Goal: Task Accomplishment & Management: Manage account settings

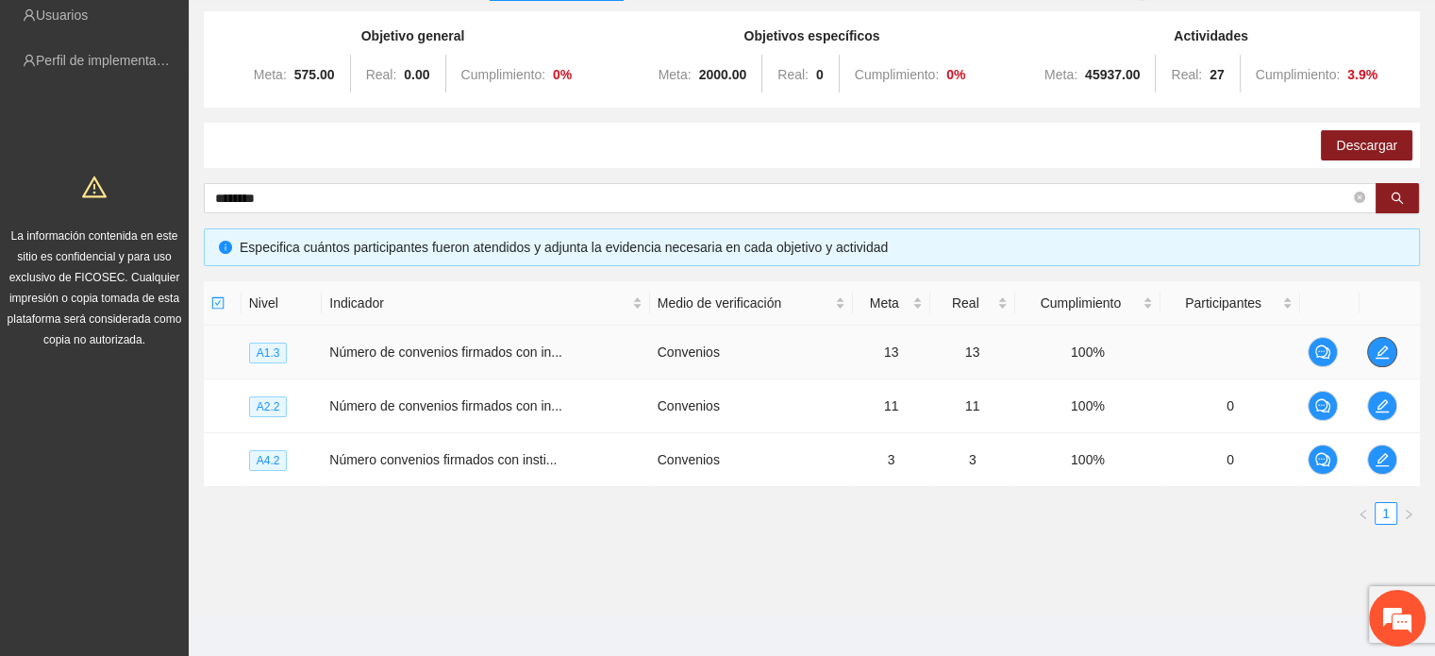
click at [1389, 356] on icon "edit" at bounding box center [1381, 351] width 15 height 15
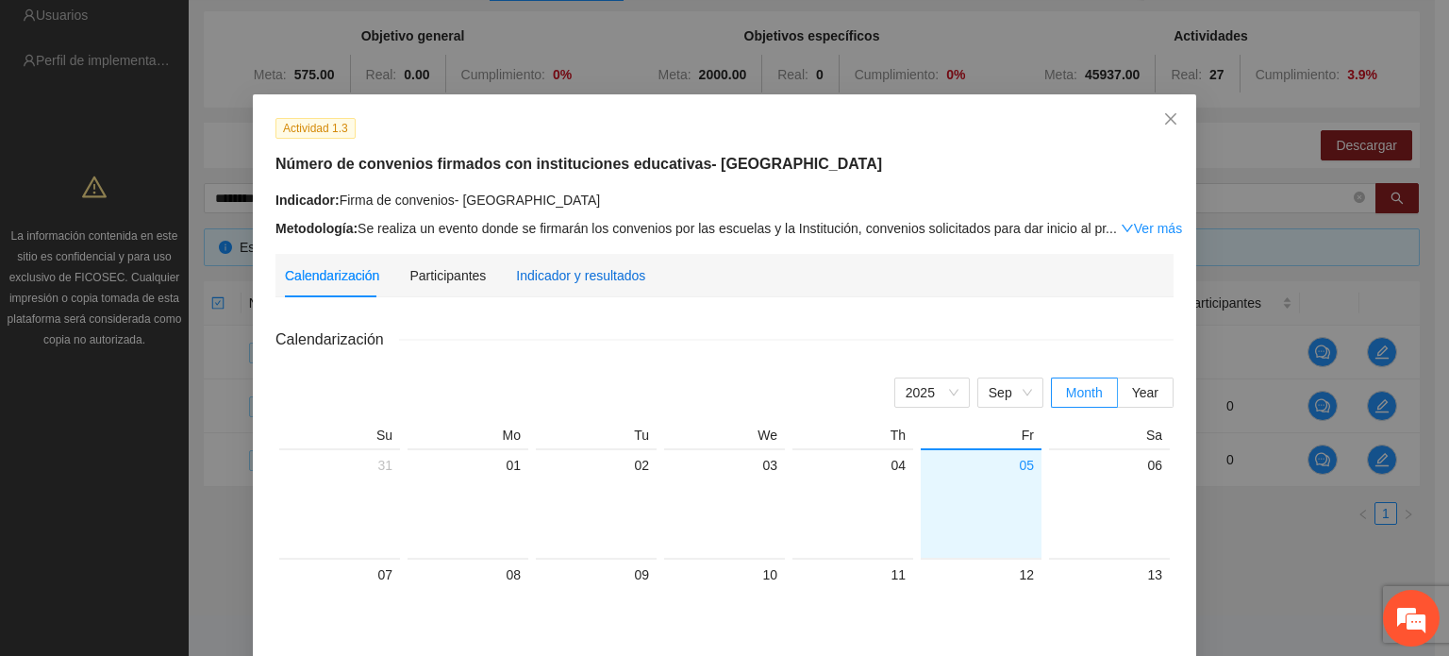
click at [562, 282] on div "Indicador y resultados" at bounding box center [580, 275] width 129 height 21
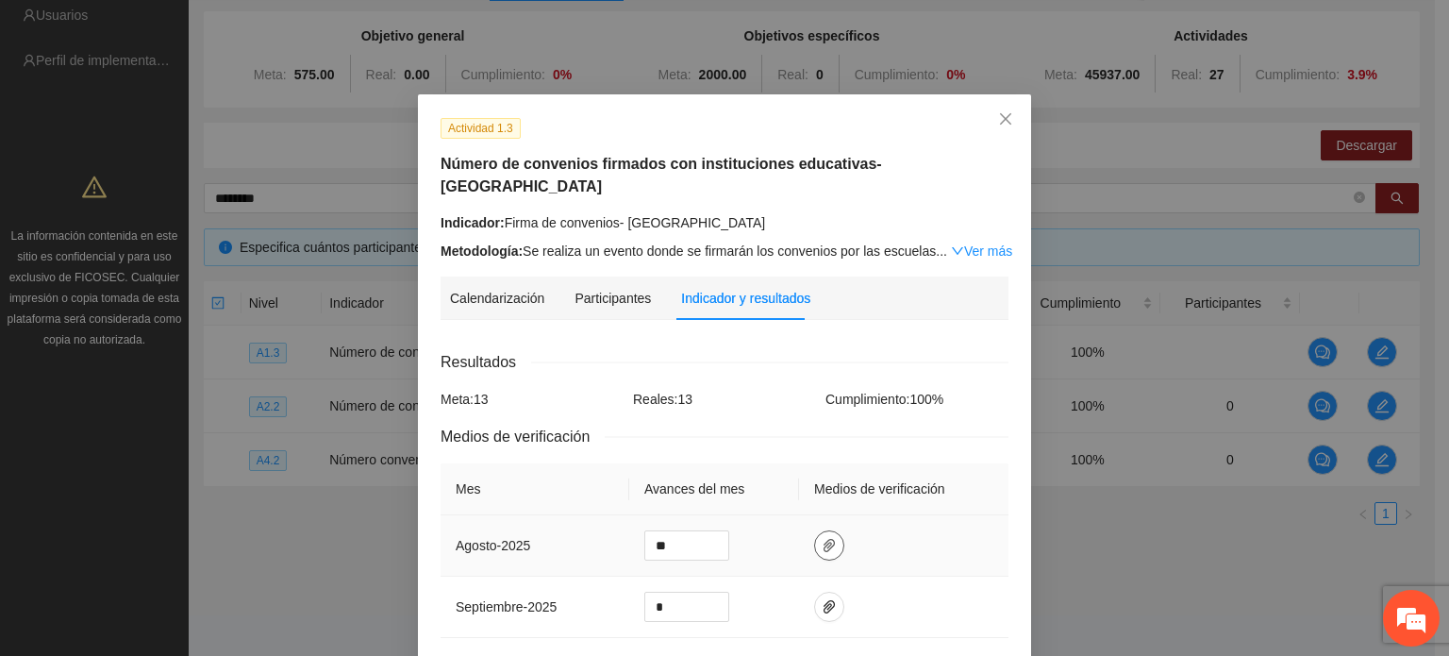
click at [823, 538] on icon "paper-clip" at bounding box center [829, 545] width 15 height 15
click at [915, 535] on td at bounding box center [903, 545] width 209 height 61
click at [998, 122] on icon "close" at bounding box center [1005, 118] width 15 height 15
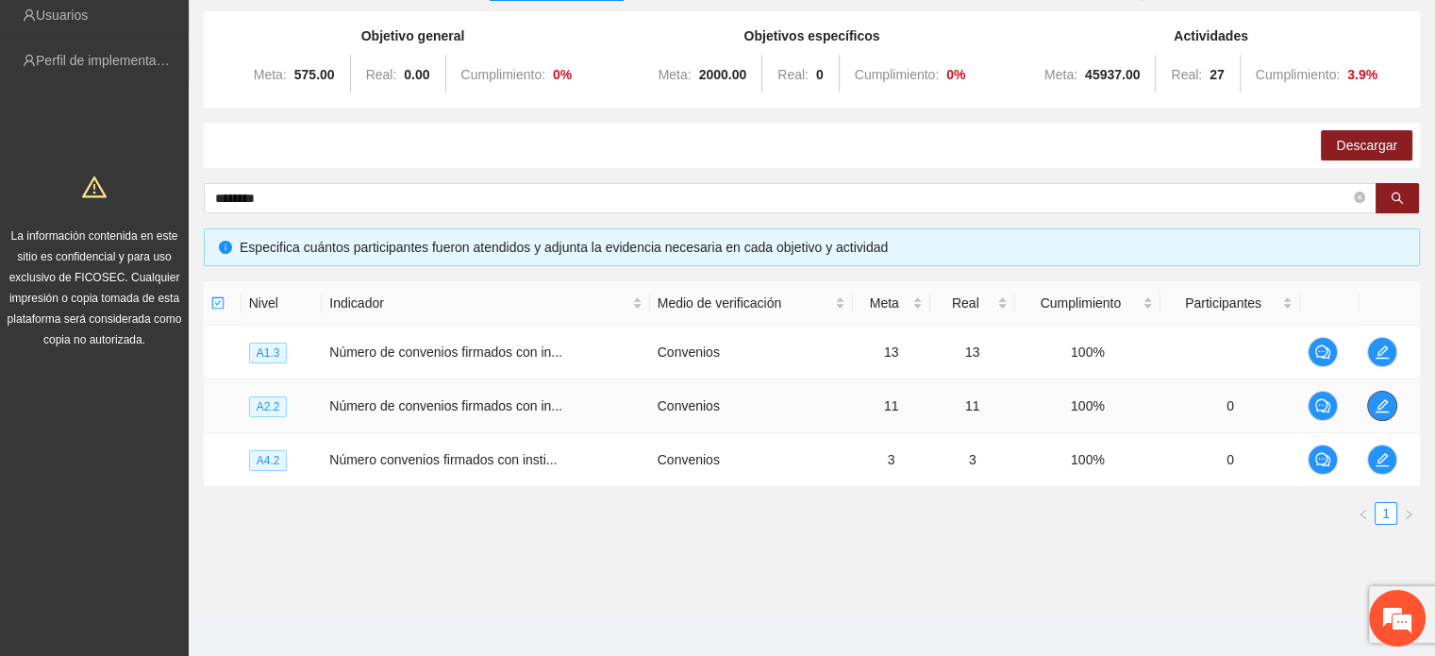
click at [1384, 408] on icon "edit" at bounding box center [1381, 405] width 15 height 15
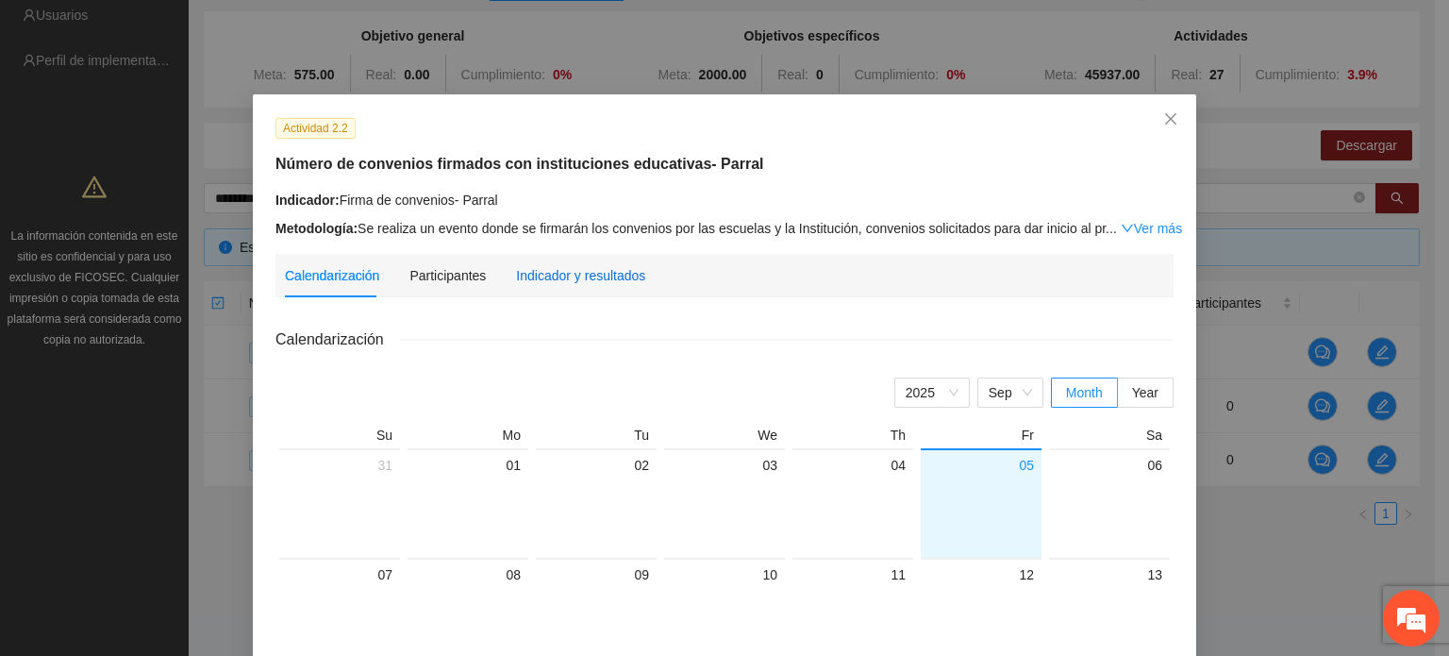
click at [554, 285] on div "Indicador y resultados" at bounding box center [580, 275] width 129 height 21
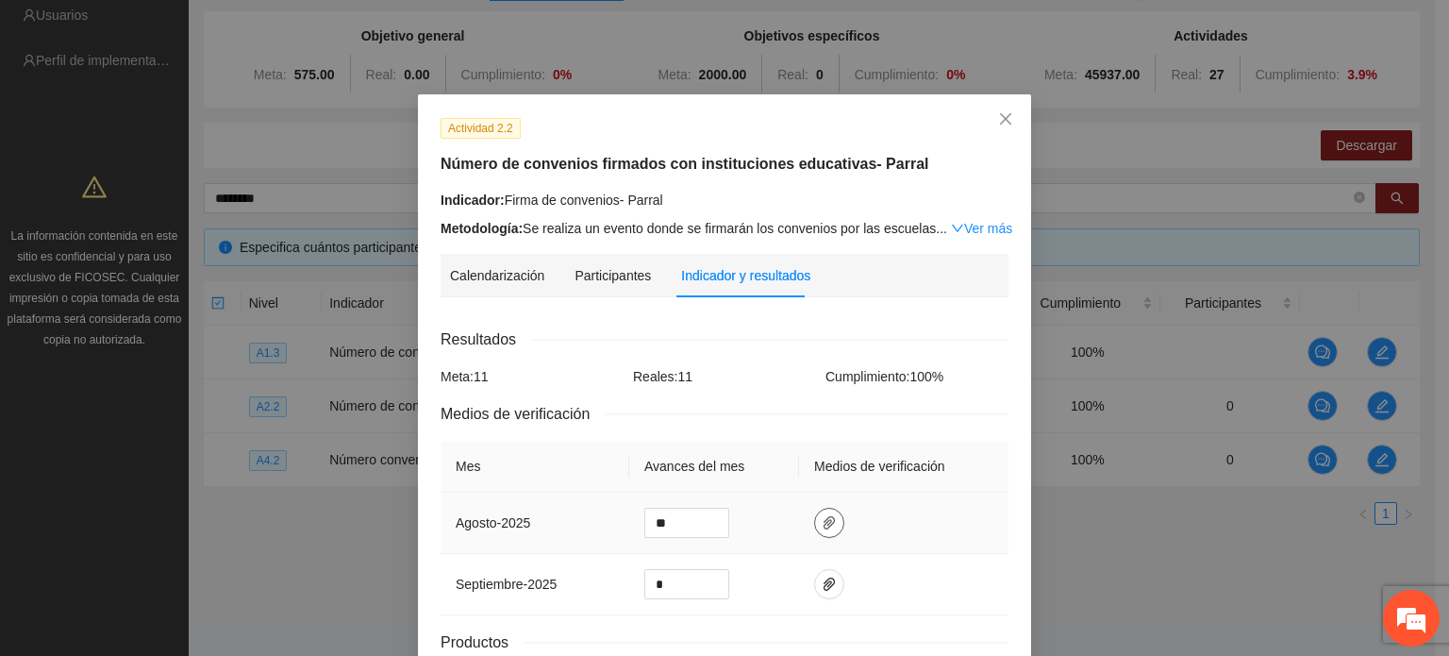
click at [826, 524] on span "paper-clip" at bounding box center [829, 522] width 28 height 15
click at [913, 541] on td at bounding box center [903, 522] width 209 height 61
click at [998, 125] on icon "close" at bounding box center [1005, 118] width 15 height 15
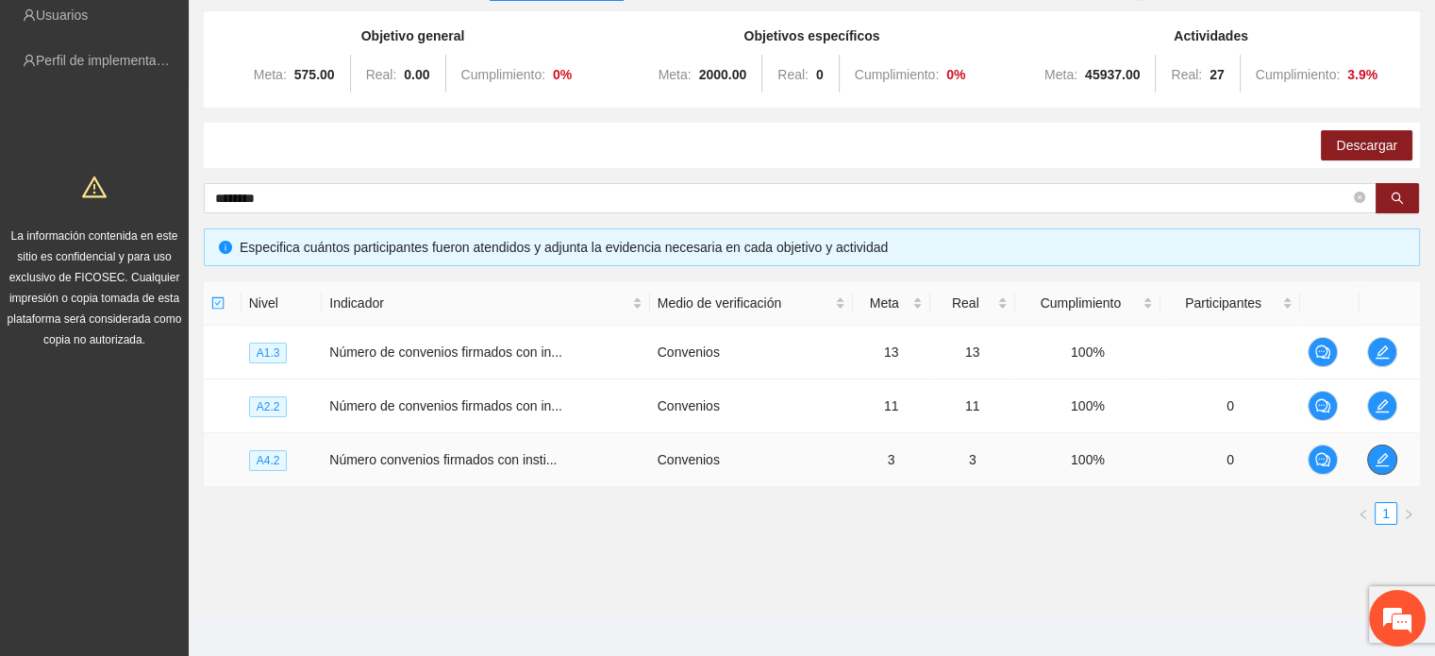
click at [1377, 462] on icon "edit" at bounding box center [1381, 459] width 15 height 15
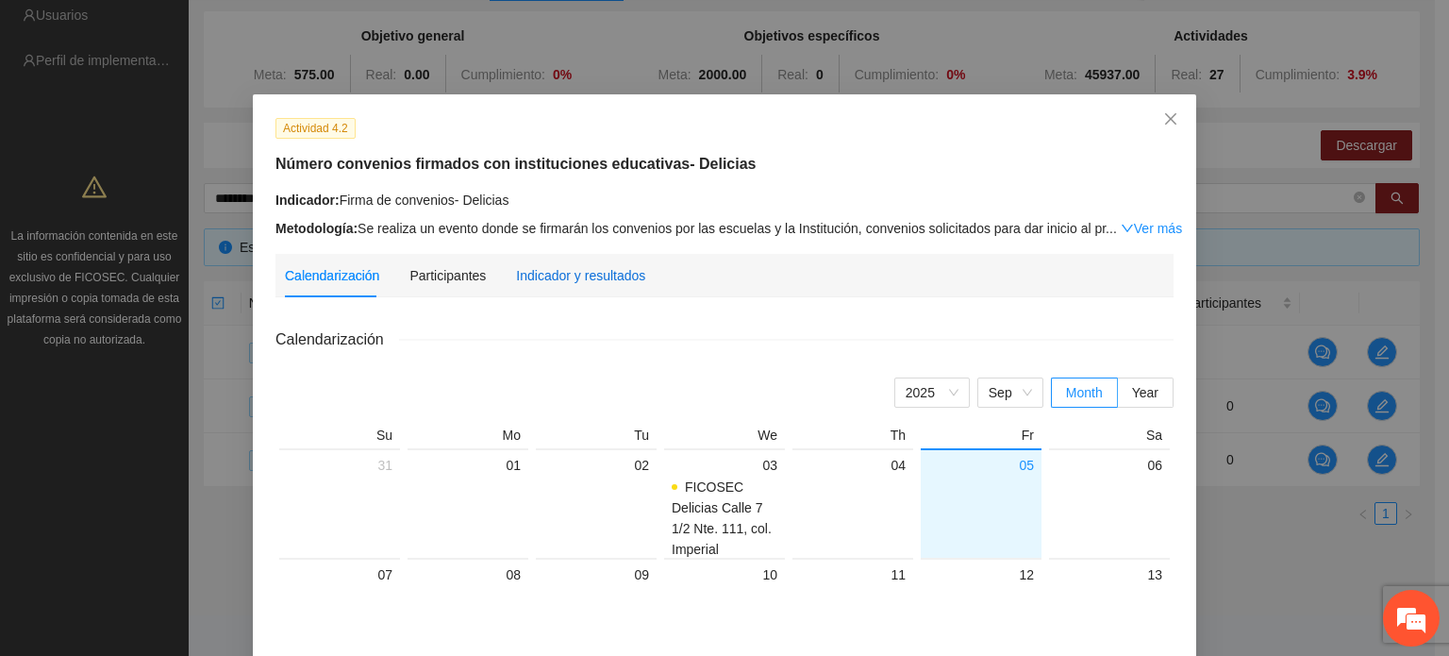
click at [572, 285] on div "Indicador y resultados" at bounding box center [580, 275] width 129 height 21
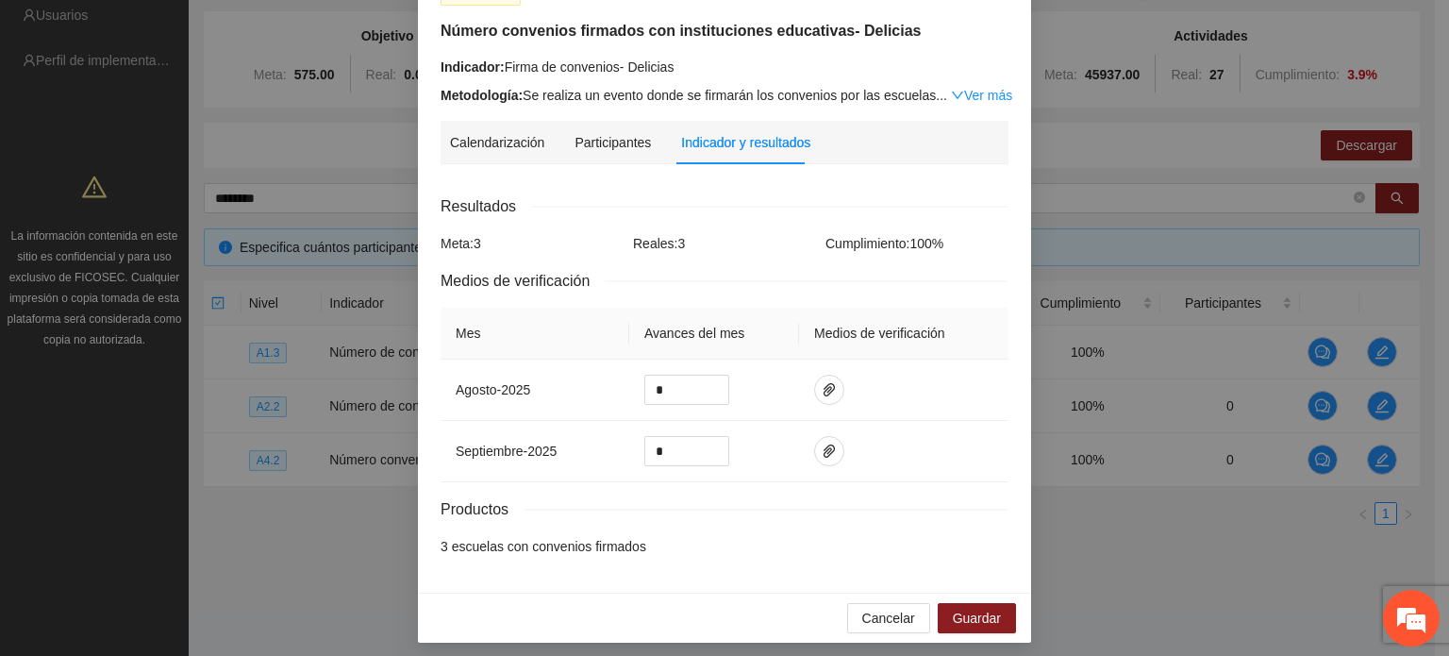
scroll to position [141, 0]
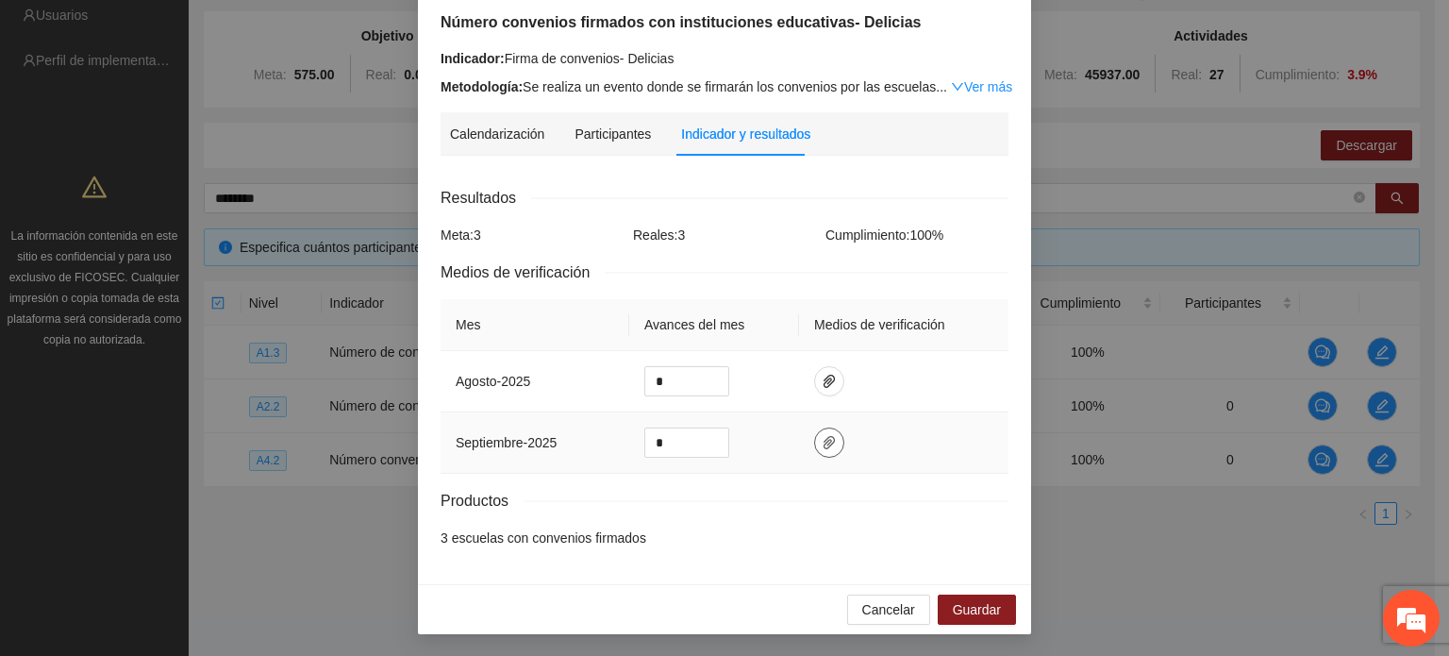
click at [823, 446] on icon "paper-clip" at bounding box center [829, 442] width 15 height 15
click at [819, 491] on div "Productos" at bounding box center [725, 501] width 568 height 24
click at [823, 441] on icon "paper-clip" at bounding box center [829, 442] width 15 height 15
click at [802, 388] on span "Adjuntar documento" at bounding box center [771, 382] width 118 height 21
click at [981, 448] on td at bounding box center [903, 442] width 209 height 61
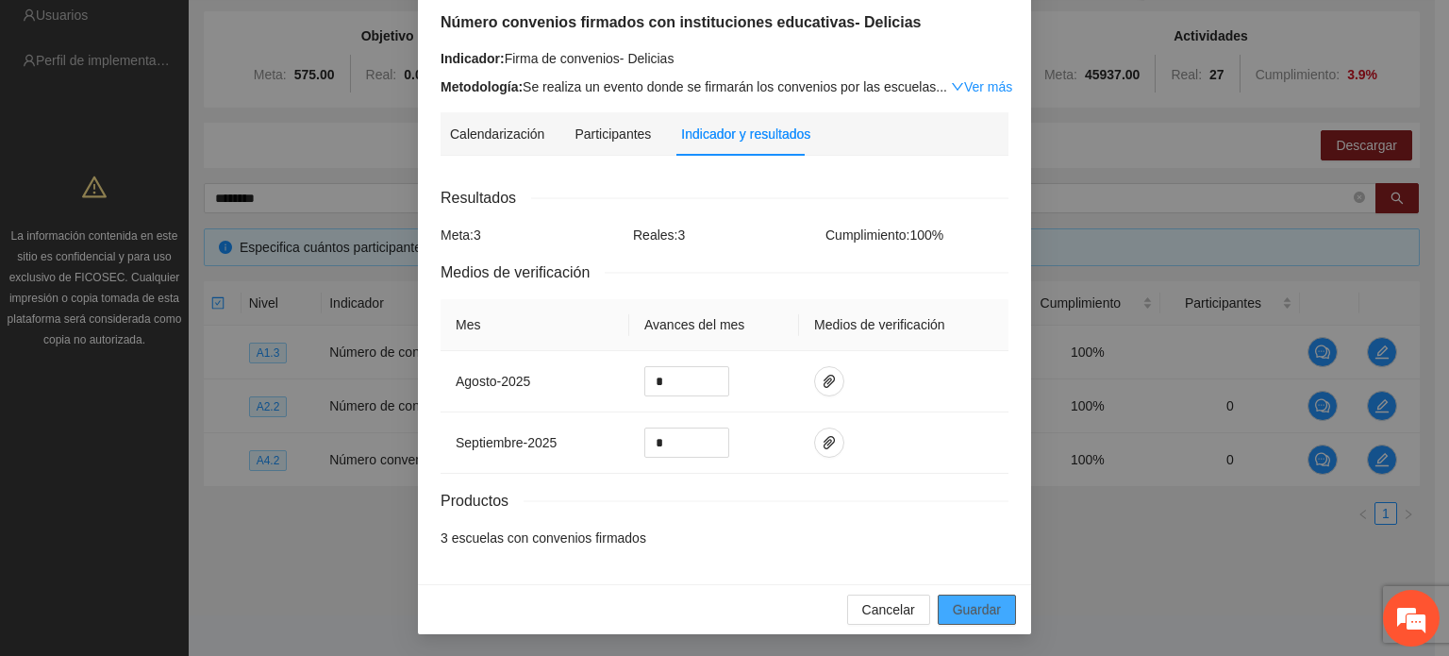
click at [958, 610] on span "Guardar" at bounding box center [977, 609] width 48 height 21
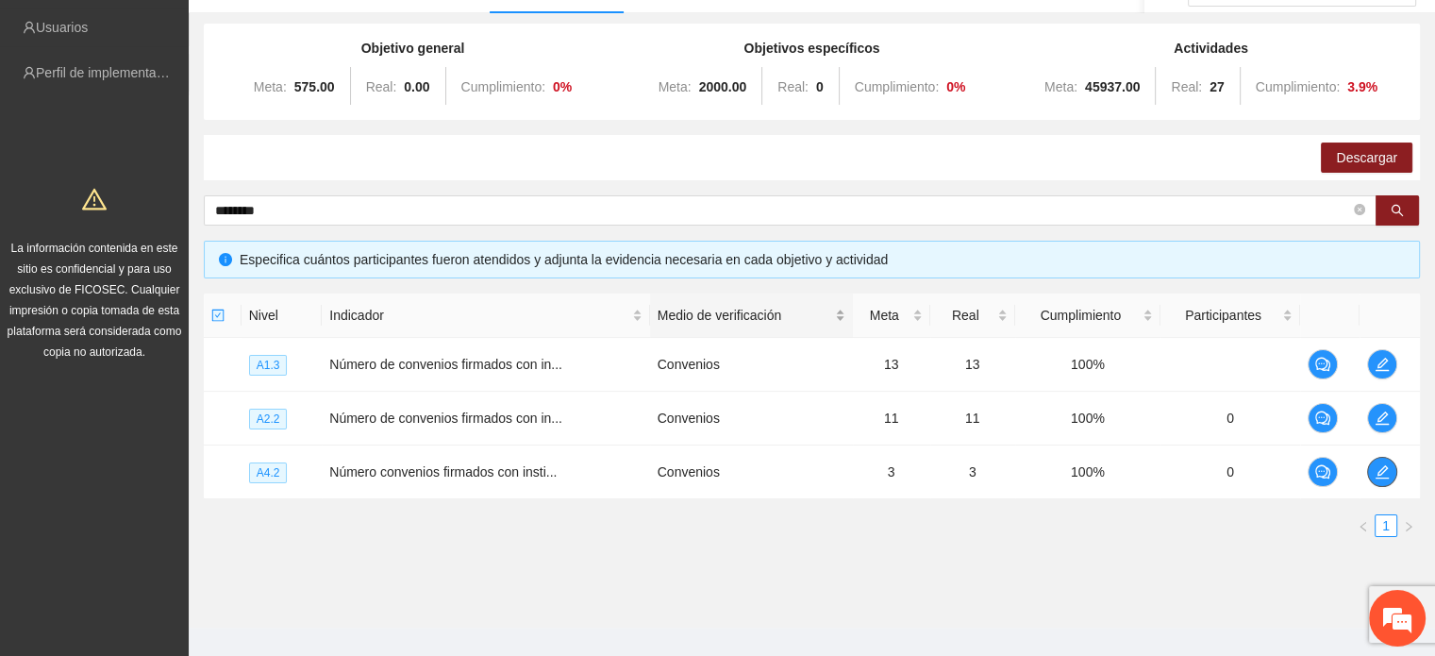
scroll to position [189, 0]
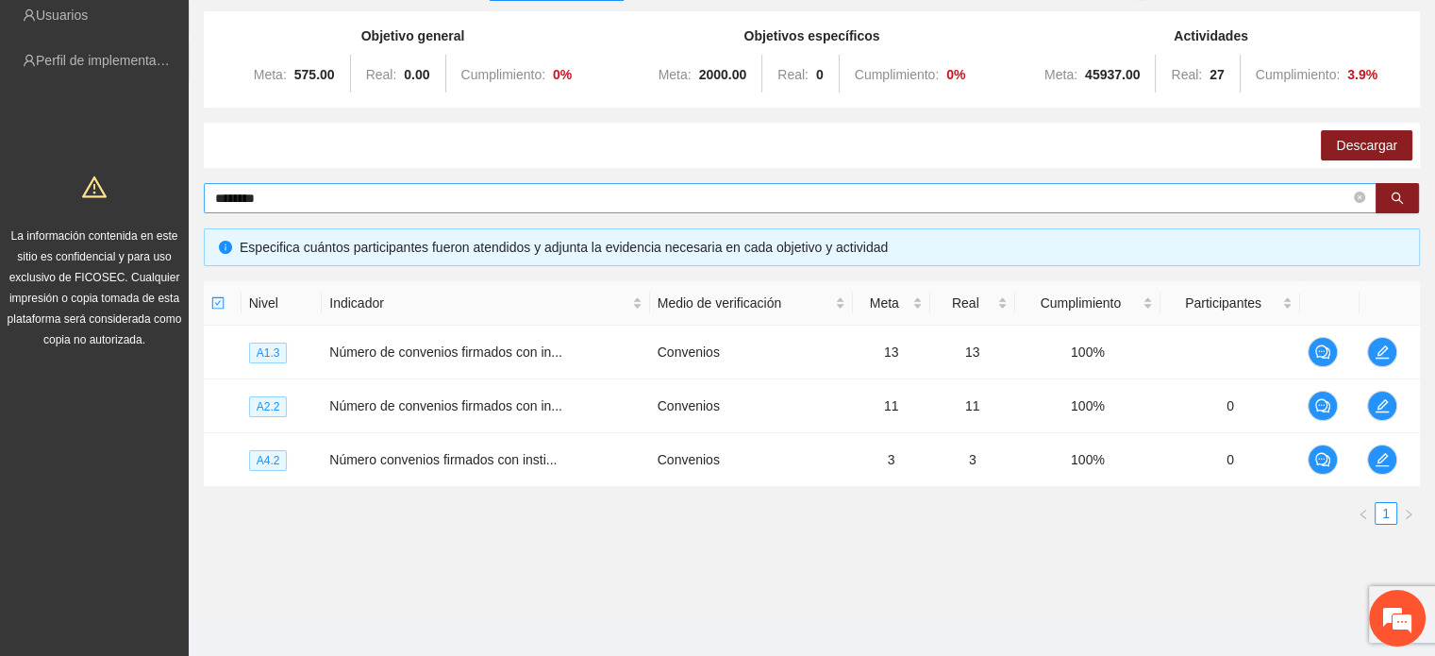
click at [365, 191] on input "********" at bounding box center [782, 198] width 1135 height 21
type input "*"
type input "*****"
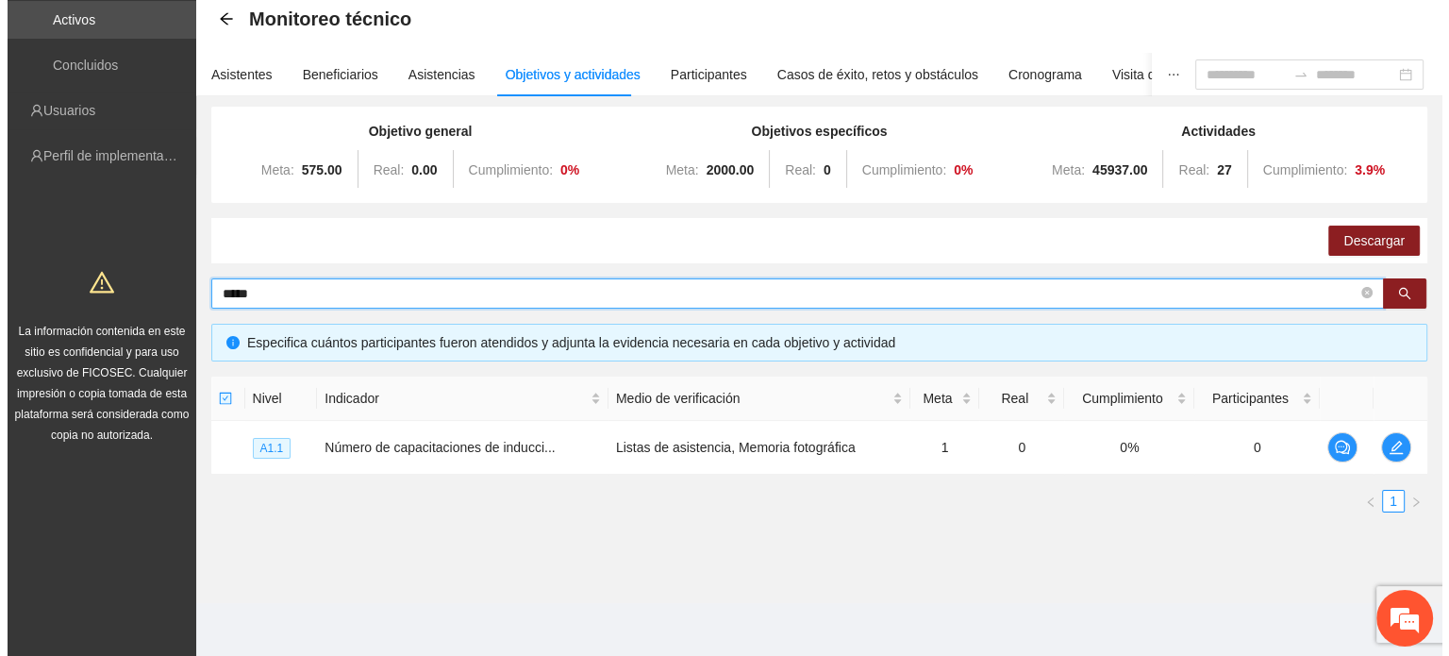
scroll to position [91, 0]
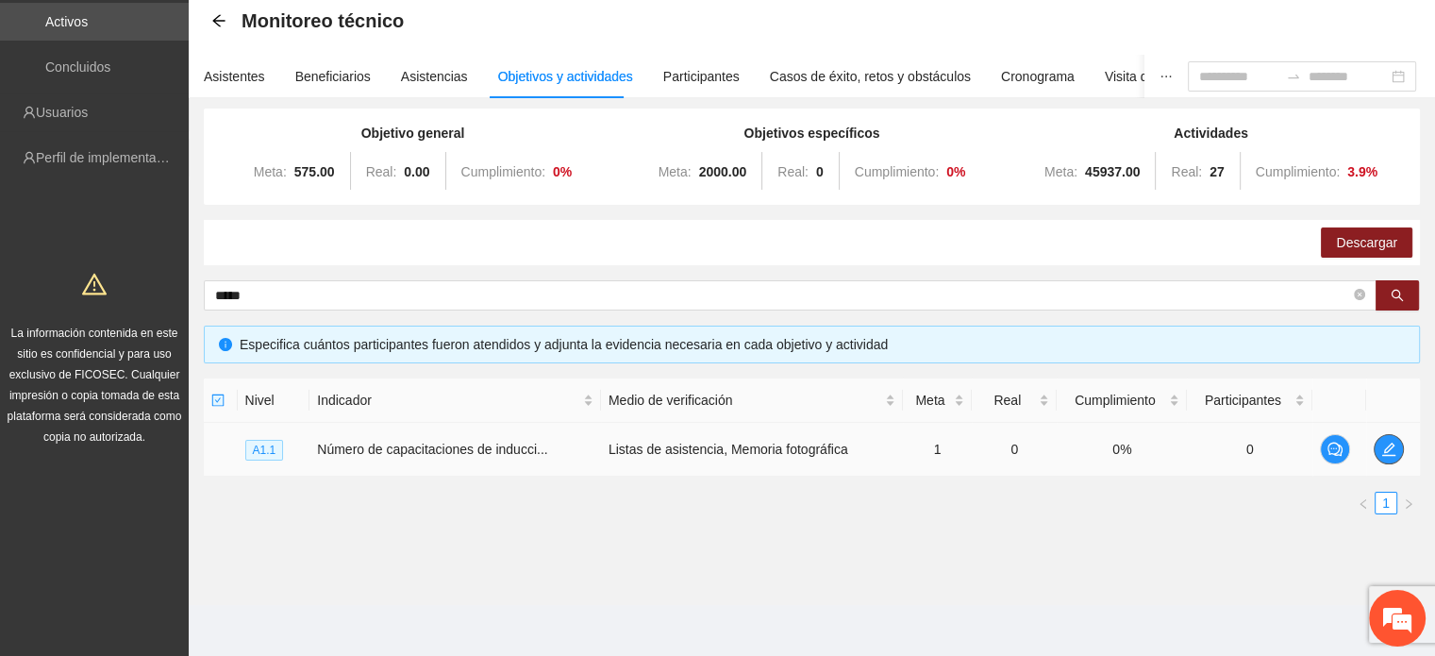
click at [1385, 456] on button "button" at bounding box center [1388, 449] width 30 height 30
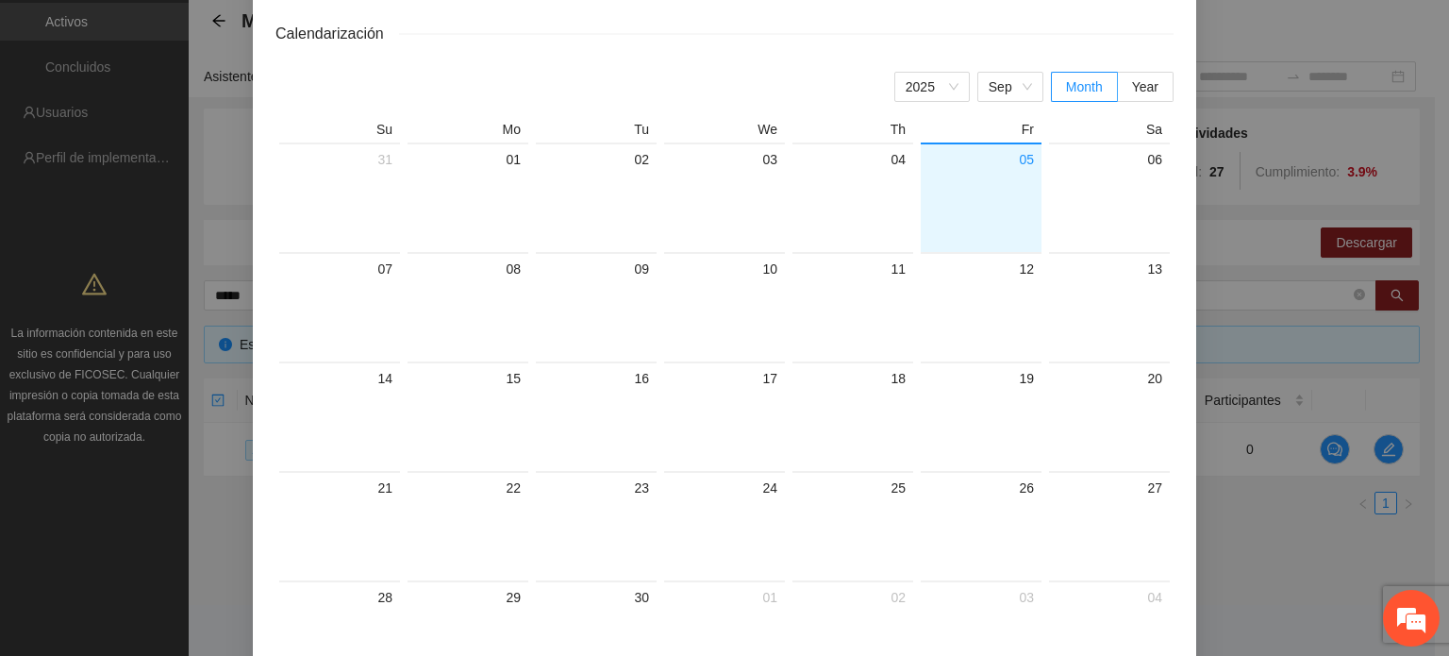
scroll to position [245, 0]
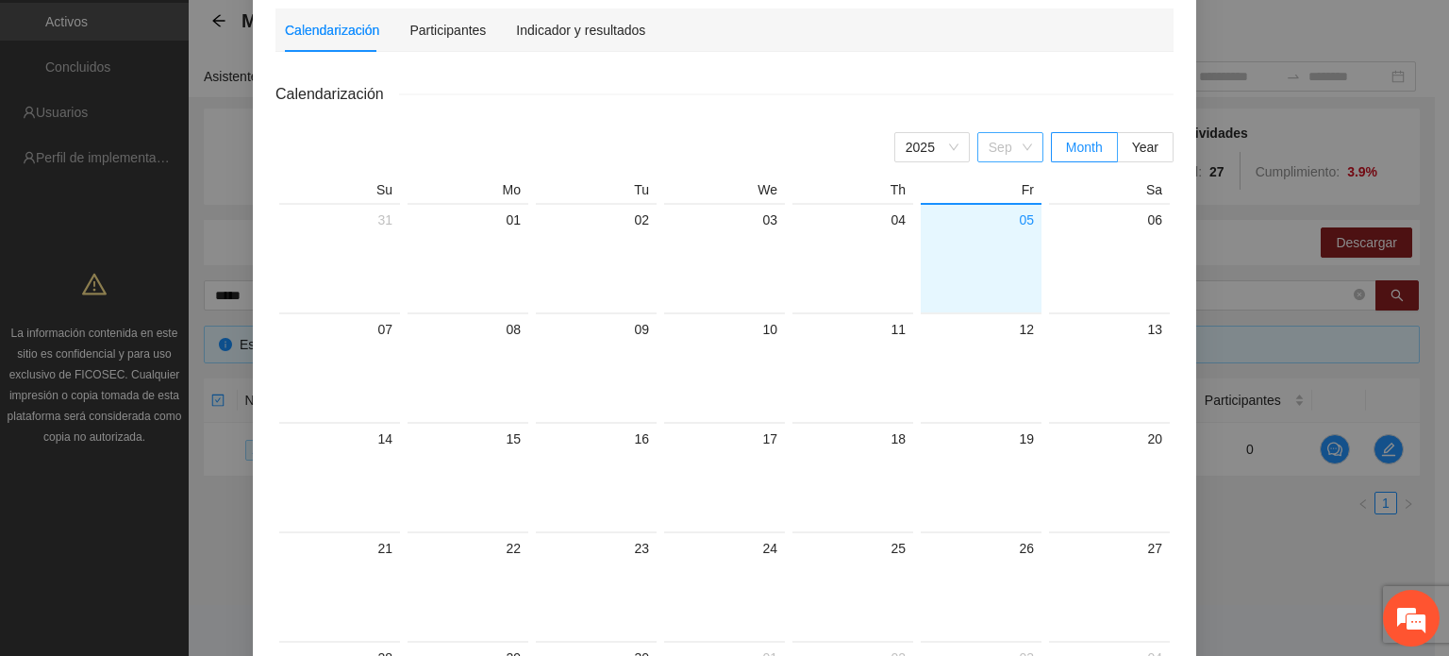
click at [998, 145] on span "Sep" at bounding box center [1010, 147] width 43 height 28
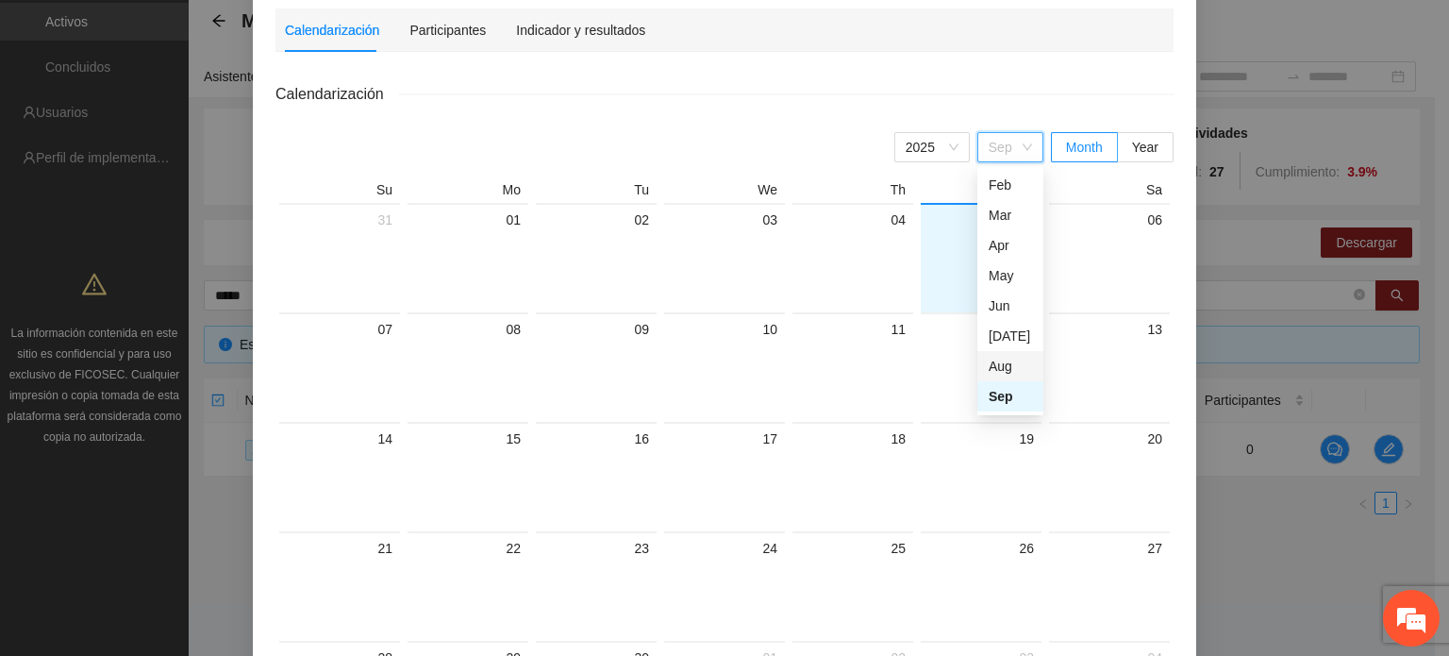
click at [996, 369] on div "Aug" at bounding box center [1010, 366] width 43 height 21
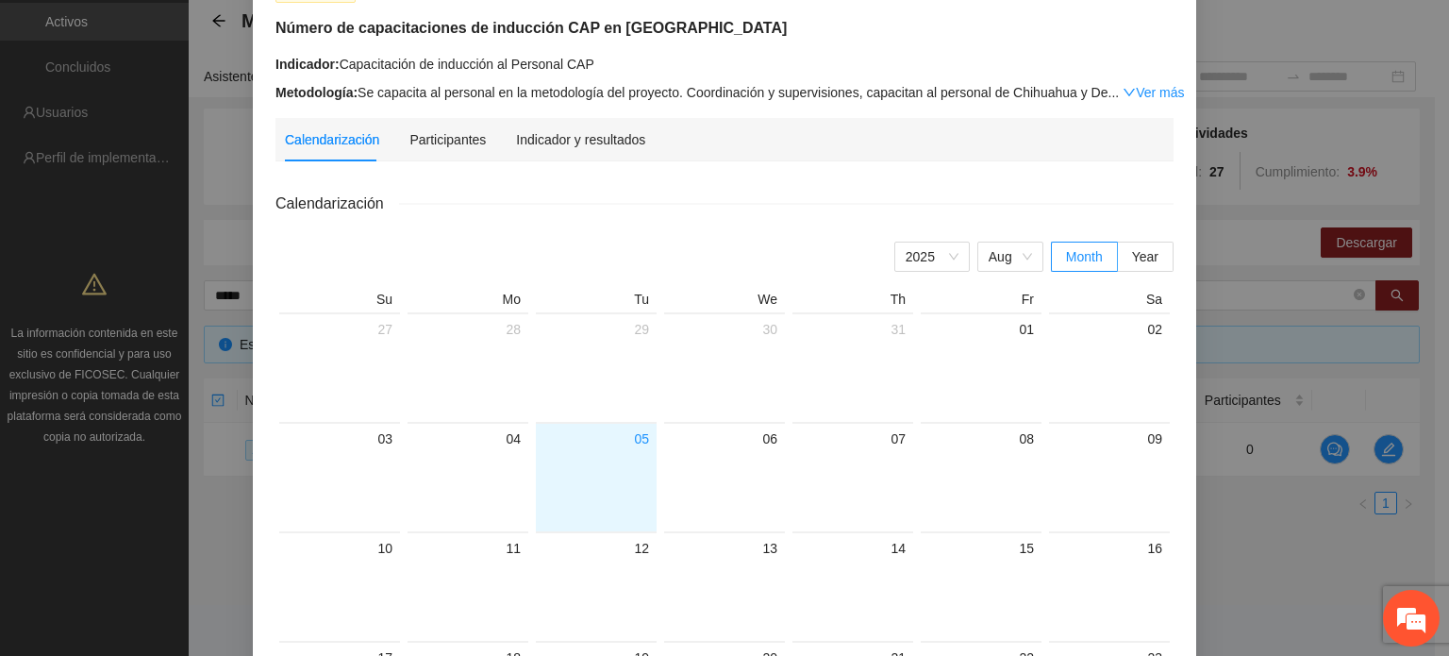
scroll to position [56, 0]
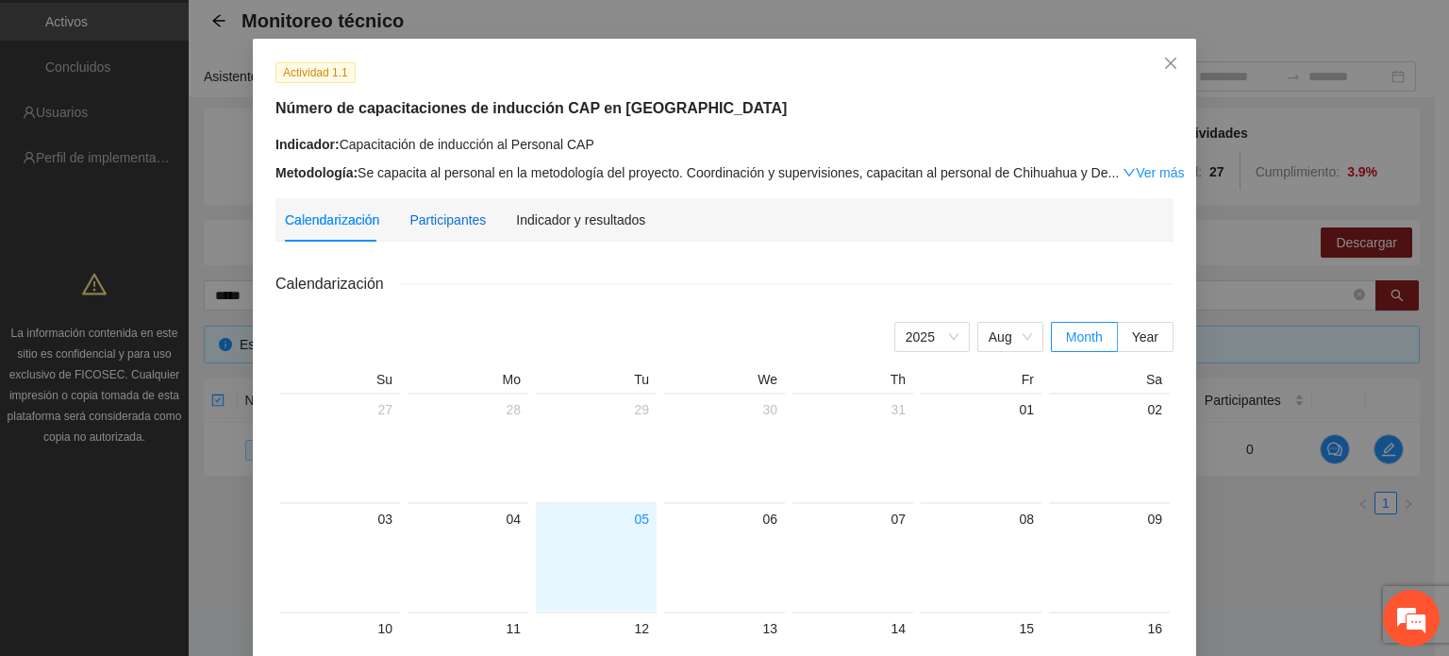
click at [424, 218] on div "Participantes" at bounding box center [447, 219] width 76 height 21
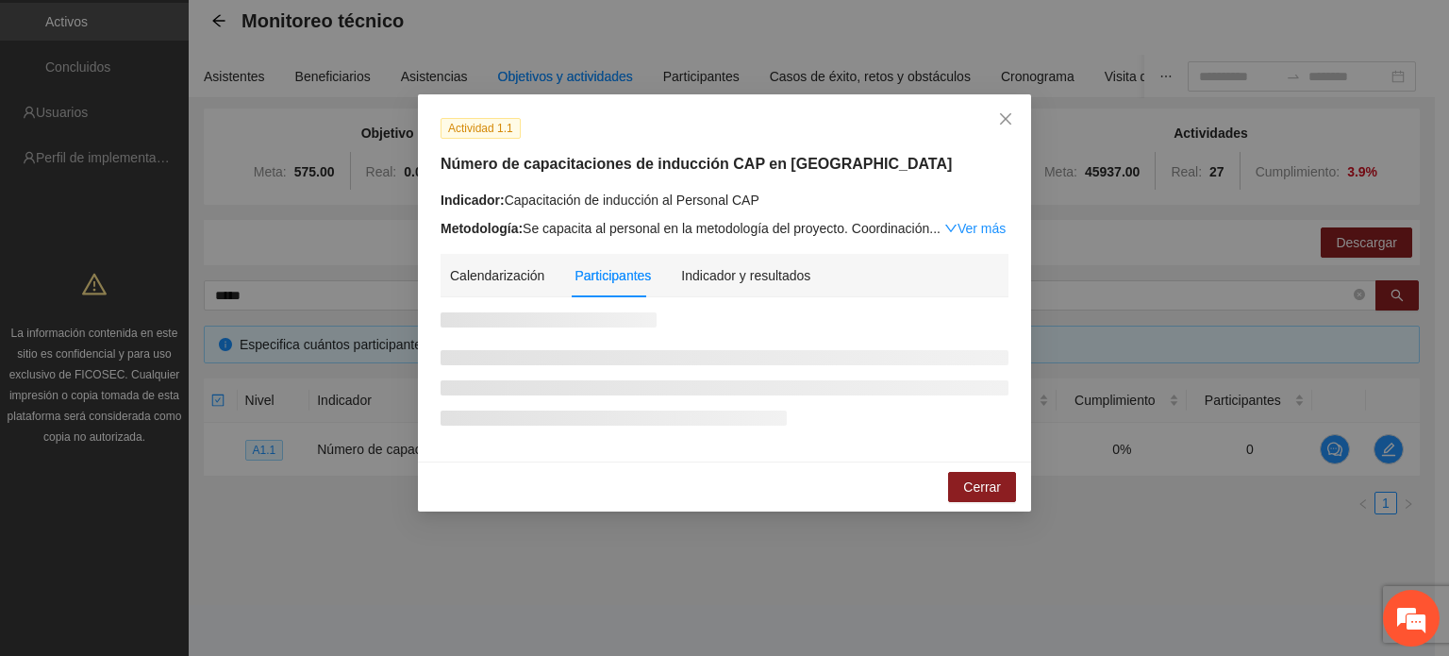
scroll to position [0, 0]
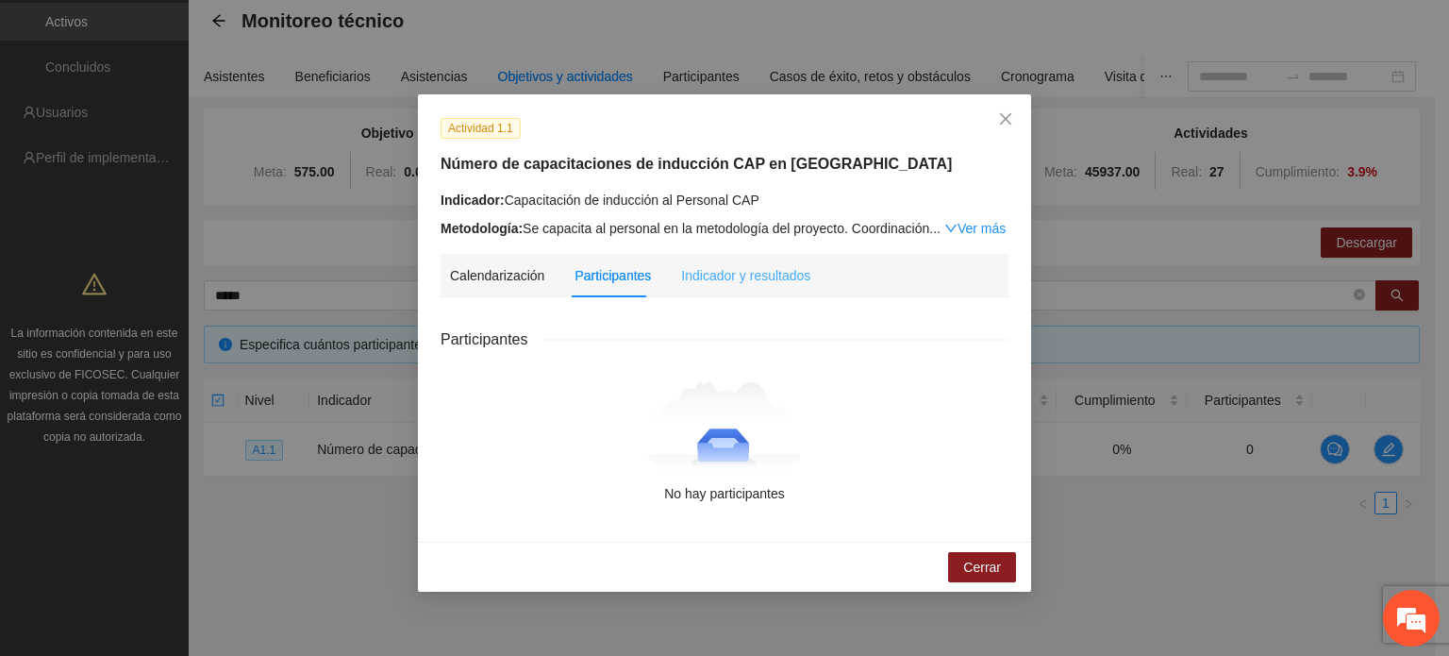
click at [757, 287] on div "Indicador y resultados" at bounding box center [745, 275] width 129 height 43
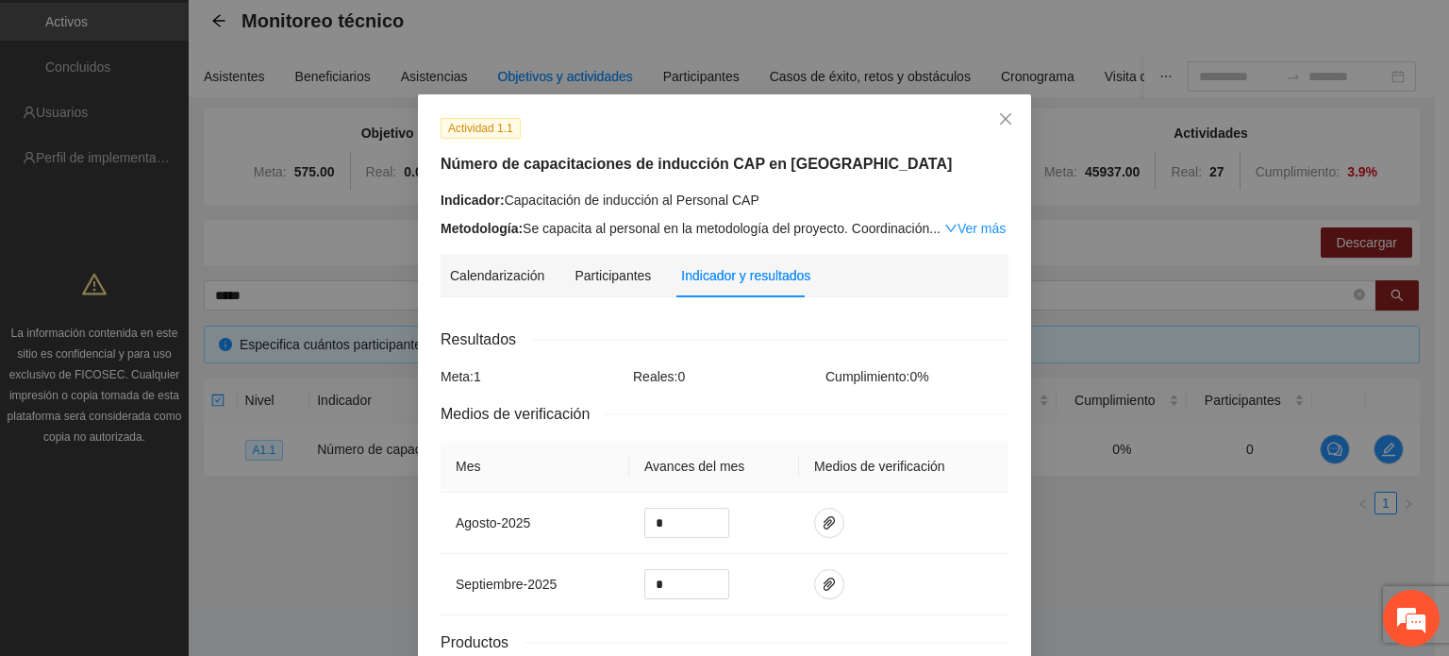
scroll to position [141, 0]
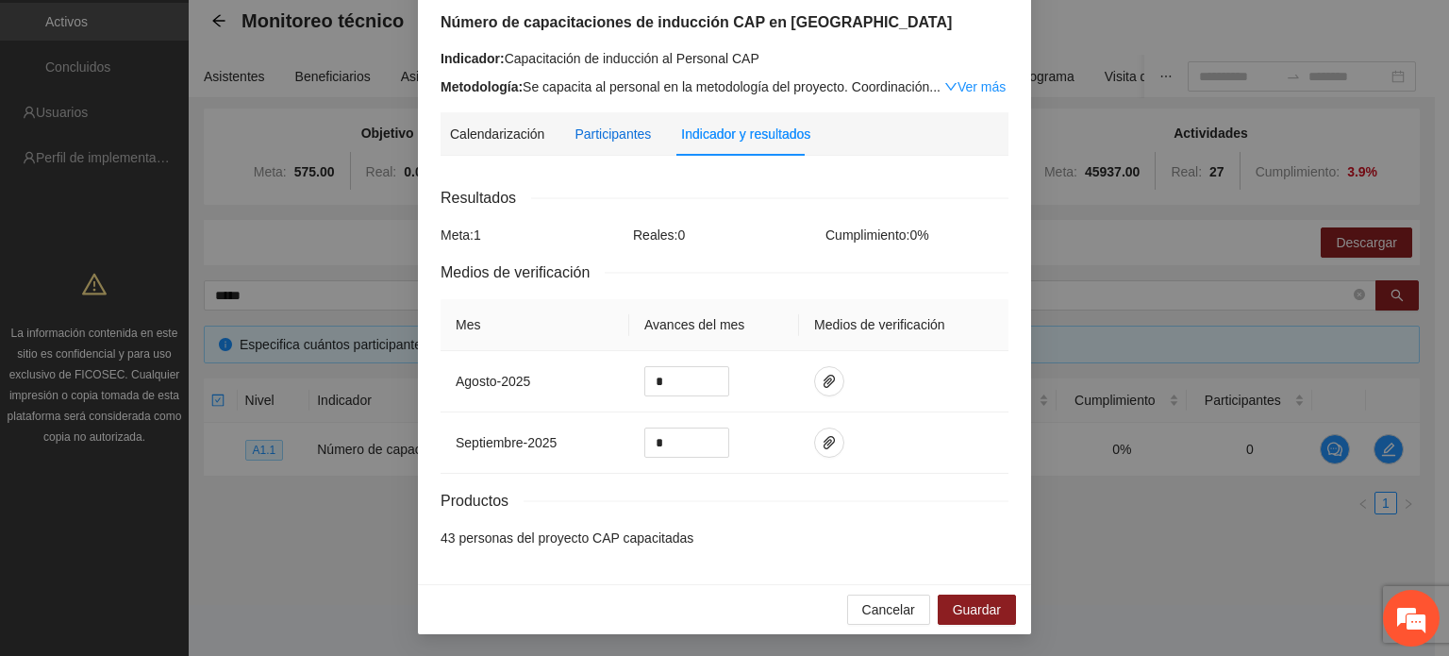
click at [598, 139] on div "Participantes" at bounding box center [612, 134] width 76 height 21
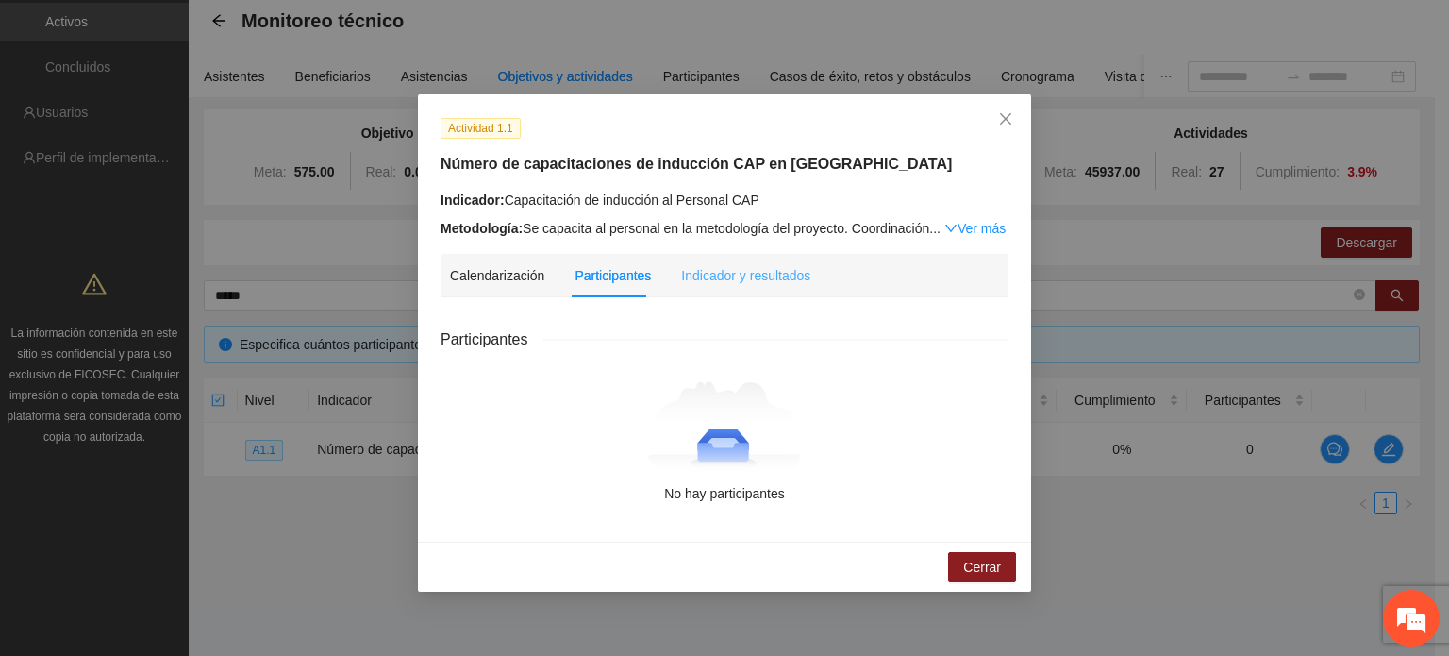
click at [702, 287] on div "Indicador y resultados" at bounding box center [745, 275] width 129 height 43
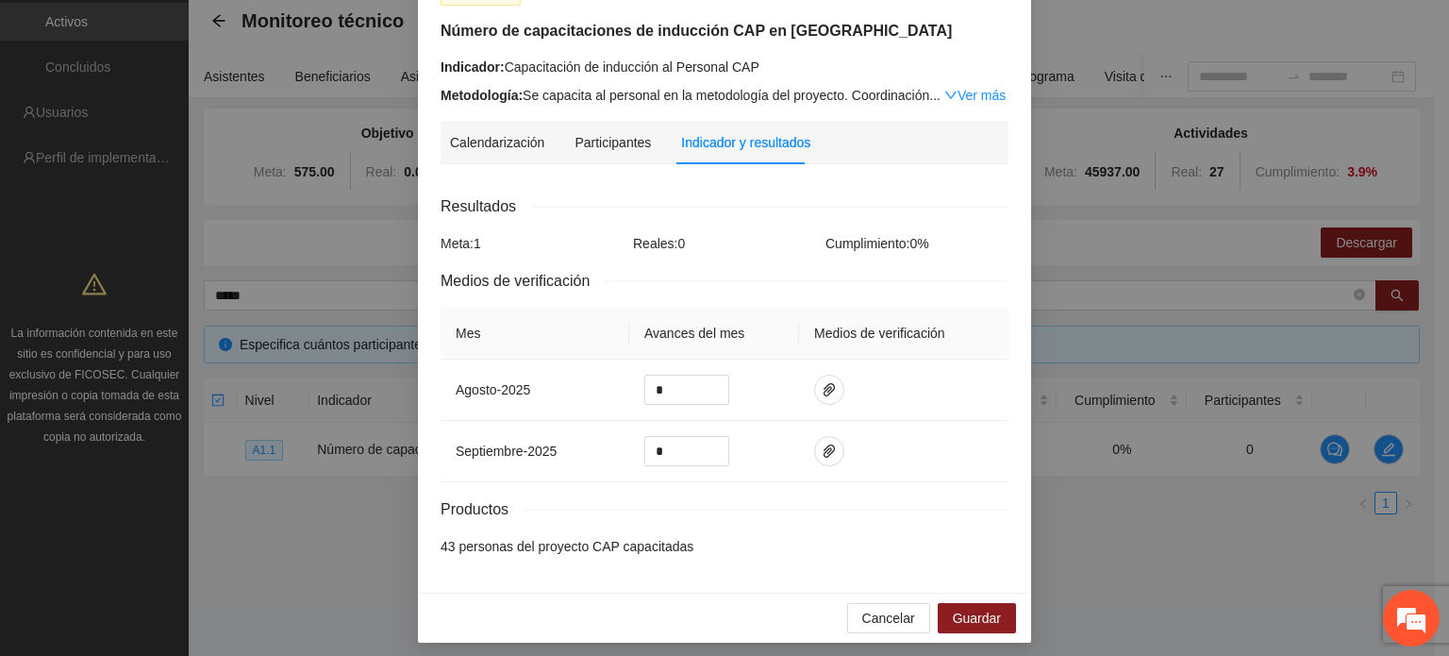
scroll to position [136, 0]
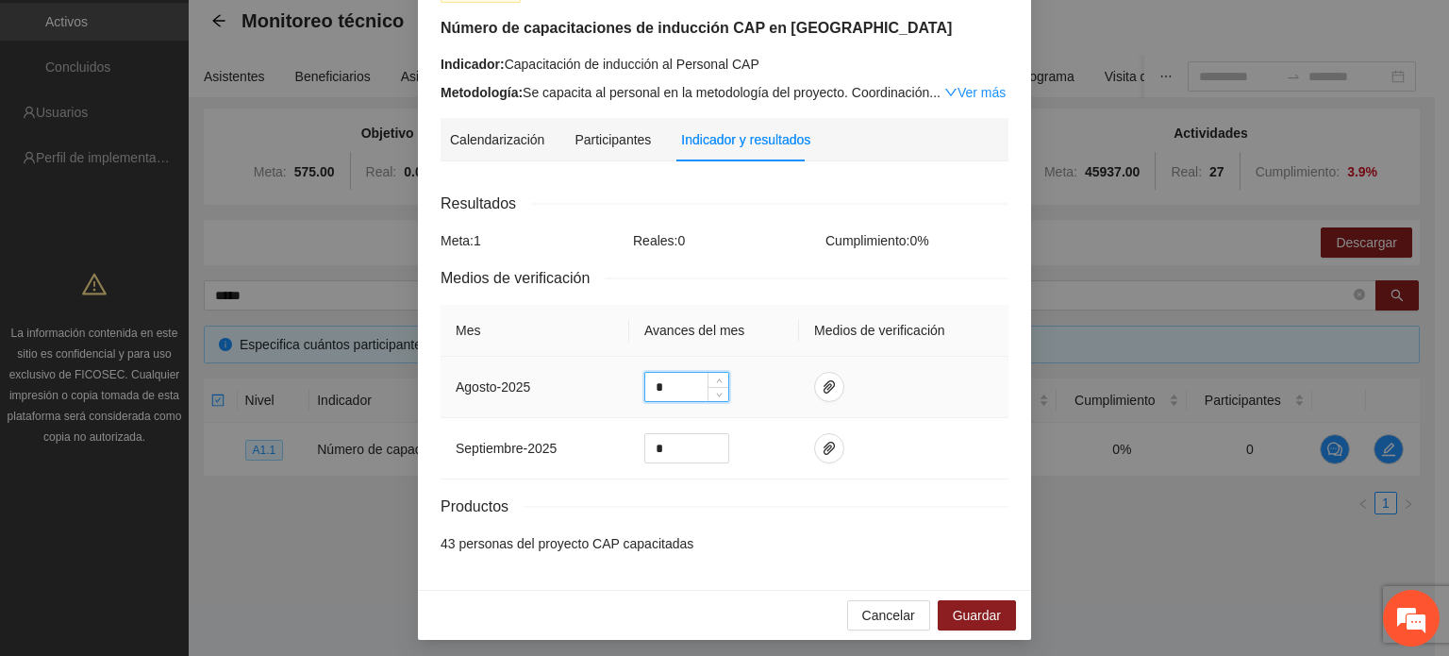
click at [668, 387] on input "*" at bounding box center [686, 387] width 83 height 28
type input "*"
click at [928, 406] on td at bounding box center [903, 387] width 209 height 61
click at [829, 399] on td at bounding box center [903, 387] width 209 height 61
click at [819, 395] on button "button" at bounding box center [829, 387] width 30 height 30
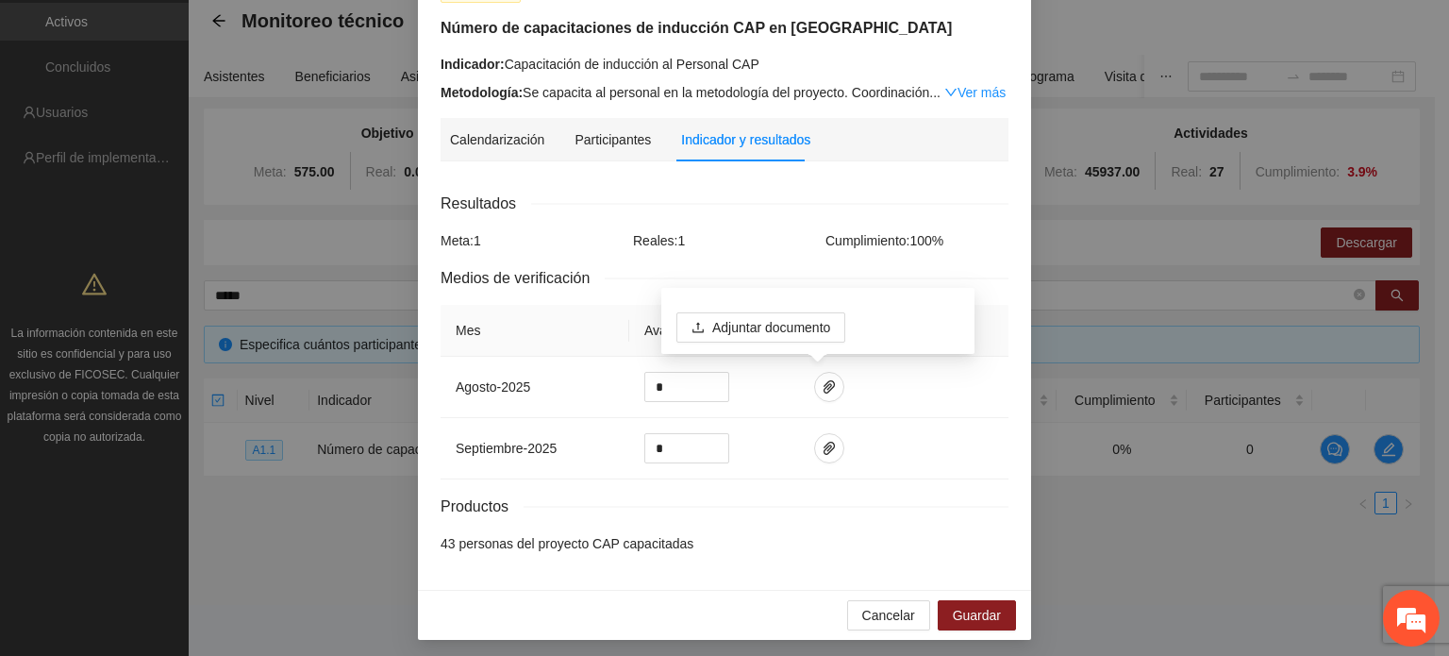
click at [847, 222] on div "Resultados Meta: 1 Reales: 1 Cumplimiento: 100 % Medios de verificación Mes Ava…" at bounding box center [725, 372] width 568 height 362
click at [974, 87] on link "Ver más" at bounding box center [974, 92] width 61 height 15
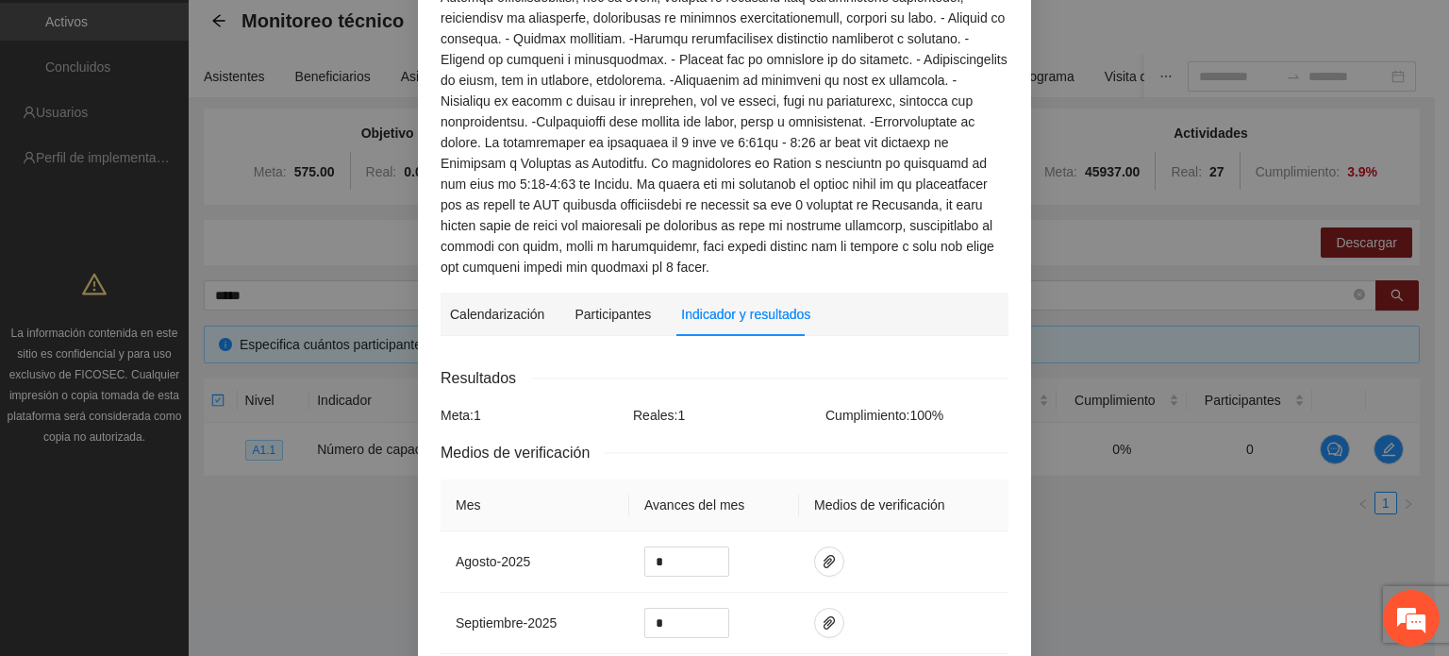
scroll to position [557, 0]
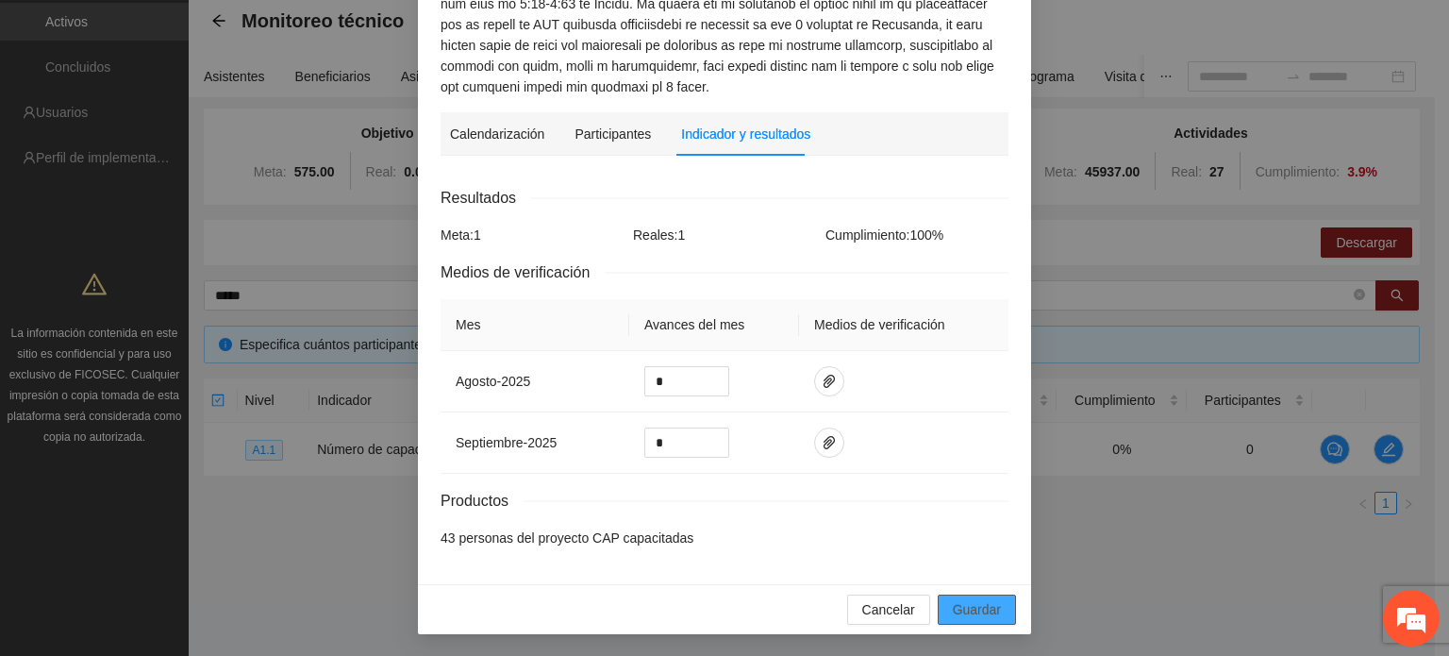
click at [984, 610] on span "Guardar" at bounding box center [977, 609] width 48 height 21
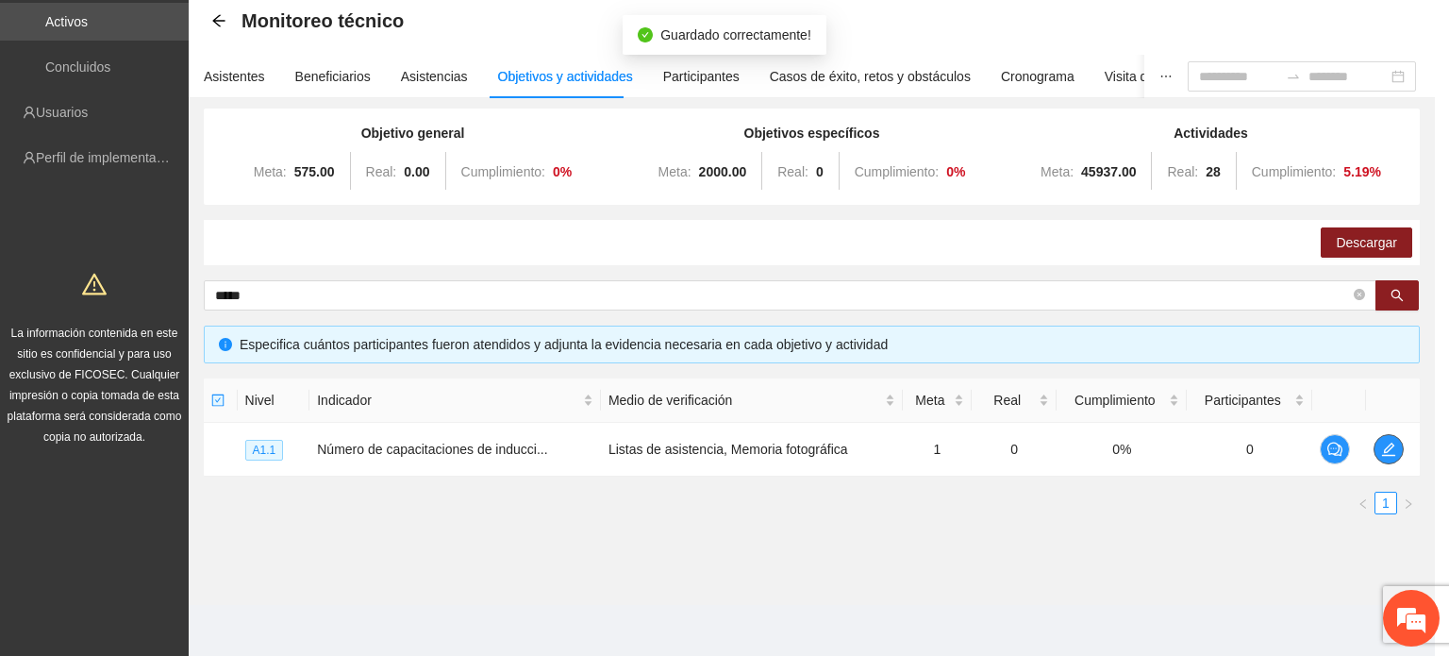
scroll to position [0, 0]
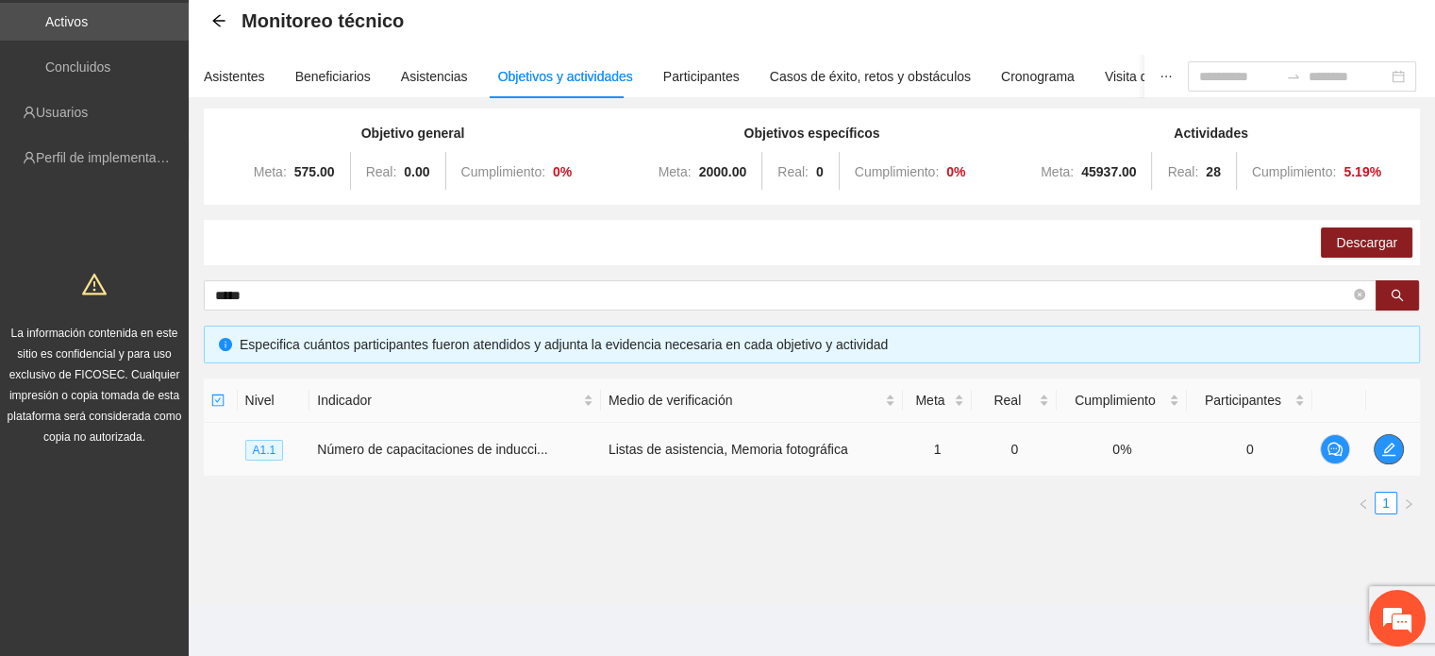
click at [1381, 455] on button "button" at bounding box center [1388, 449] width 30 height 30
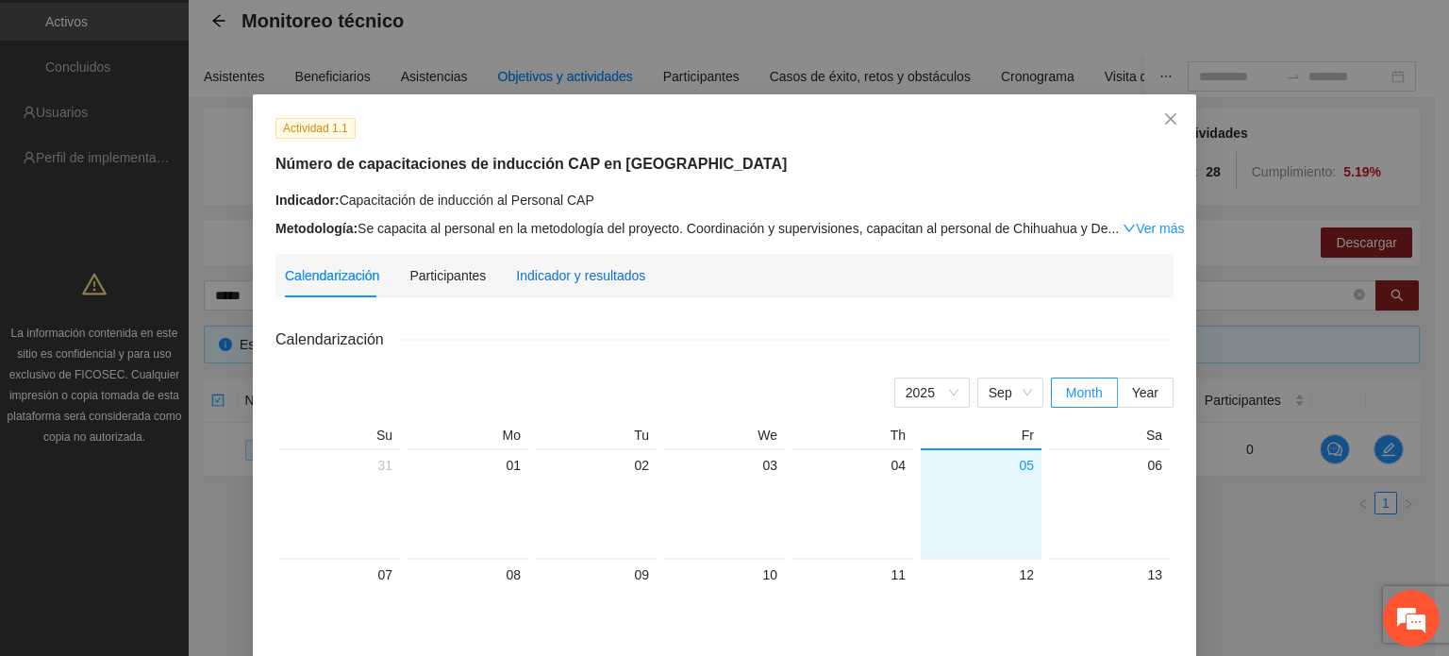
click at [541, 276] on div "Indicador y resultados" at bounding box center [580, 275] width 129 height 21
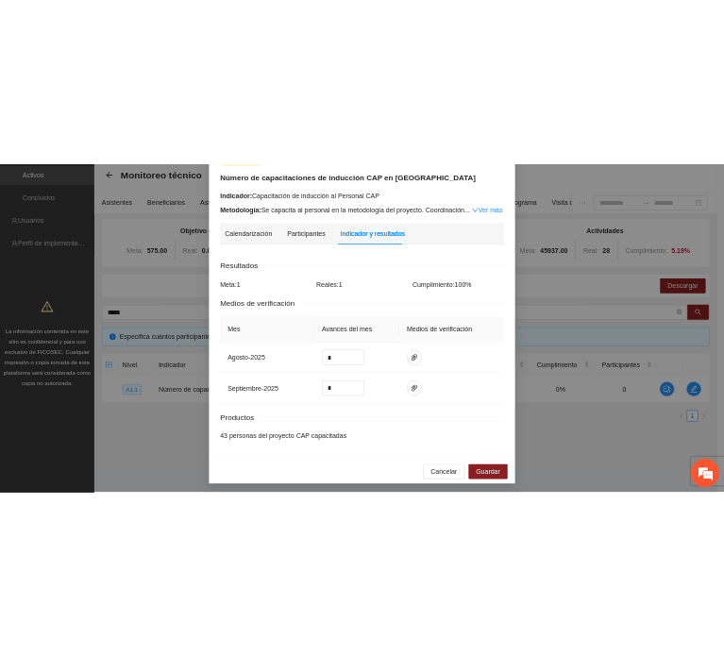
scroll to position [141, 0]
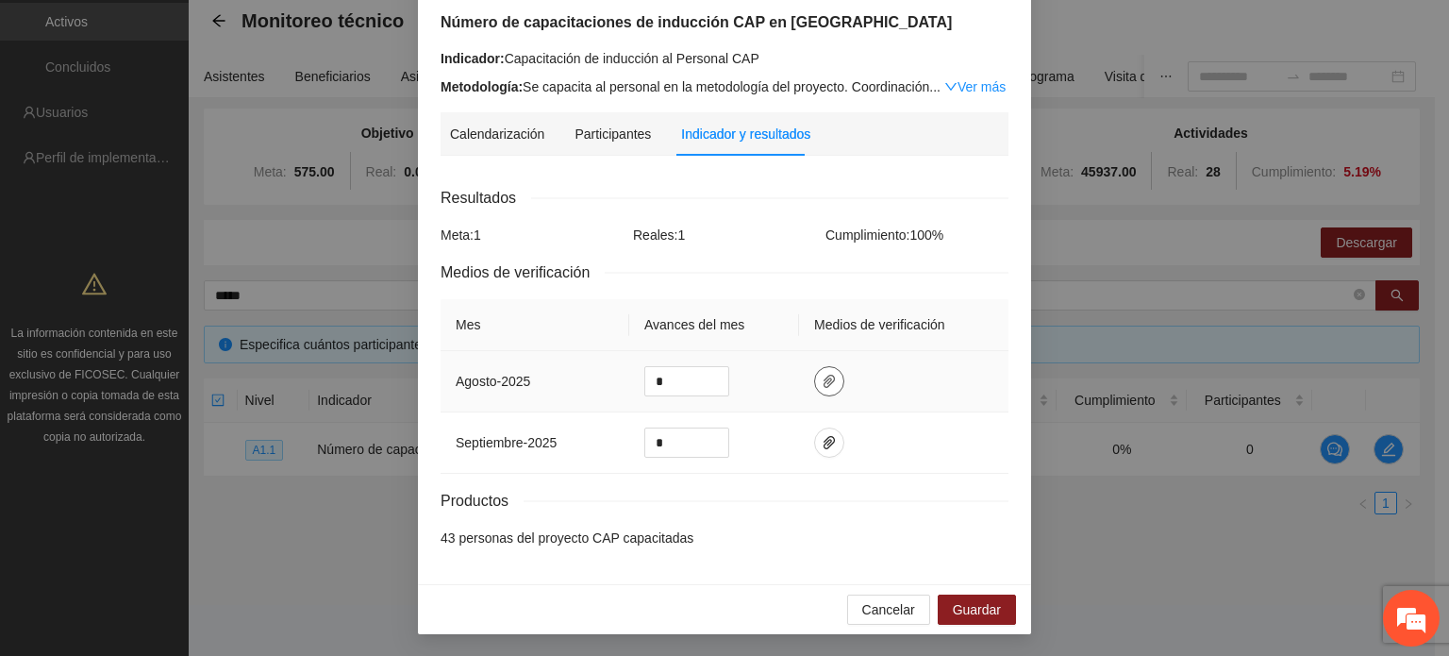
click at [825, 381] on icon "paper-clip" at bounding box center [829, 381] width 15 height 15
click at [894, 409] on td at bounding box center [903, 381] width 209 height 61
click at [822, 388] on icon "paper-clip" at bounding box center [829, 381] width 15 height 15
click at [939, 481] on div "Resultados Meta: 1 Reales: 1 Cumplimiento: 100 % Medios de verificación Mes Ava…" at bounding box center [725, 367] width 568 height 362
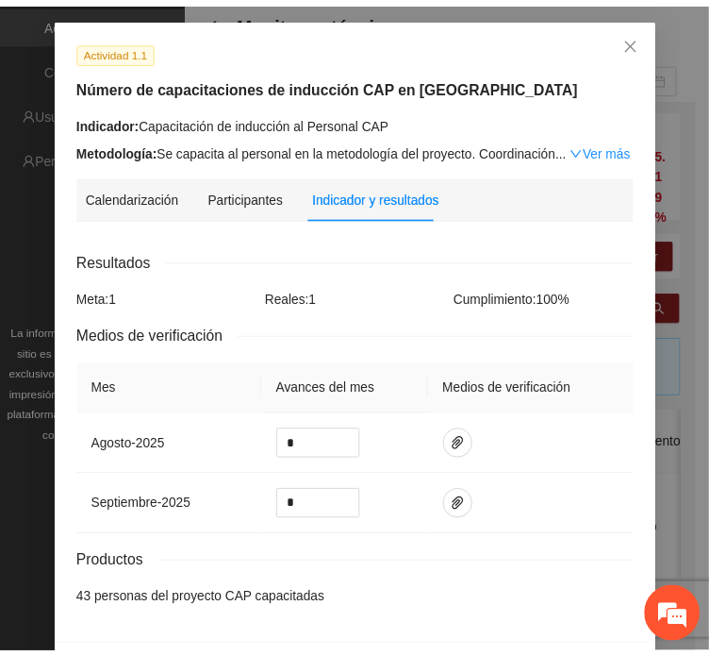
scroll to position [89, 0]
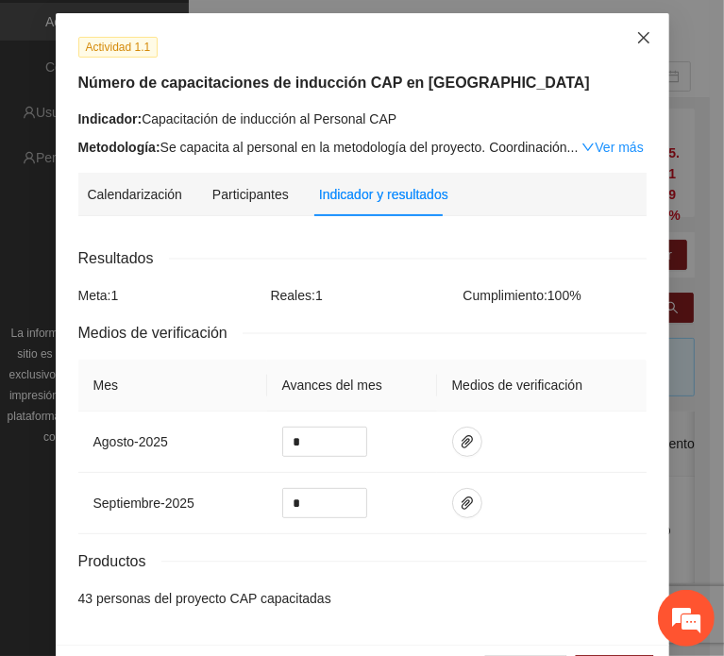
click at [637, 34] on icon "close" at bounding box center [642, 37] width 11 height 11
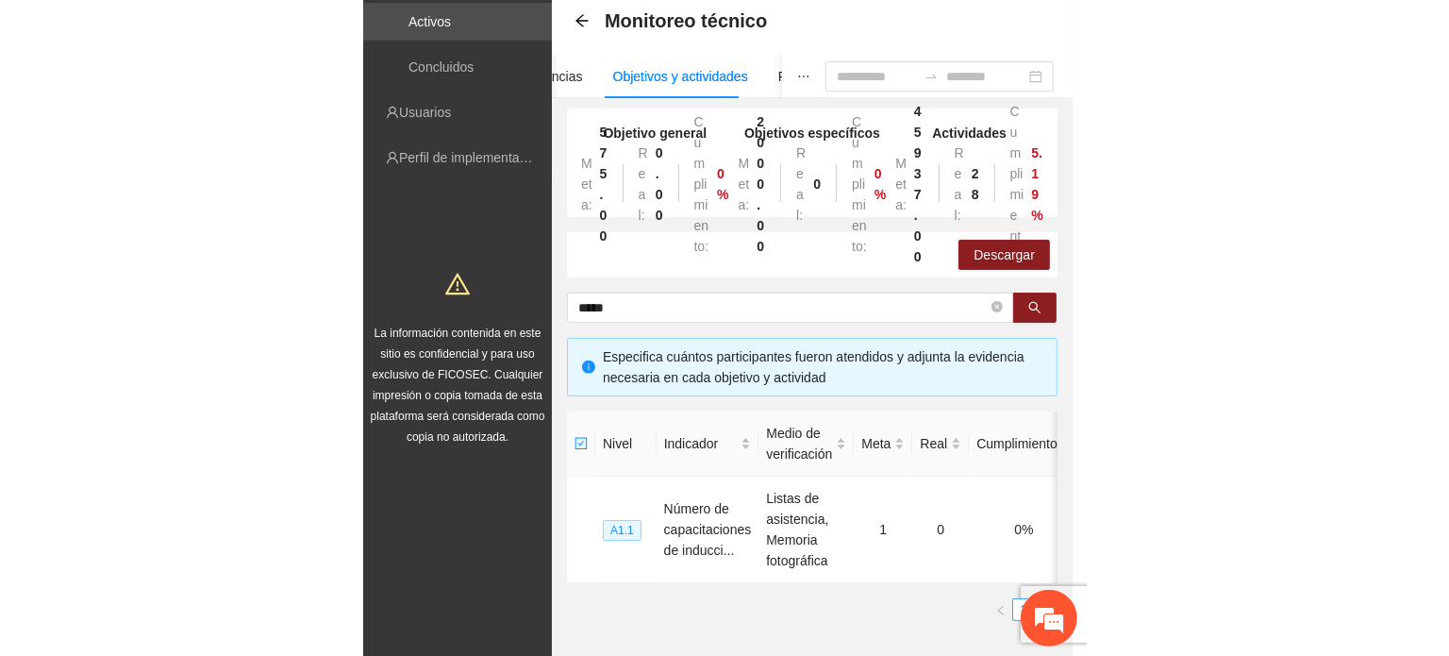
scroll to position [0, 0]
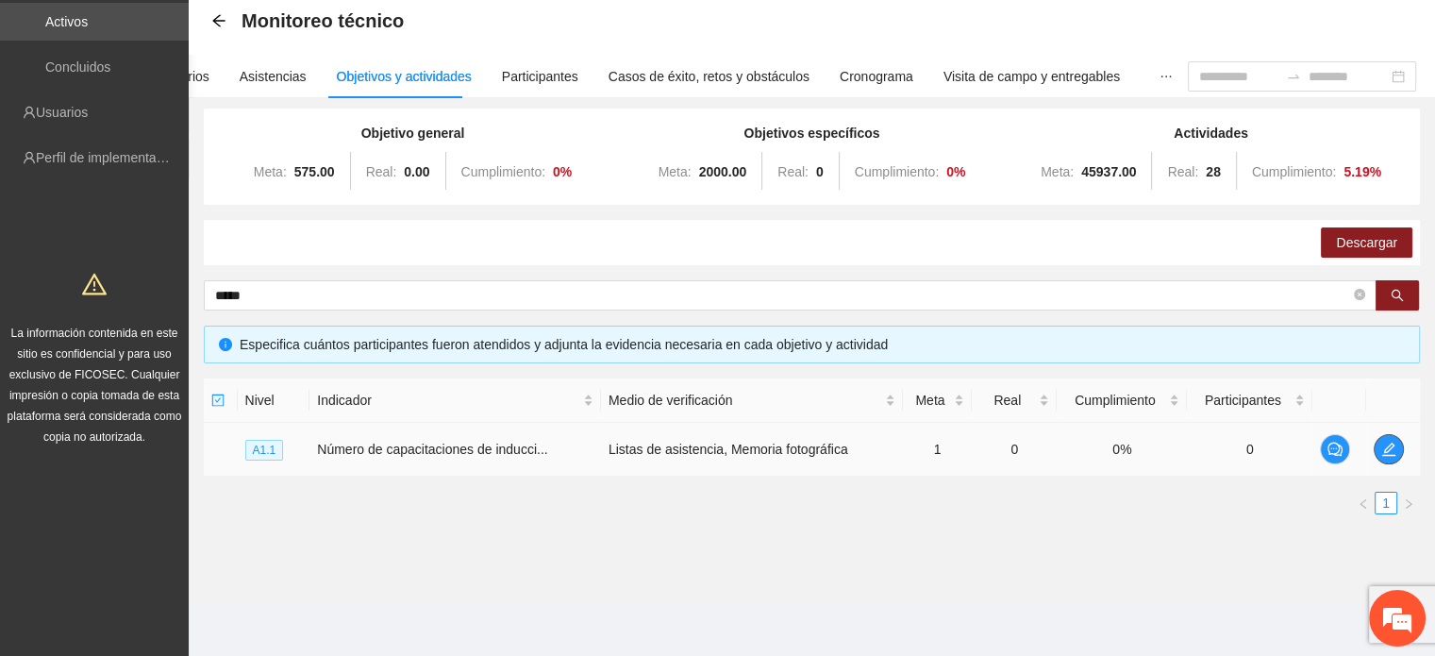
click at [1389, 444] on icon "edit" at bounding box center [1388, 448] width 15 height 15
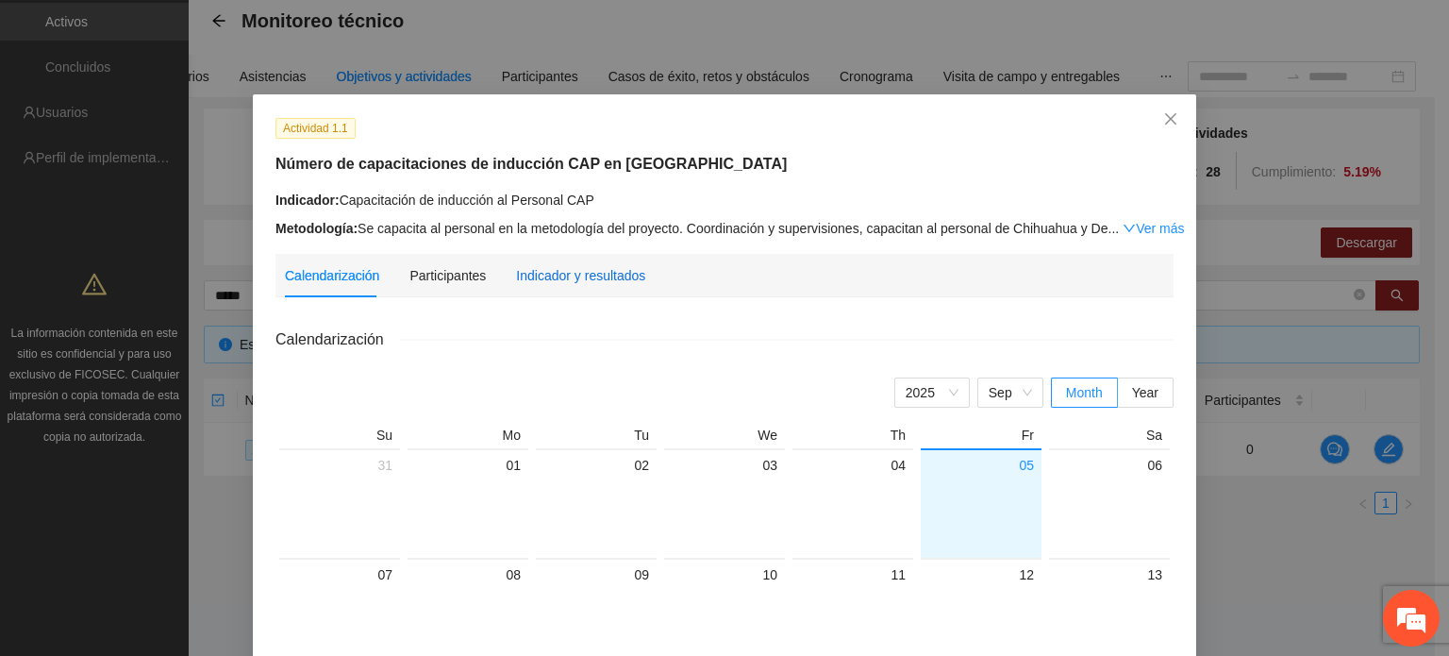
click at [590, 279] on div "Indicador y resultados" at bounding box center [580, 275] width 129 height 21
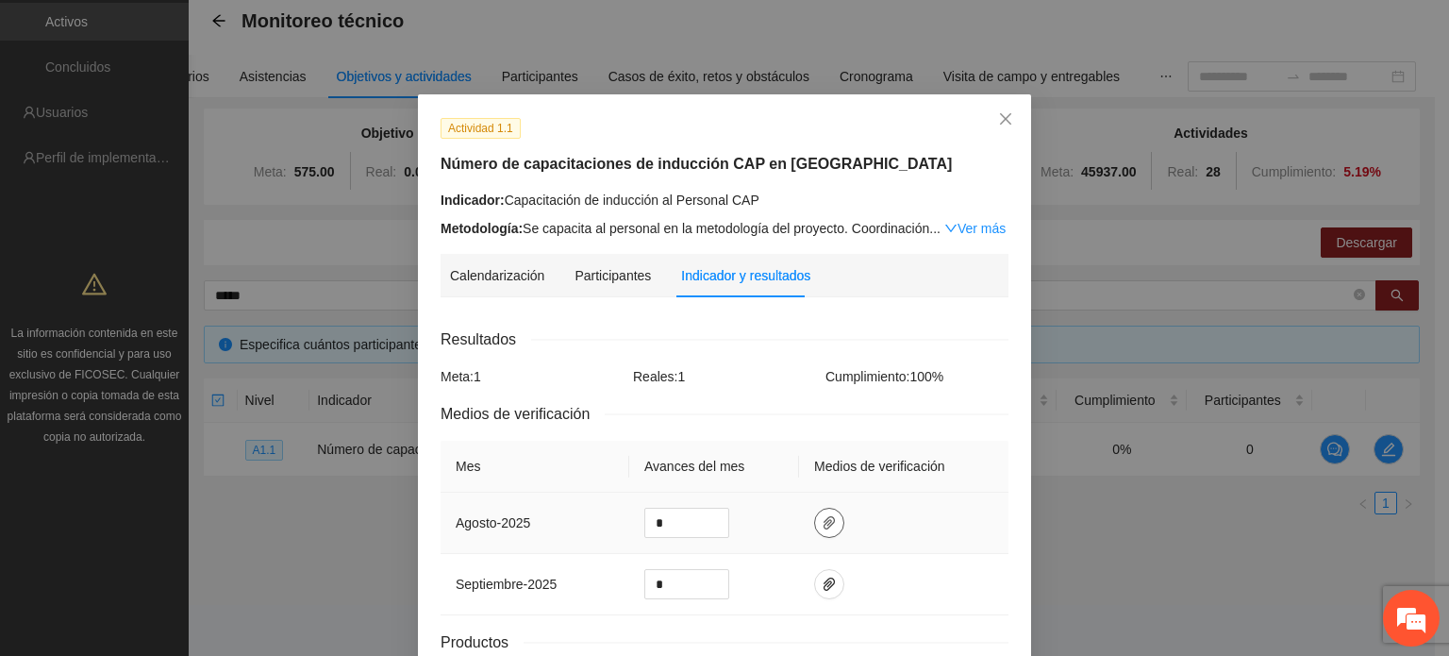
click at [815, 523] on span "paper-clip" at bounding box center [829, 522] width 28 height 15
click at [741, 467] on span "Adjuntar documento" at bounding box center [771, 464] width 118 height 21
click at [1014, 526] on div "Actividad 1.1 Número de capacitaciones de inducción CAP en Chihuahua Indicador:…" at bounding box center [724, 409] width 613 height 631
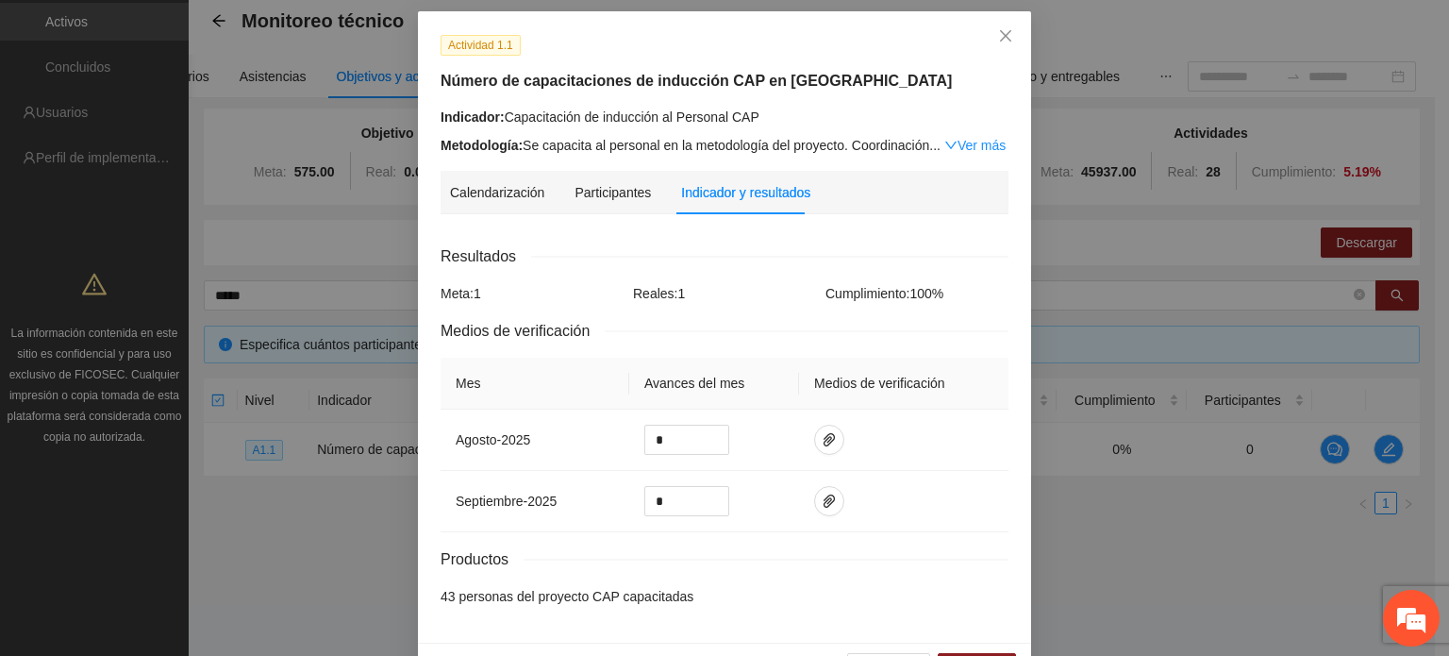
scroll to position [141, 0]
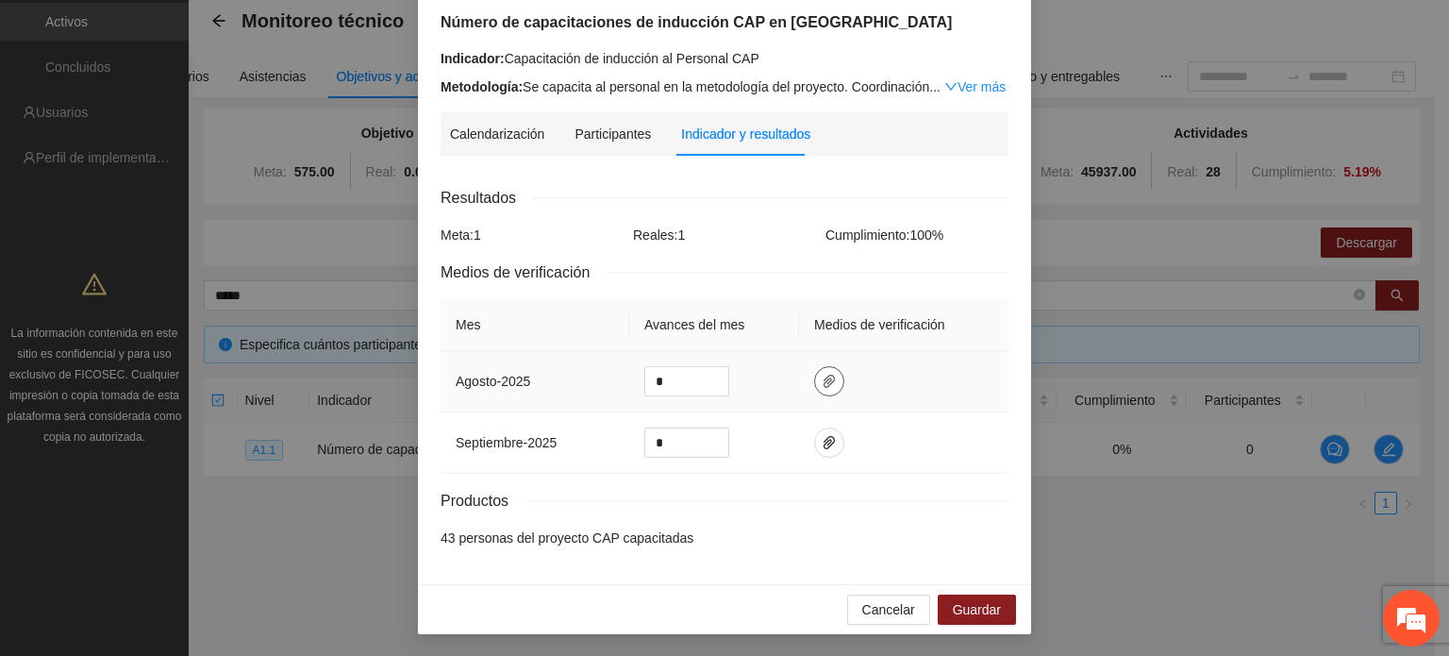
click at [822, 388] on icon "paper-clip" at bounding box center [829, 381] width 15 height 15
click at [932, 391] on td at bounding box center [903, 381] width 209 height 61
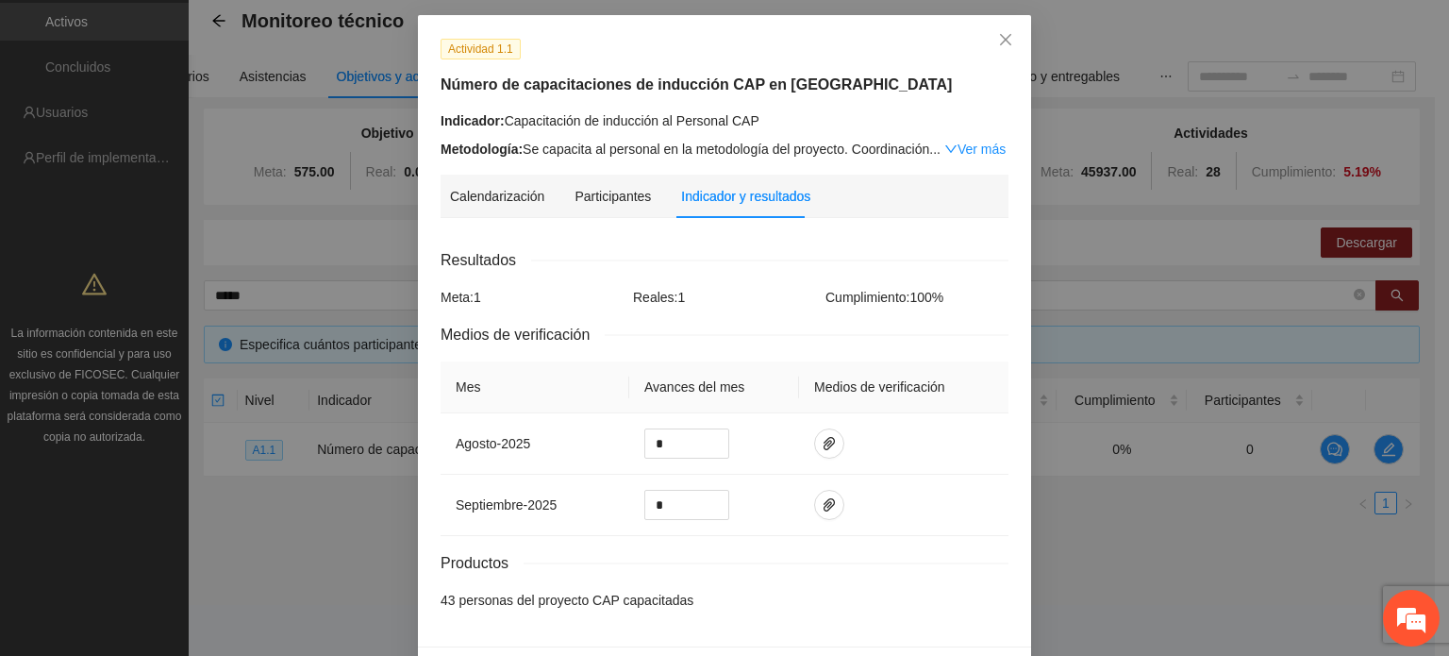
scroll to position [86, 0]
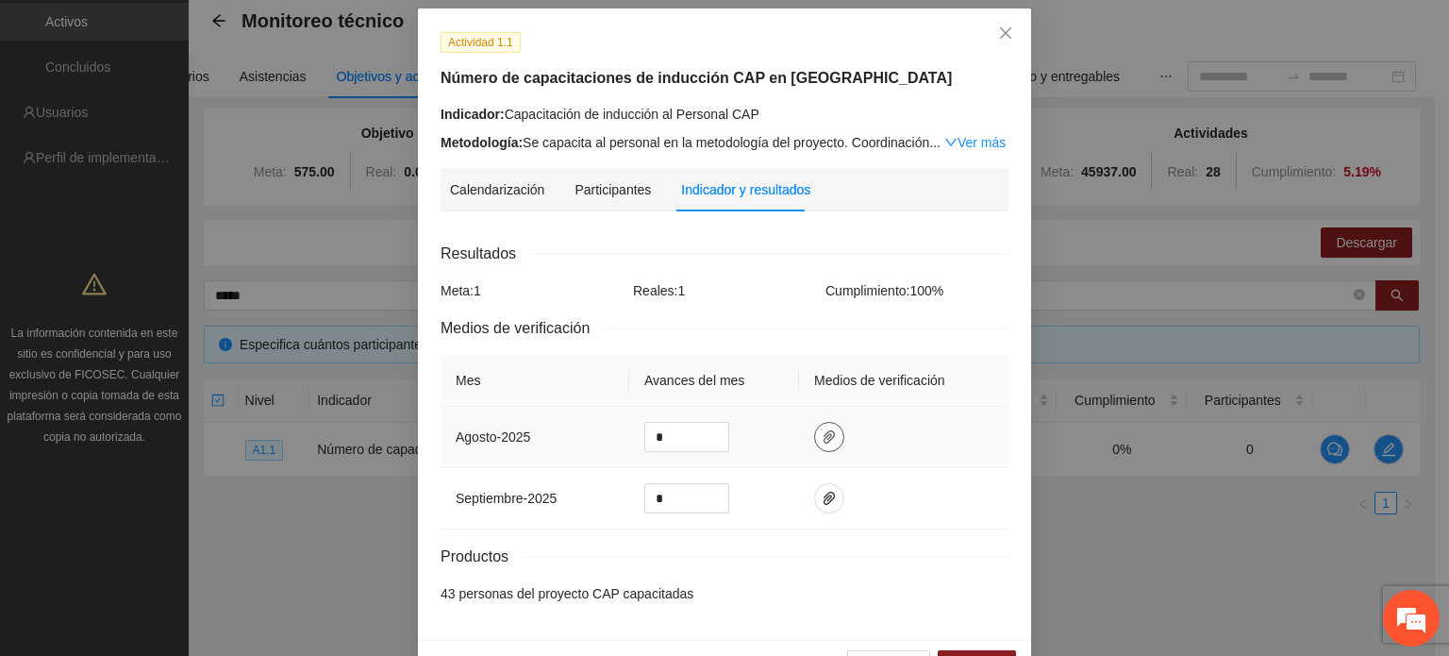
click at [823, 441] on icon "paper-clip" at bounding box center [828, 436] width 11 height 13
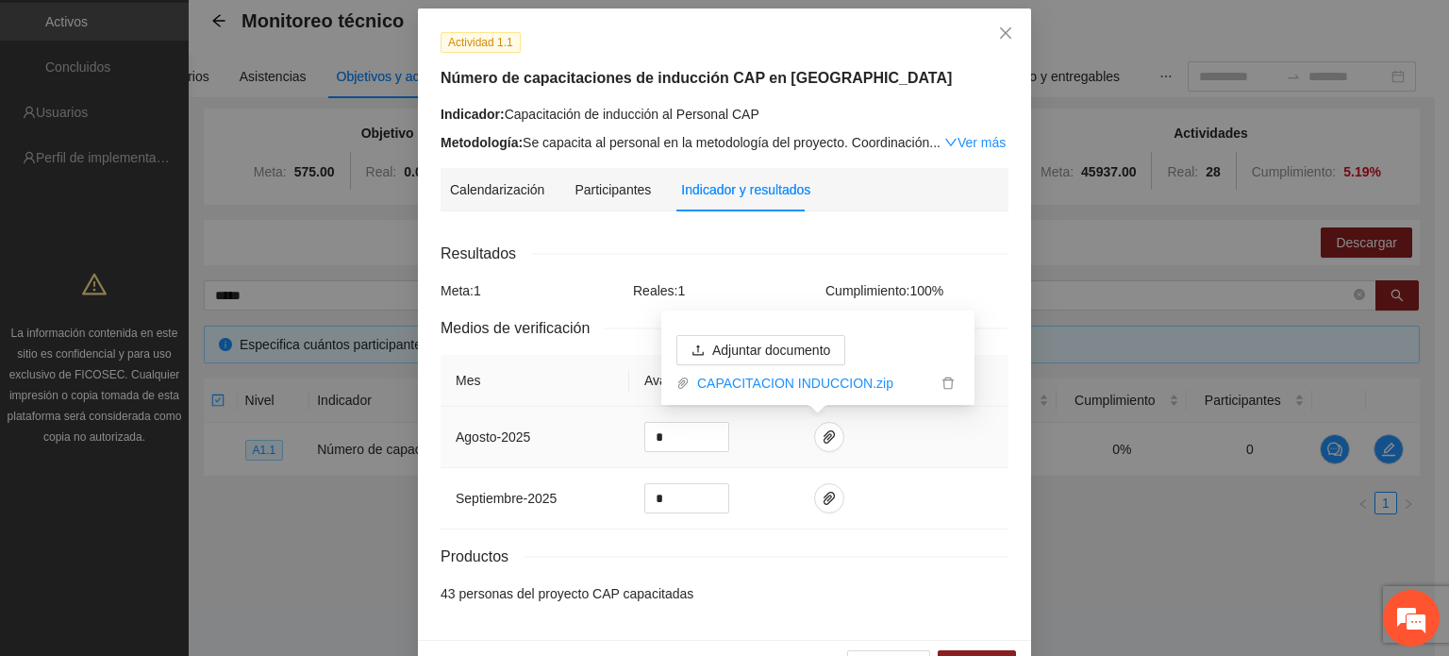
click at [962, 436] on td at bounding box center [903, 437] width 209 height 61
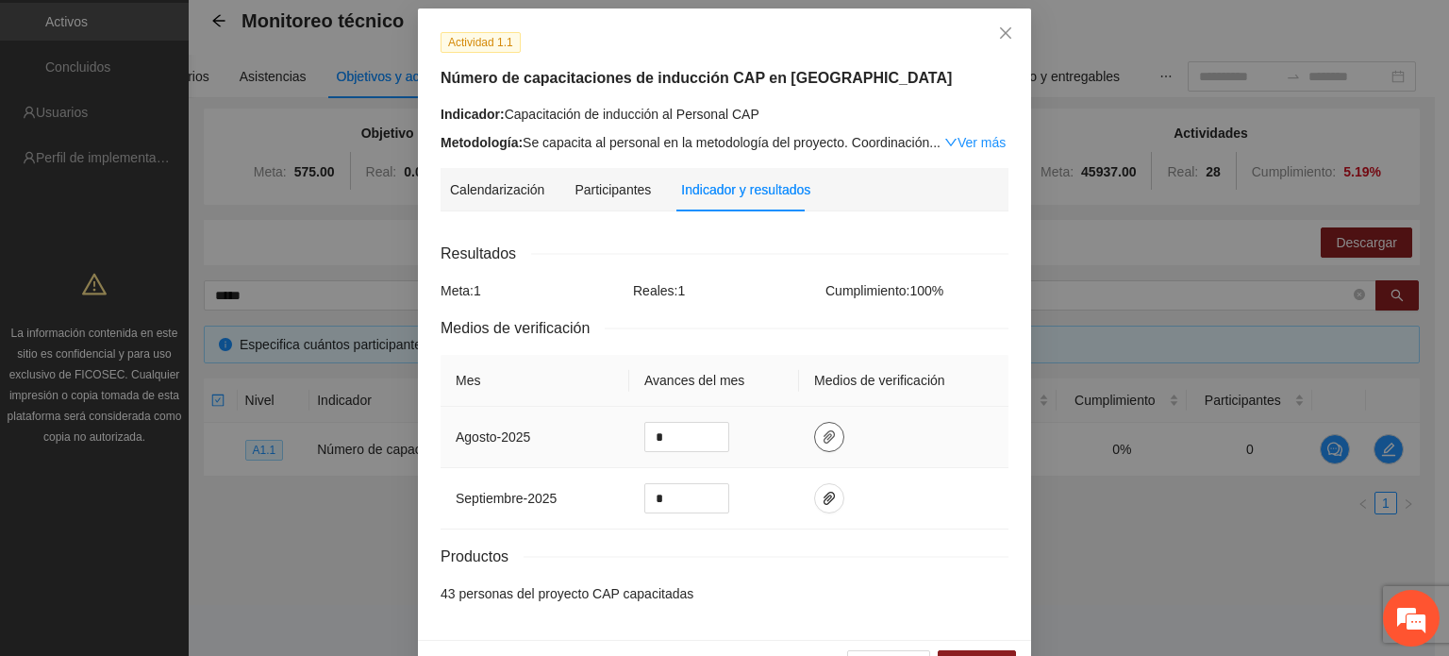
click at [817, 444] on button "button" at bounding box center [829, 437] width 30 height 30
click at [890, 439] on td at bounding box center [903, 437] width 209 height 61
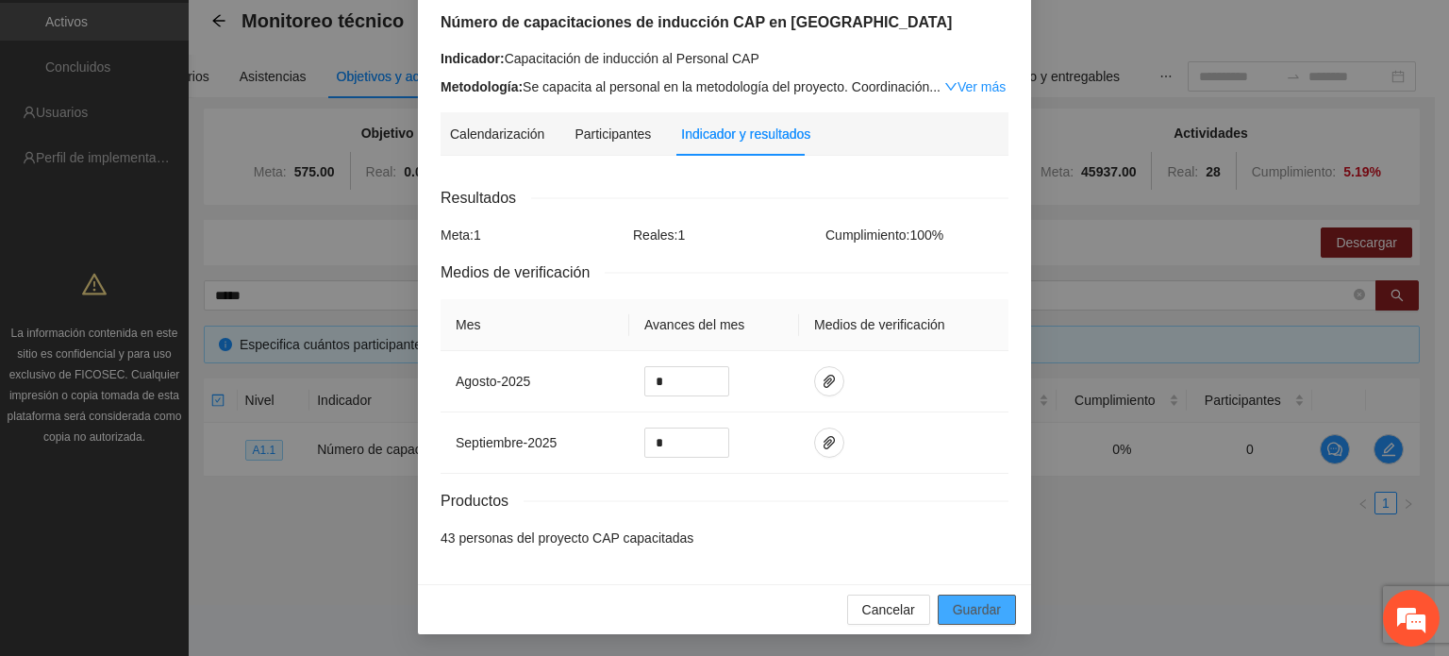
click at [957, 603] on span "Guardar" at bounding box center [977, 609] width 48 height 21
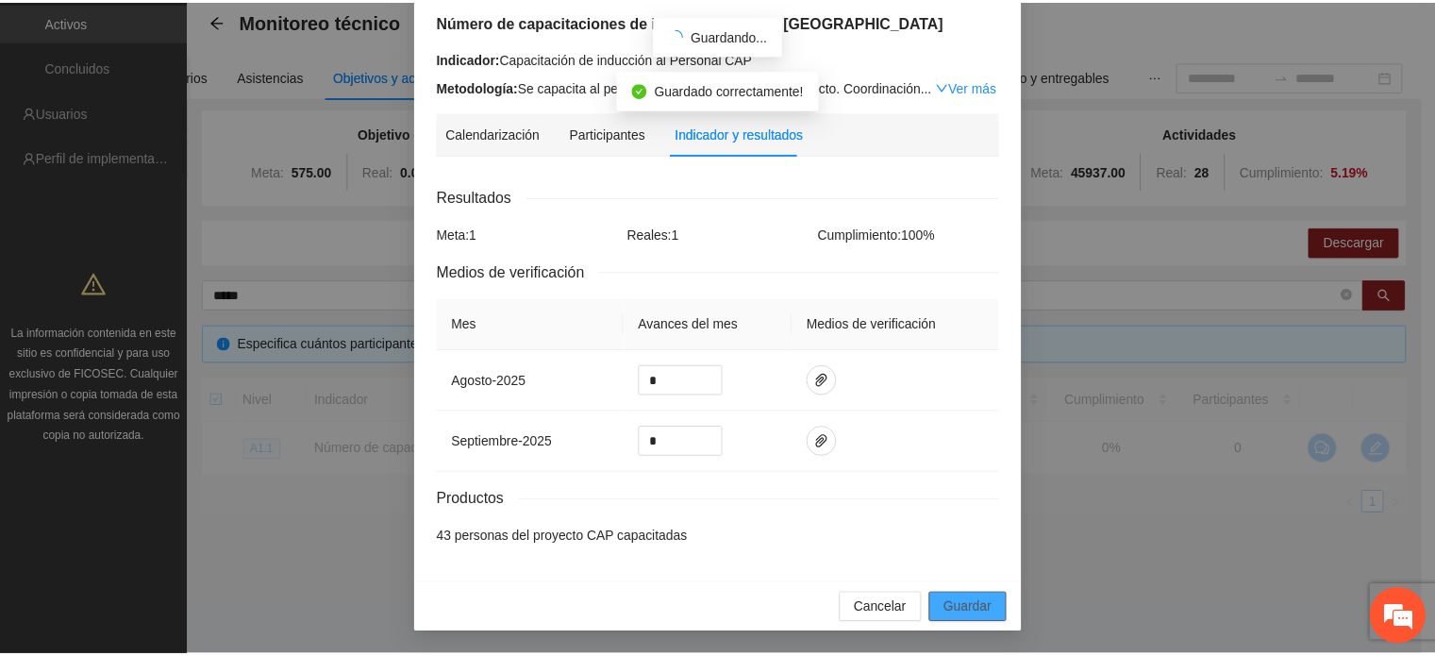
scroll to position [47, 0]
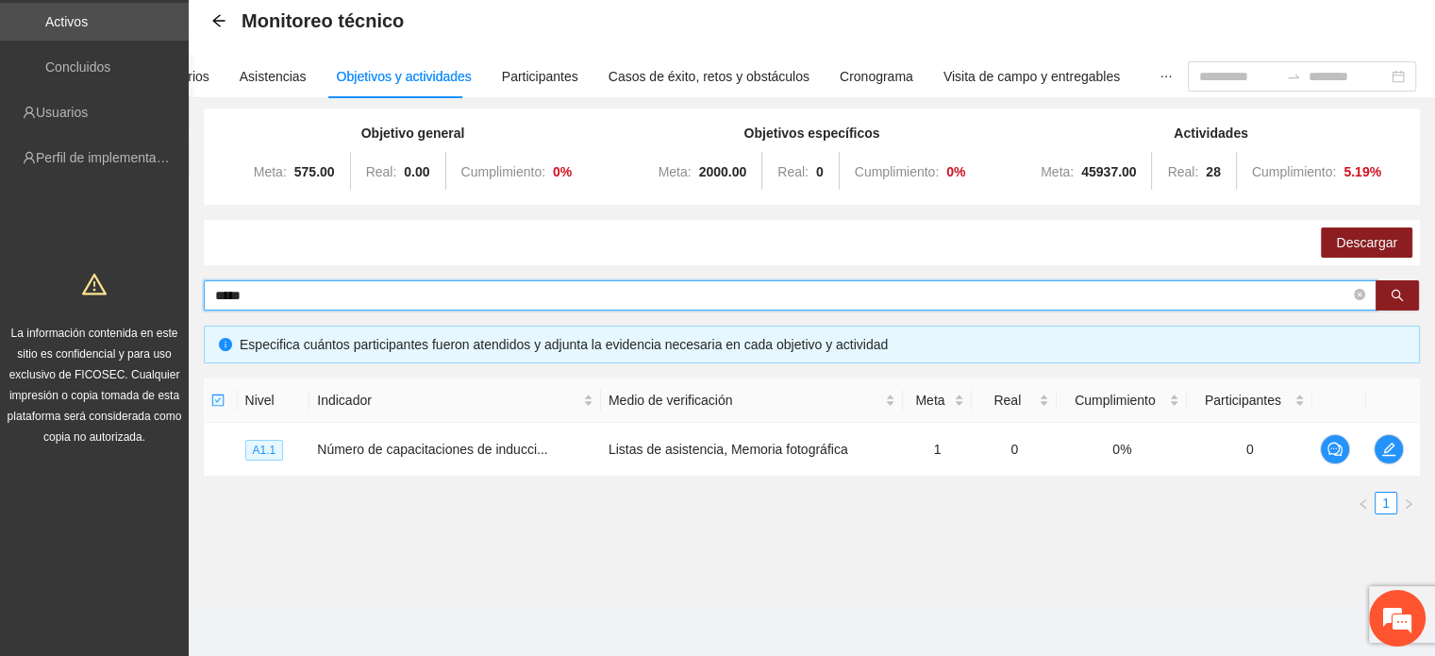
click at [295, 297] on input "*****" at bounding box center [782, 295] width 1135 height 21
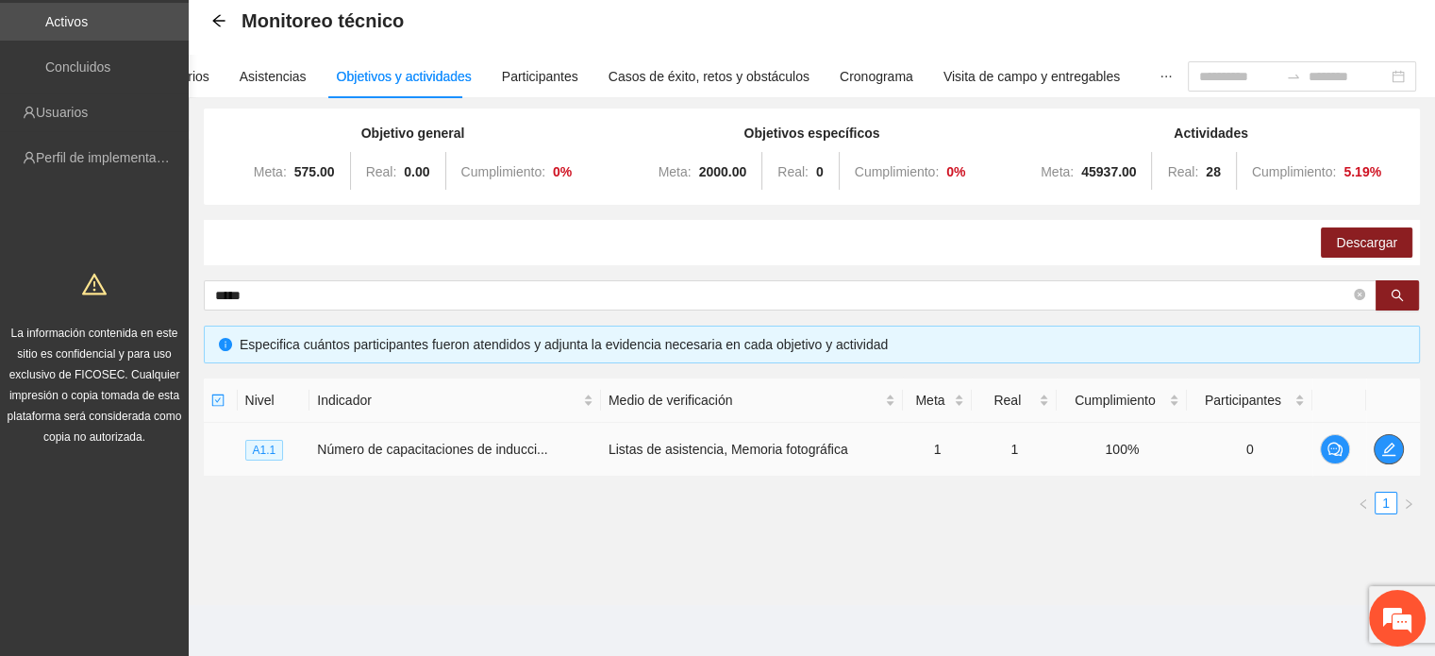
click at [1380, 456] on button "button" at bounding box center [1388, 449] width 30 height 30
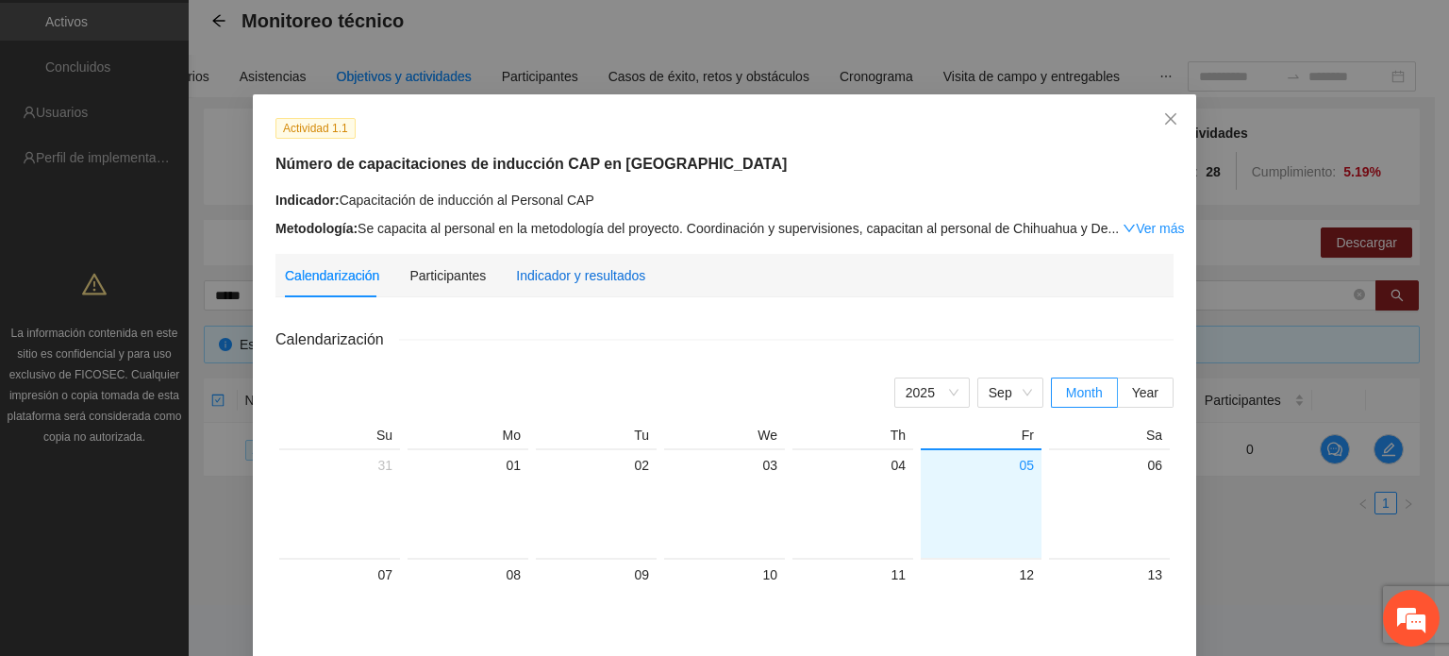
click at [585, 274] on div "Indicador y resultados" at bounding box center [580, 275] width 129 height 21
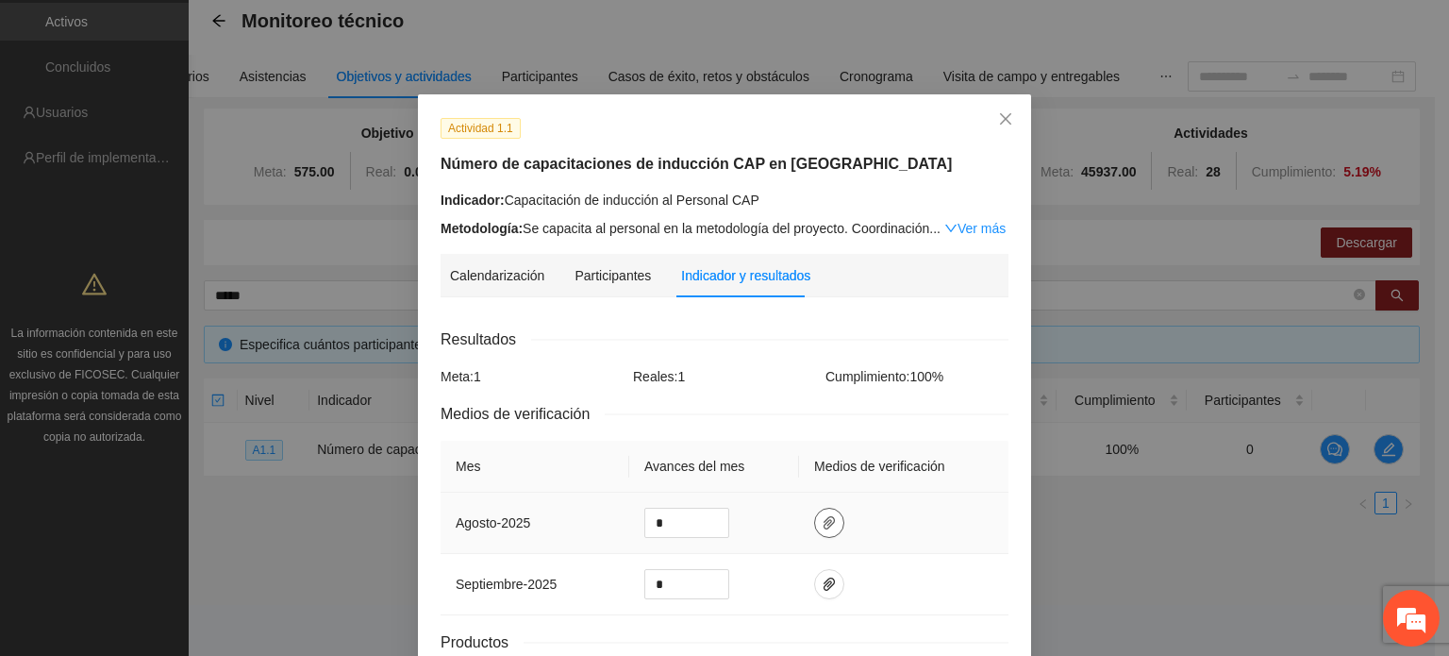
click at [819, 512] on button "button" at bounding box center [829, 522] width 30 height 30
click at [926, 554] on td at bounding box center [903, 584] width 209 height 61
click at [998, 118] on icon "close" at bounding box center [1005, 118] width 15 height 15
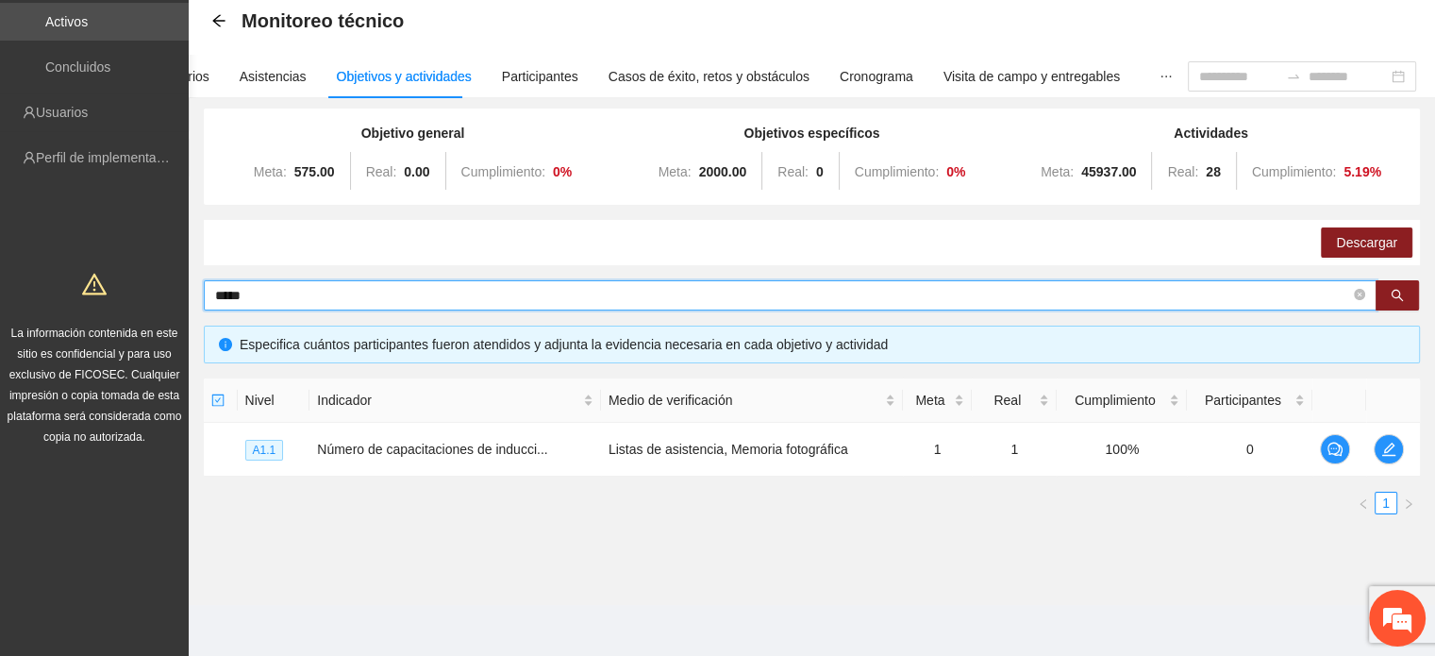
click at [316, 294] on input "*****" at bounding box center [782, 295] width 1135 height 21
type input "*"
type input "*******"
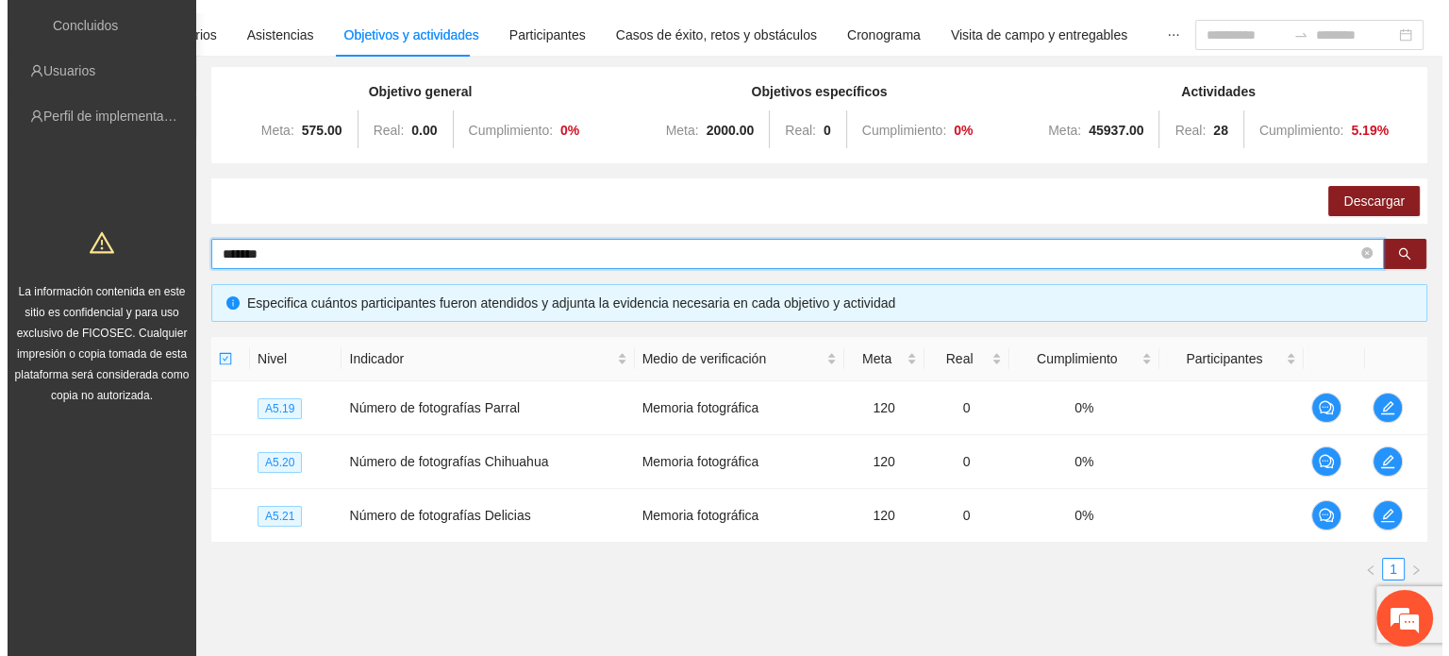
scroll to position [199, 0]
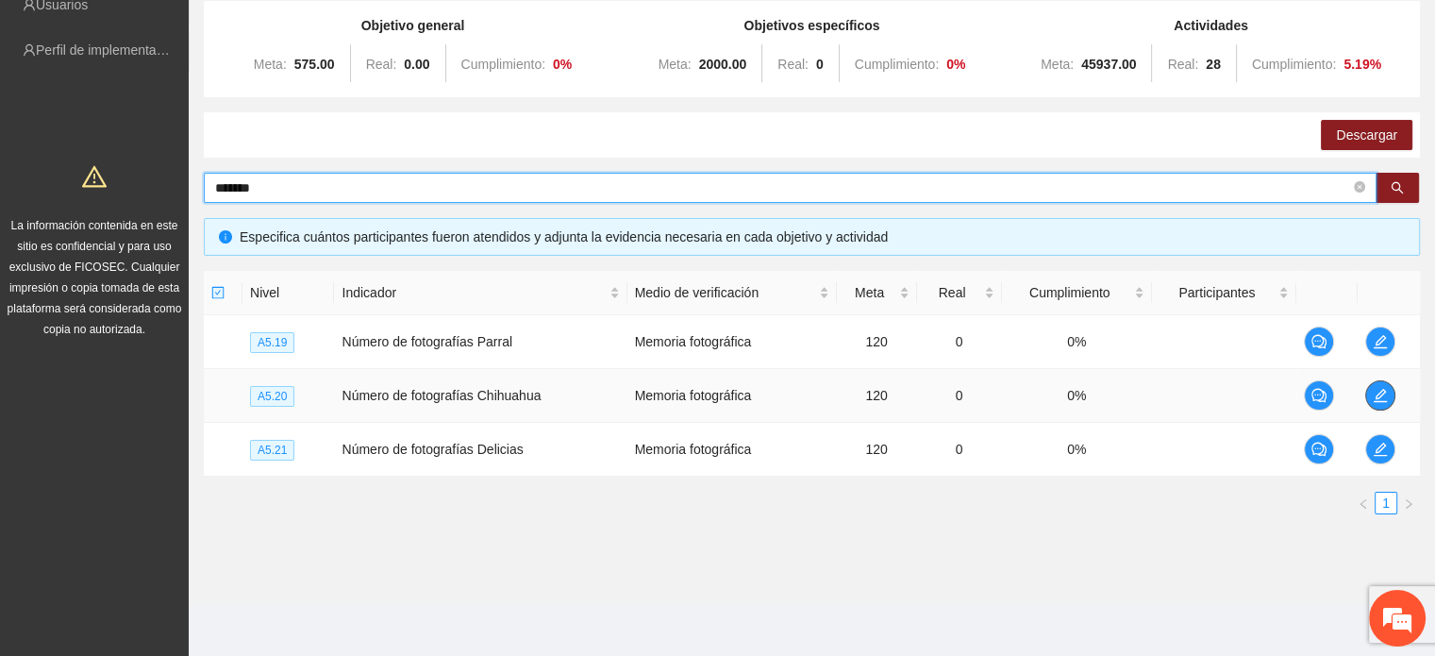
click at [1383, 389] on icon "edit" at bounding box center [1379, 395] width 13 height 13
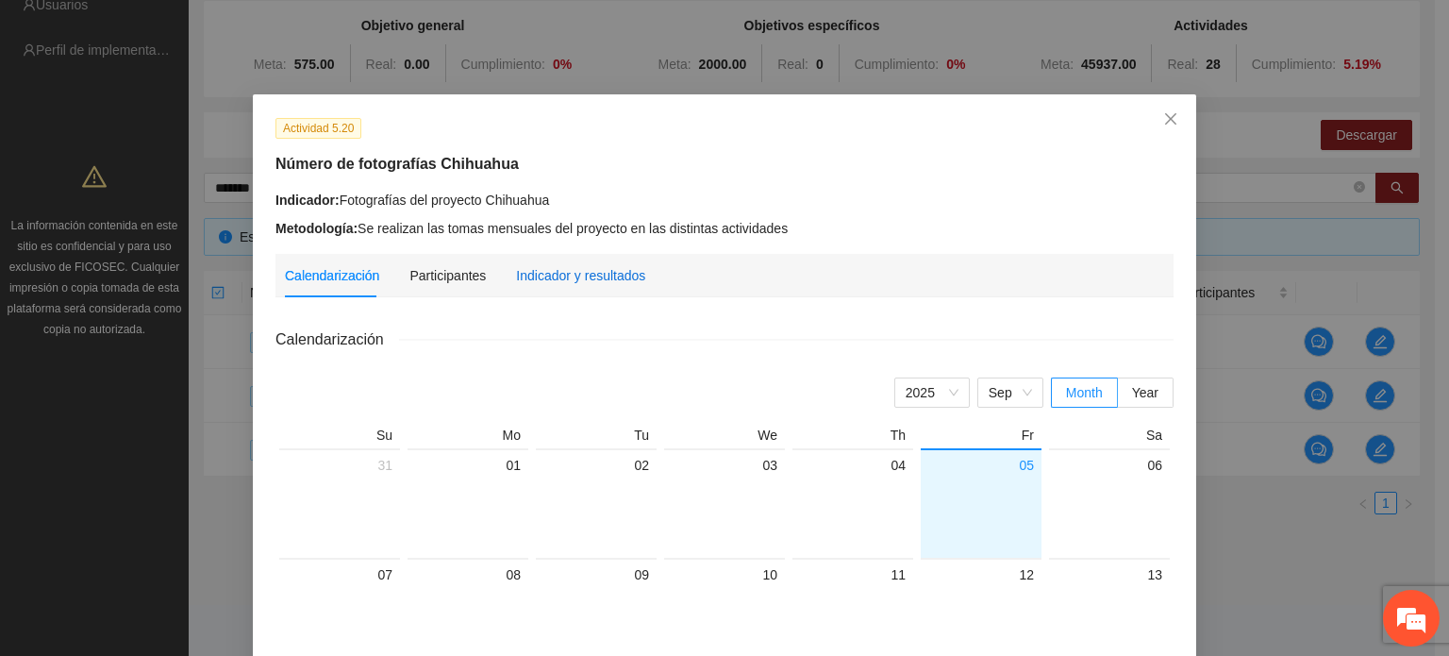
click at [516, 274] on div "Indicador y resultados" at bounding box center [580, 275] width 129 height 21
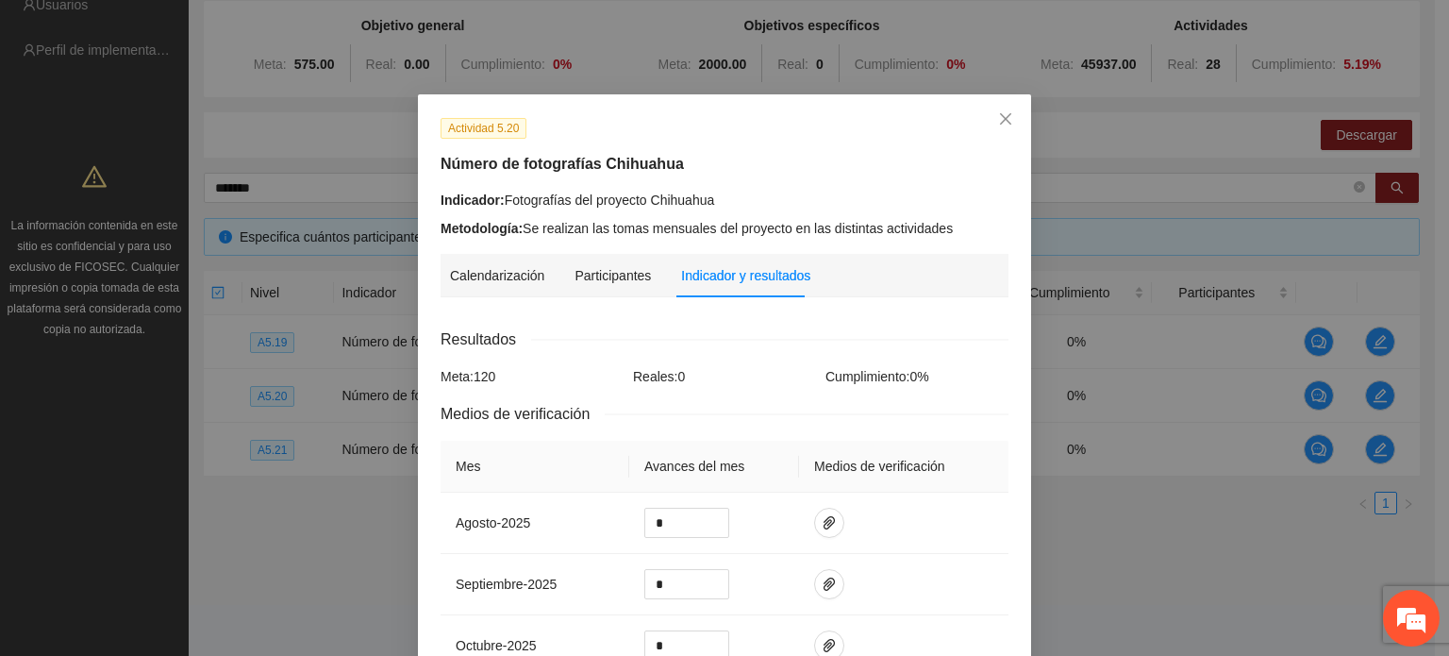
scroll to position [283, 0]
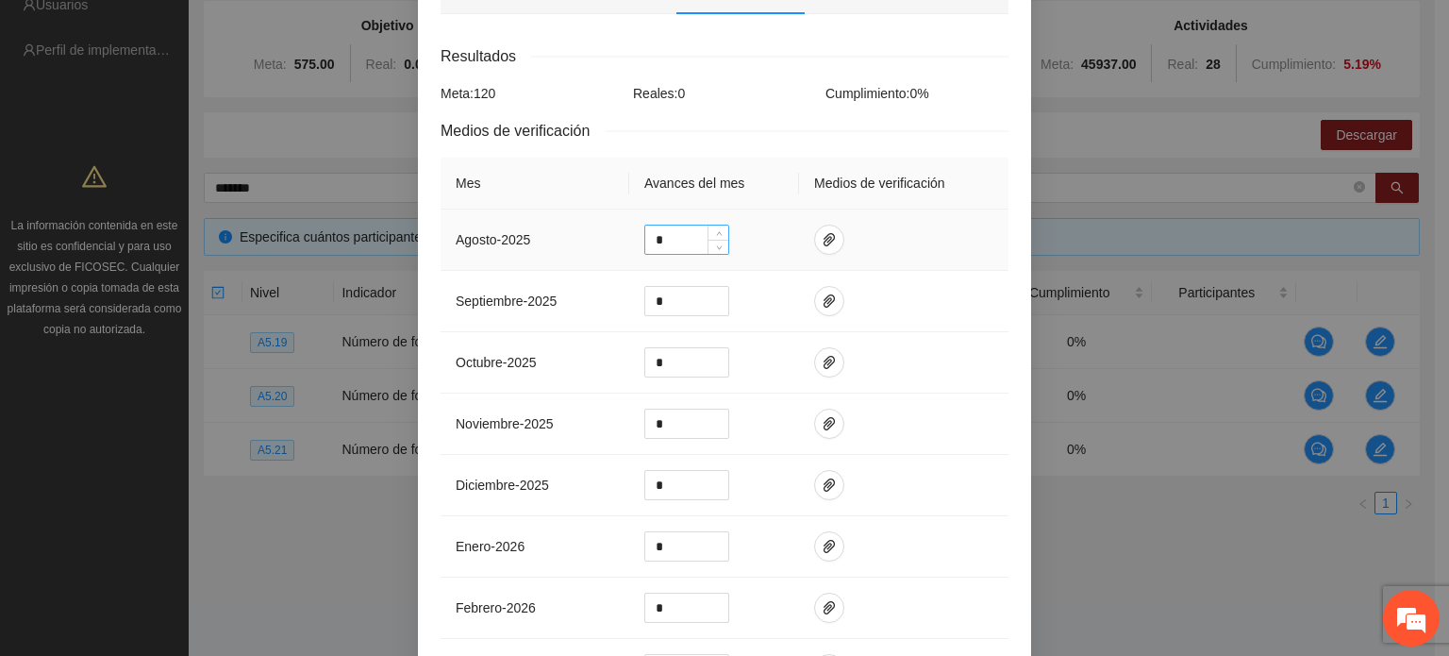
click at [662, 246] on input "*" at bounding box center [686, 239] width 83 height 28
type input "**"
click at [822, 239] on icon "paper-clip" at bounding box center [829, 239] width 15 height 15
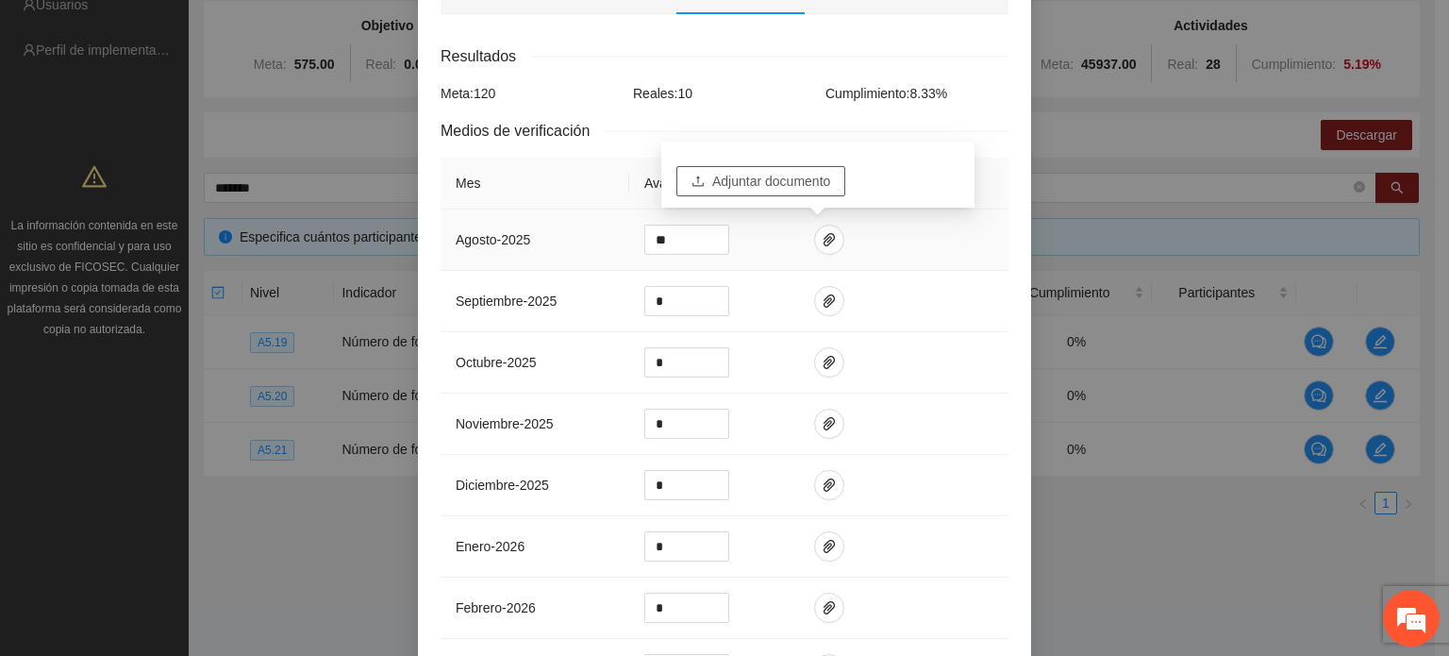
click at [774, 182] on span "Adjuntar documento" at bounding box center [771, 181] width 118 height 21
click at [966, 247] on td at bounding box center [903, 239] width 209 height 61
click at [821, 252] on button "button" at bounding box center [829, 240] width 30 height 30
click at [919, 248] on td at bounding box center [903, 239] width 209 height 61
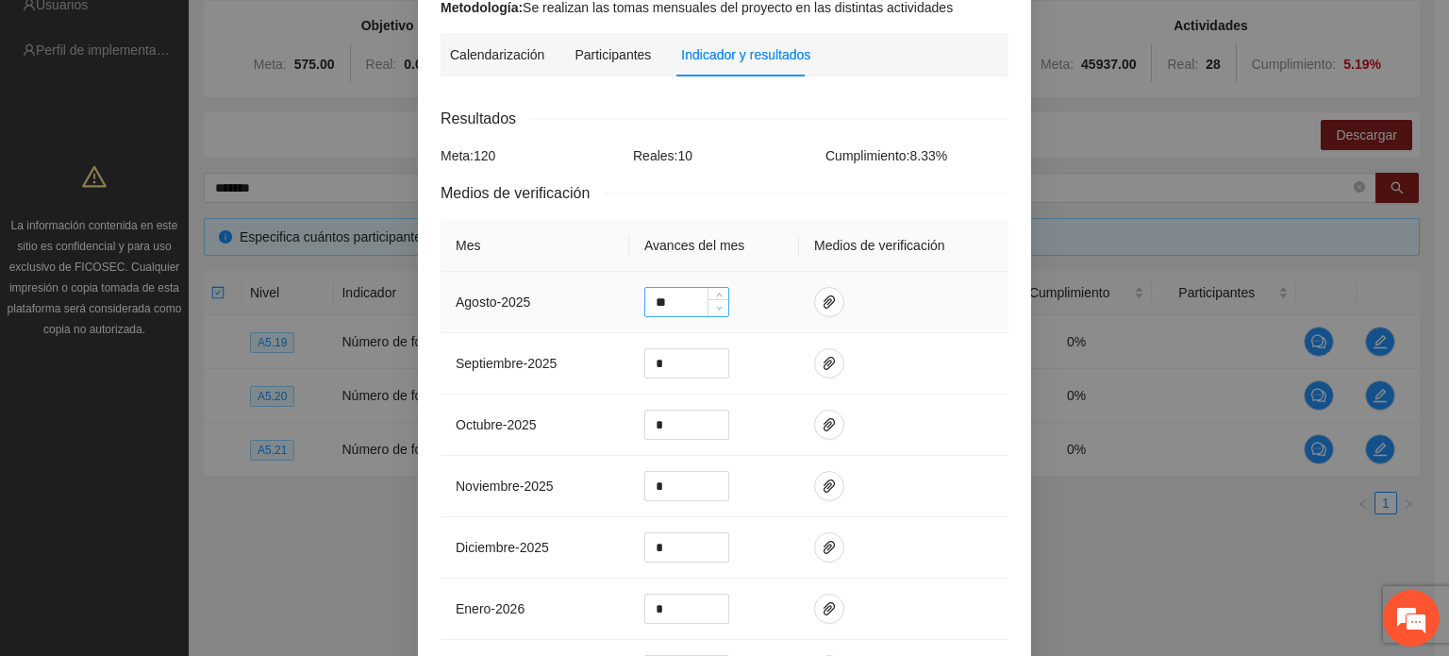
scroll to position [189, 0]
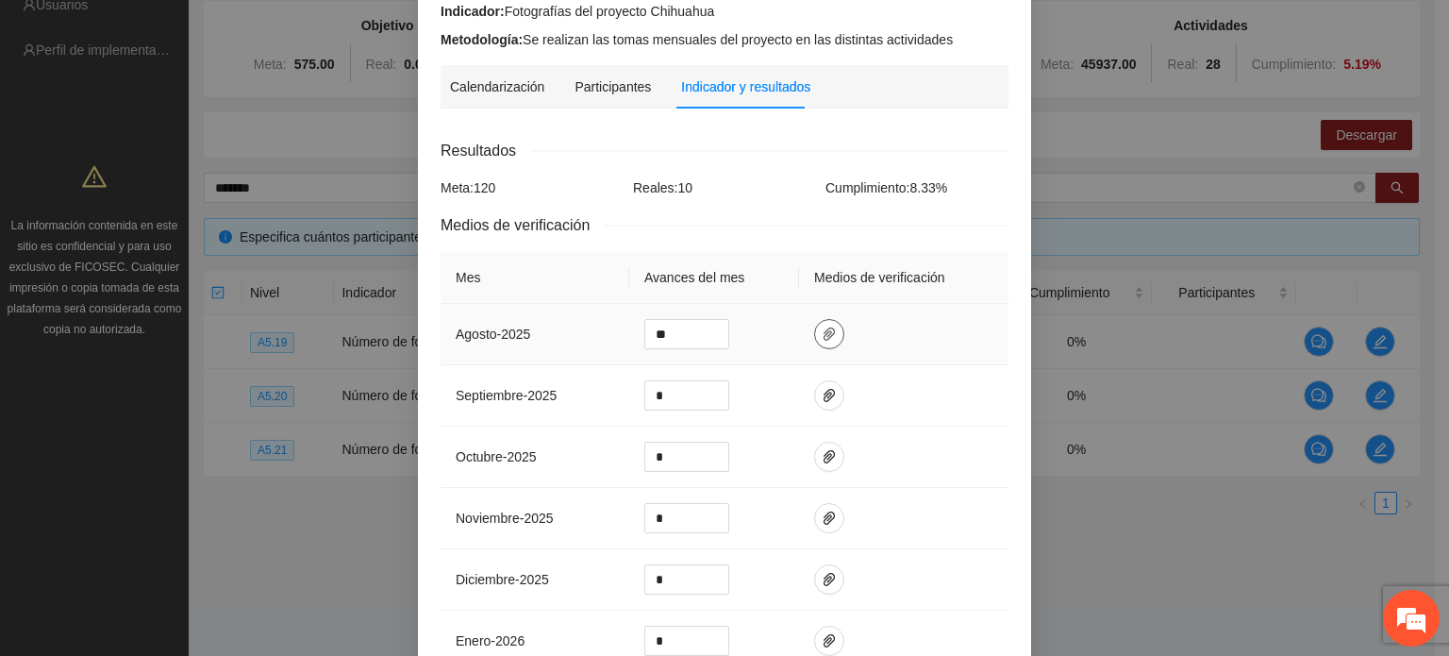
click at [815, 346] on button "button" at bounding box center [829, 334] width 30 height 30
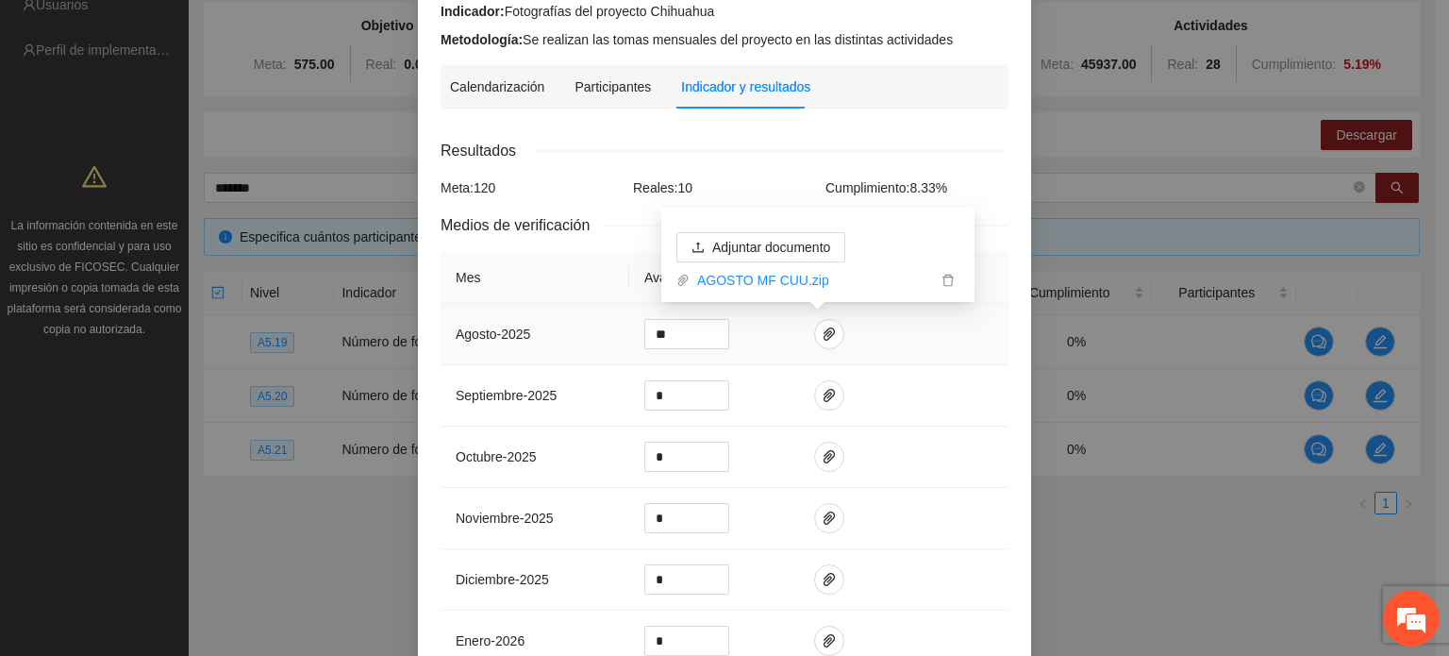
click at [943, 339] on td at bounding box center [903, 334] width 209 height 61
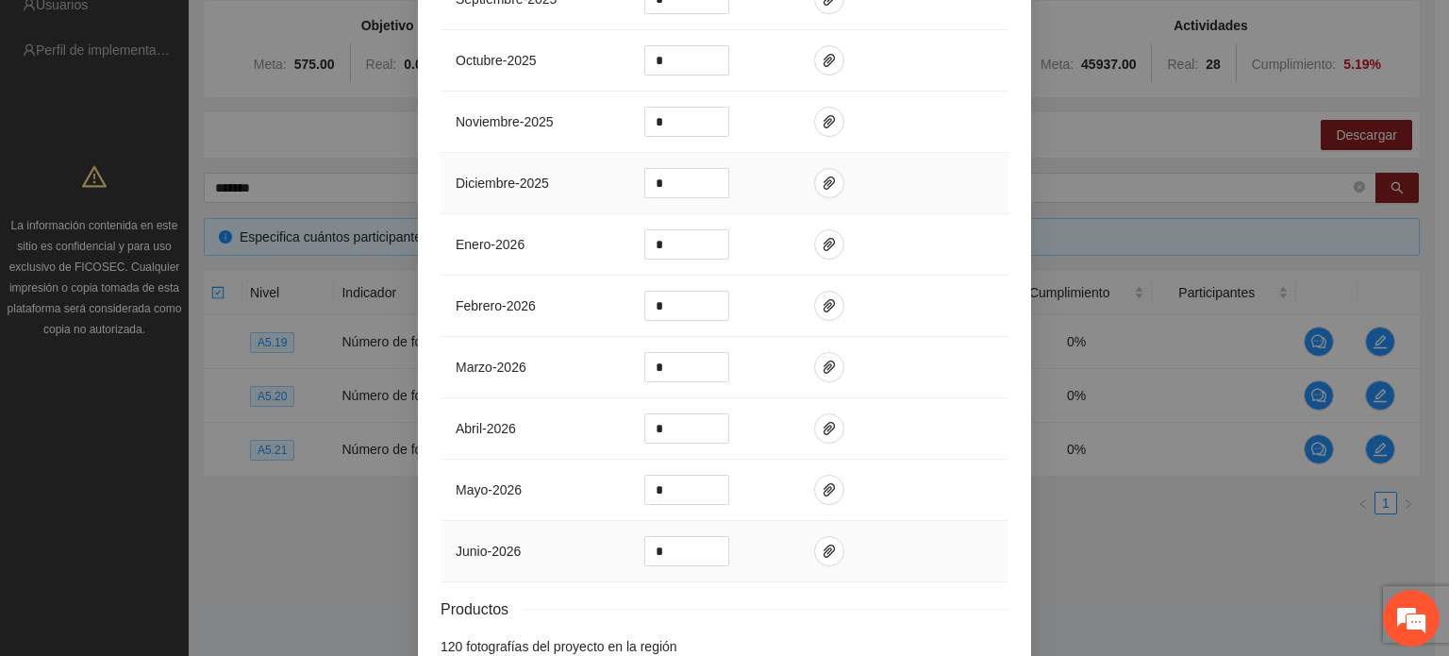
scroll to position [691, 0]
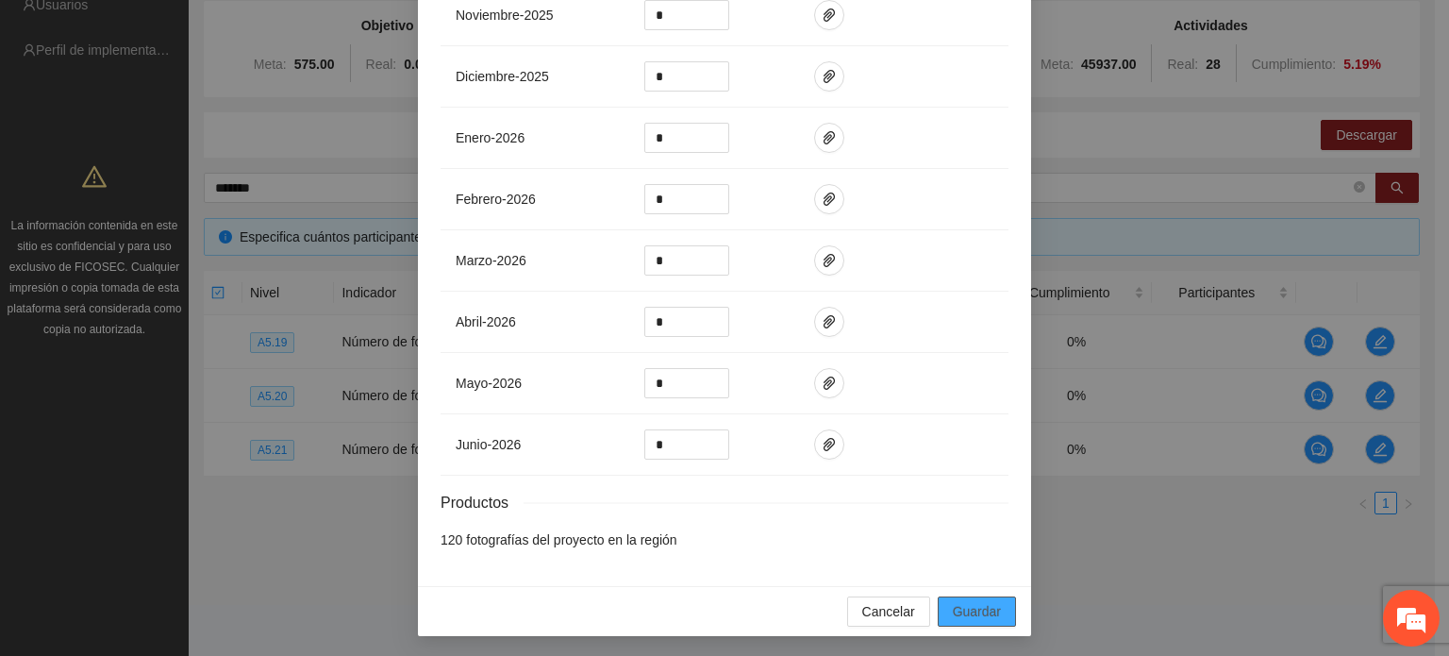
click at [958, 607] on span "Guardar" at bounding box center [977, 611] width 48 height 21
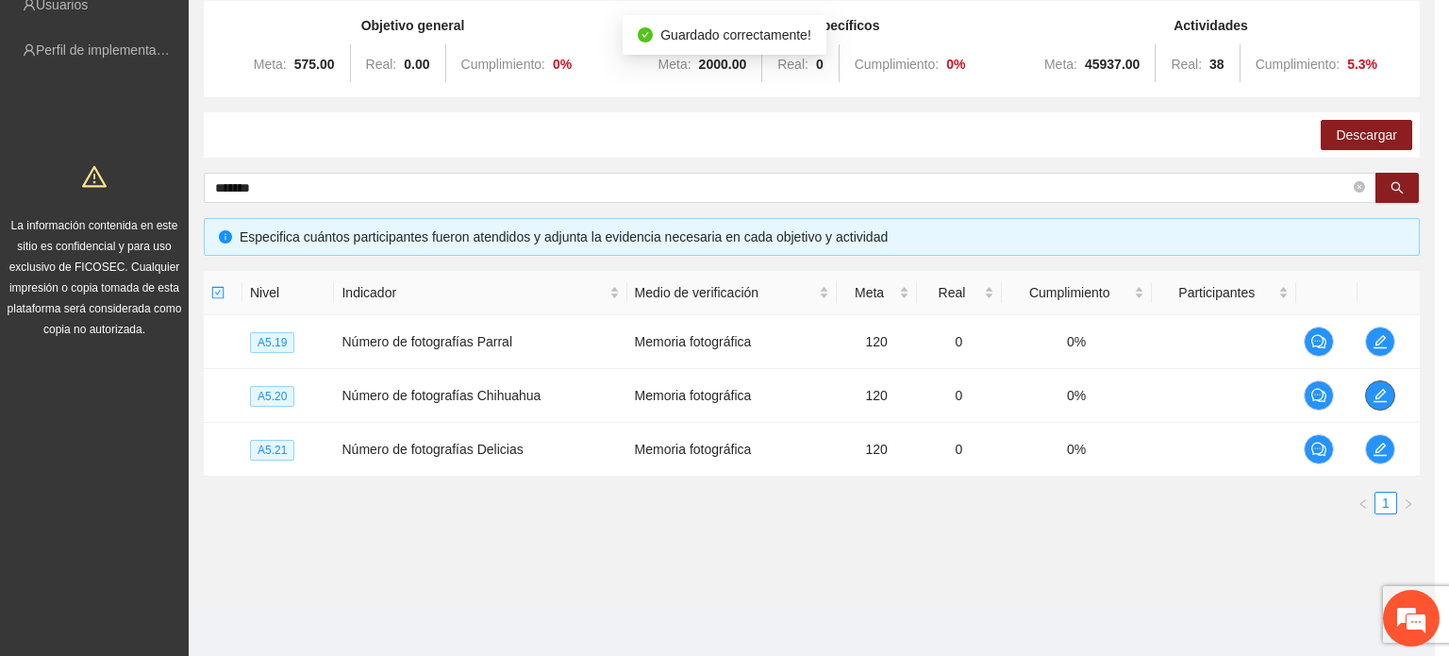
scroll to position [0, 0]
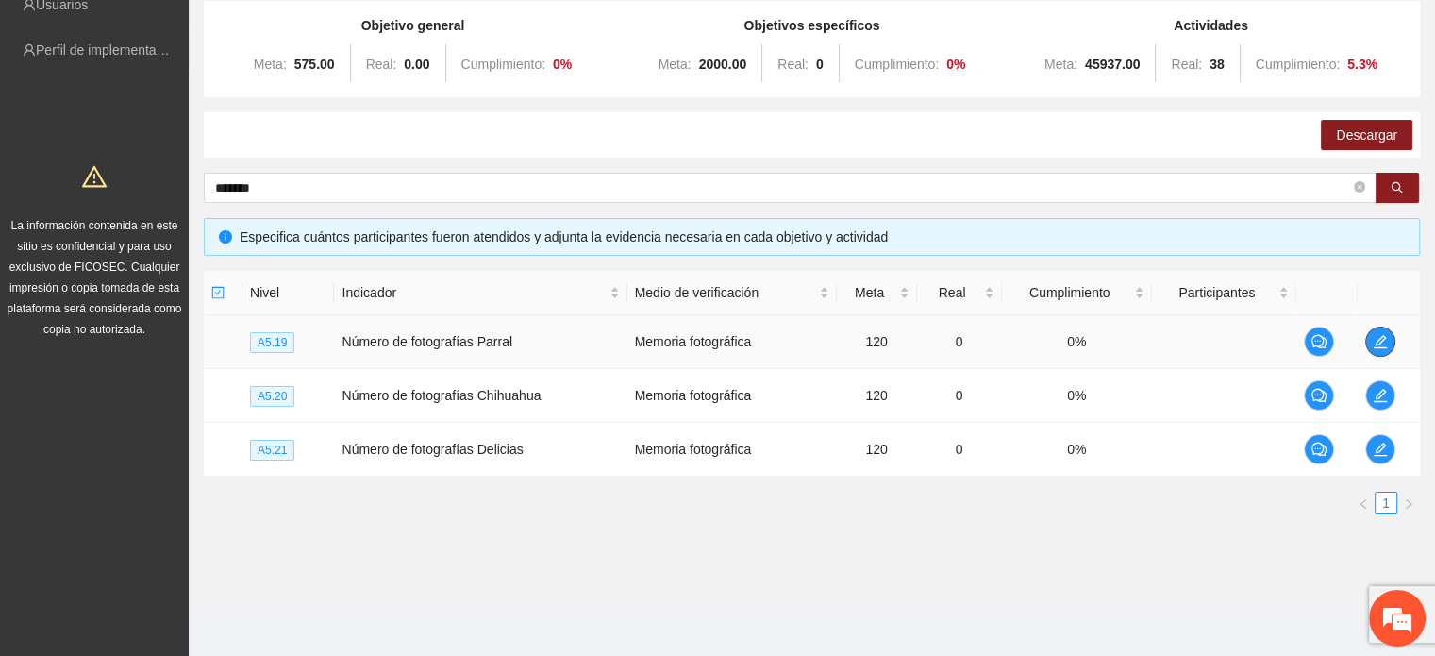
click at [1381, 338] on icon "edit" at bounding box center [1379, 341] width 13 height 13
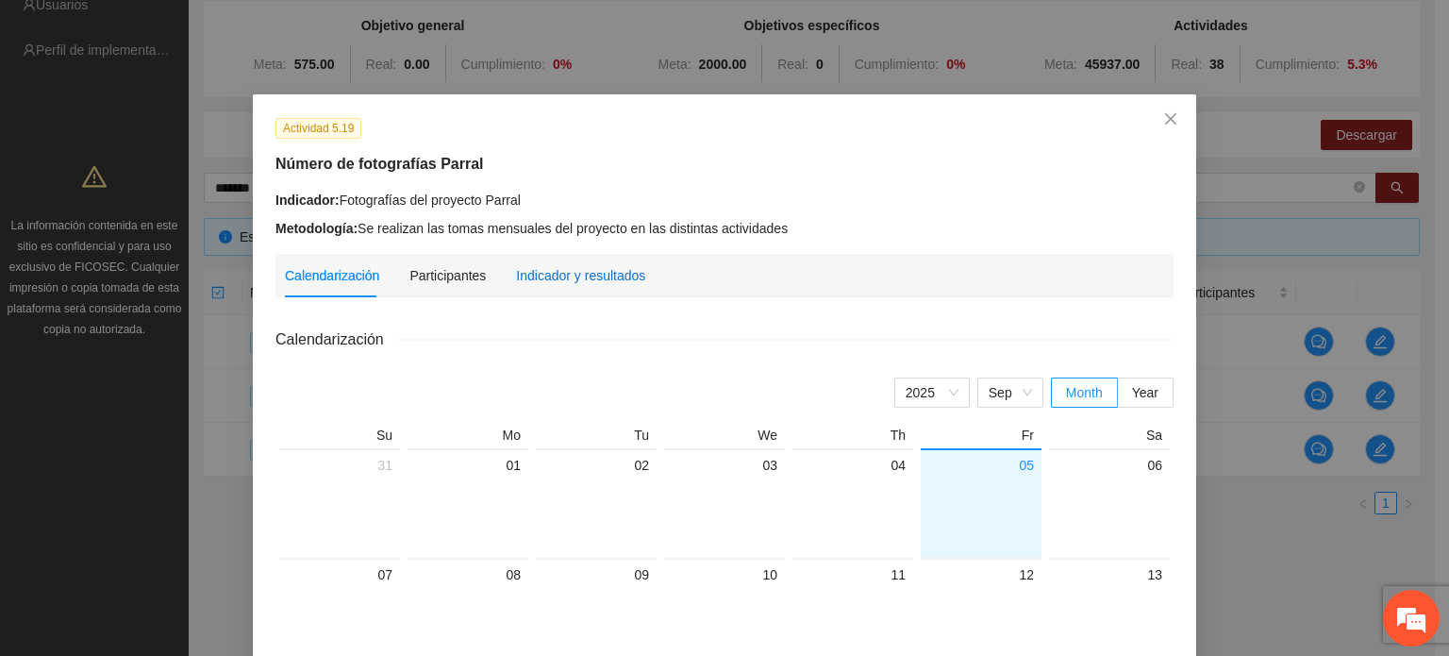
click at [561, 277] on div "Indicador y resultados" at bounding box center [580, 275] width 129 height 21
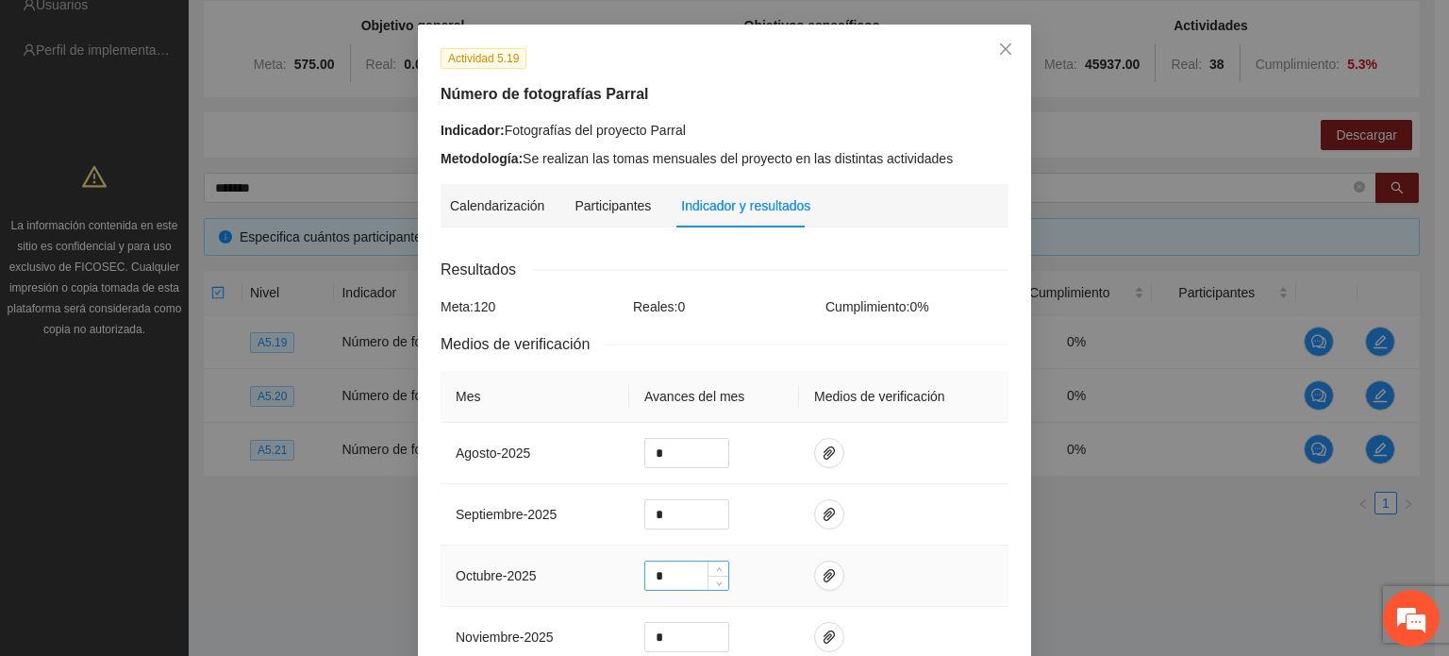
scroll to position [189, 0]
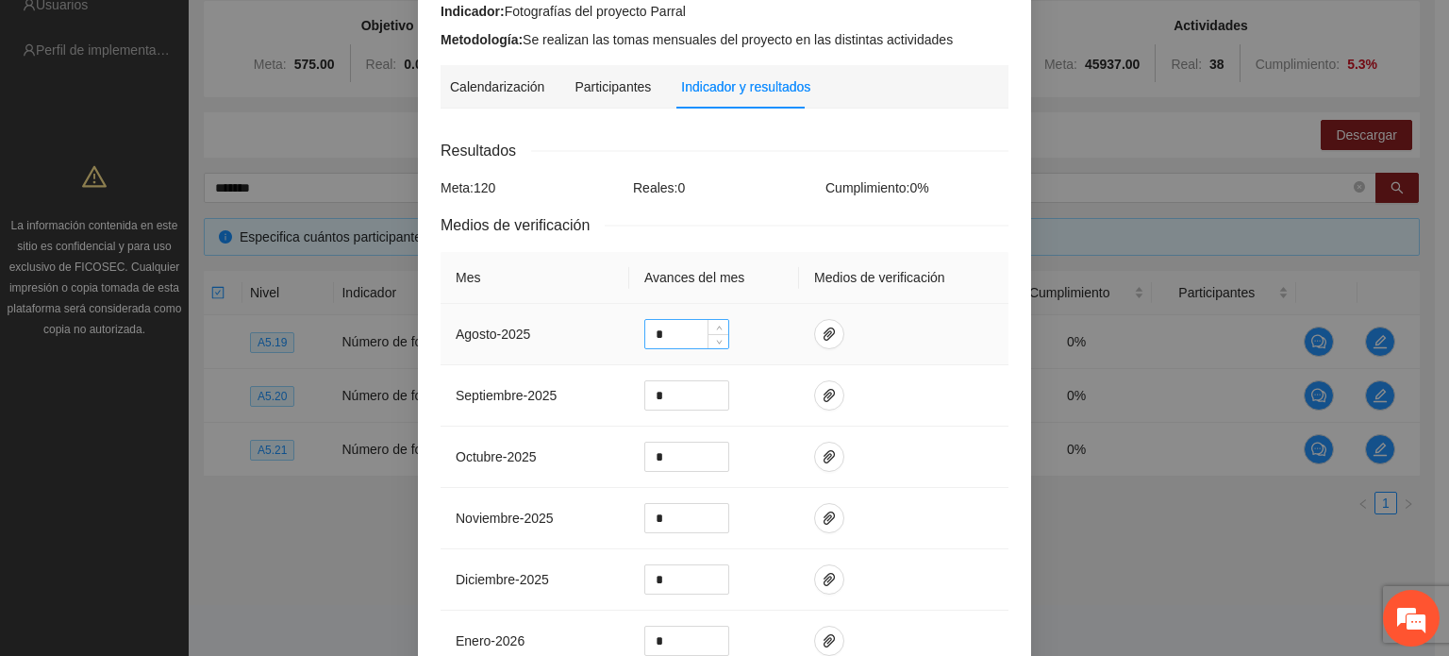
click at [664, 344] on input "*" at bounding box center [686, 334] width 83 height 28
type input "**"
click at [822, 341] on icon "paper-clip" at bounding box center [829, 333] width 15 height 15
click at [736, 271] on span "Adjuntar documento" at bounding box center [771, 275] width 118 height 21
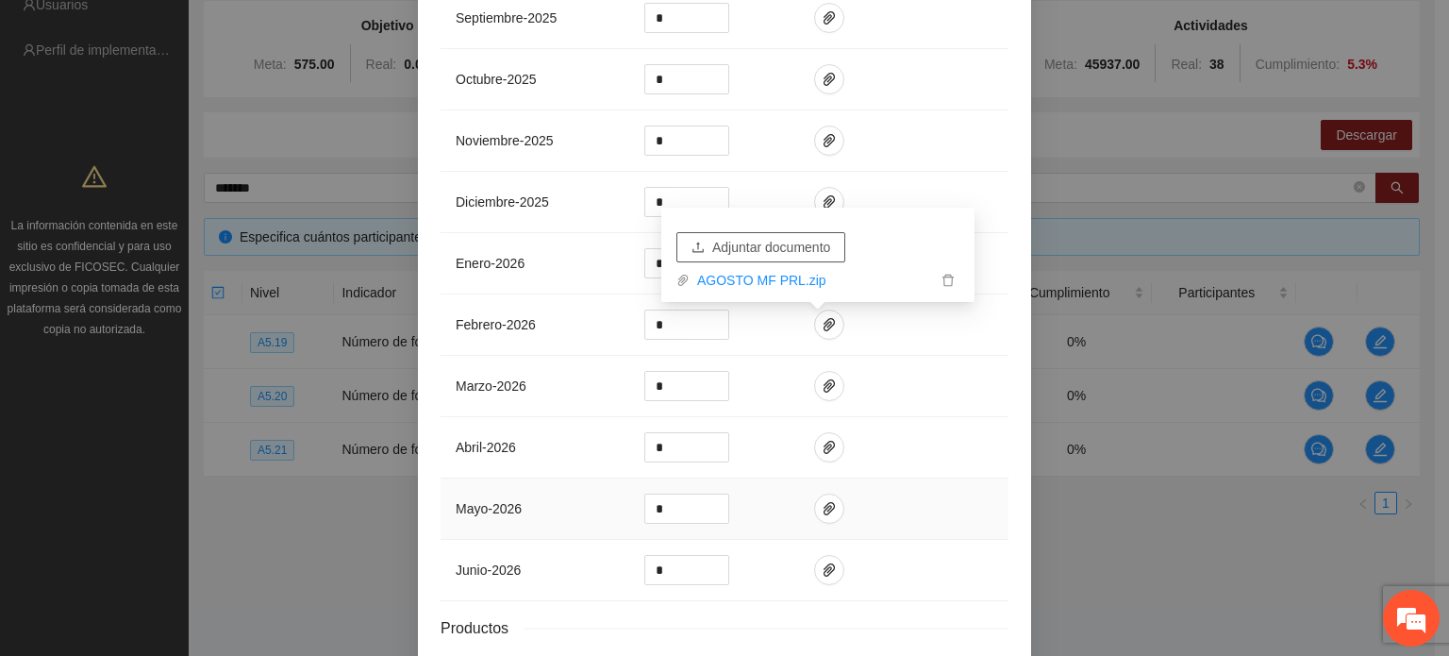
scroll to position [691, 0]
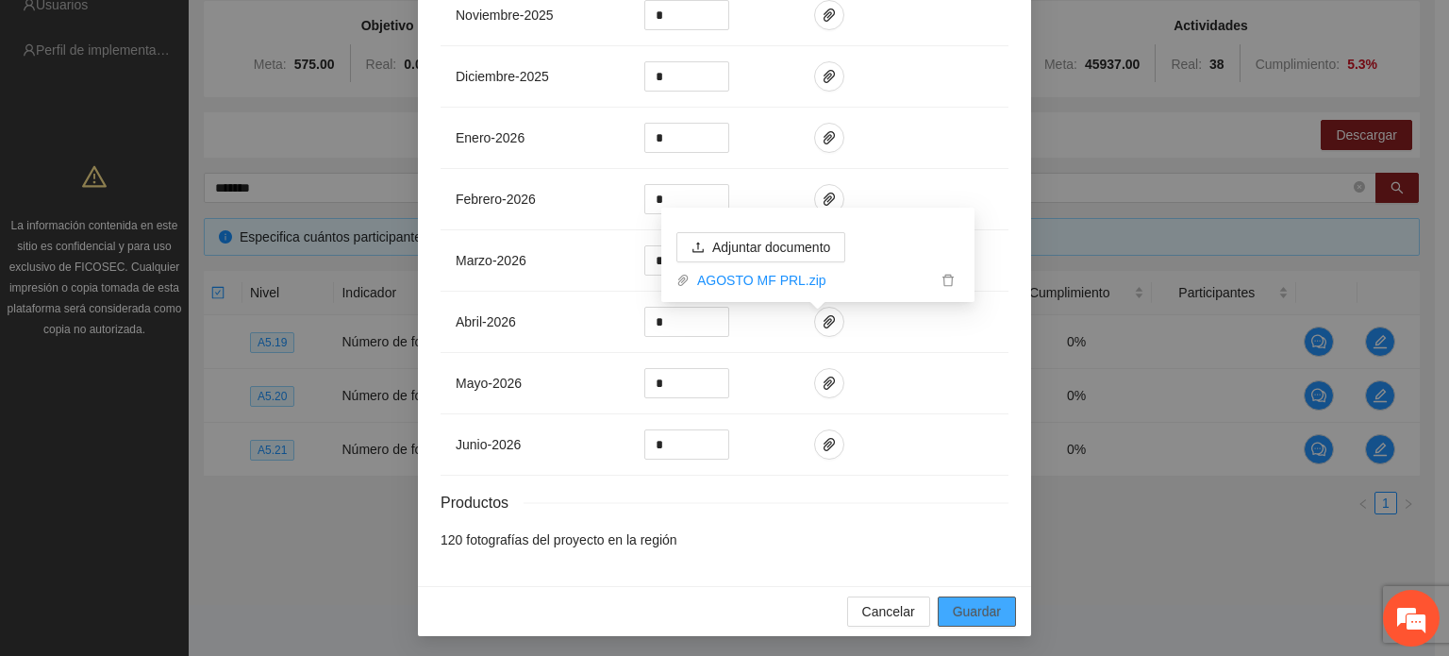
click at [974, 612] on span "Guardar" at bounding box center [977, 611] width 48 height 21
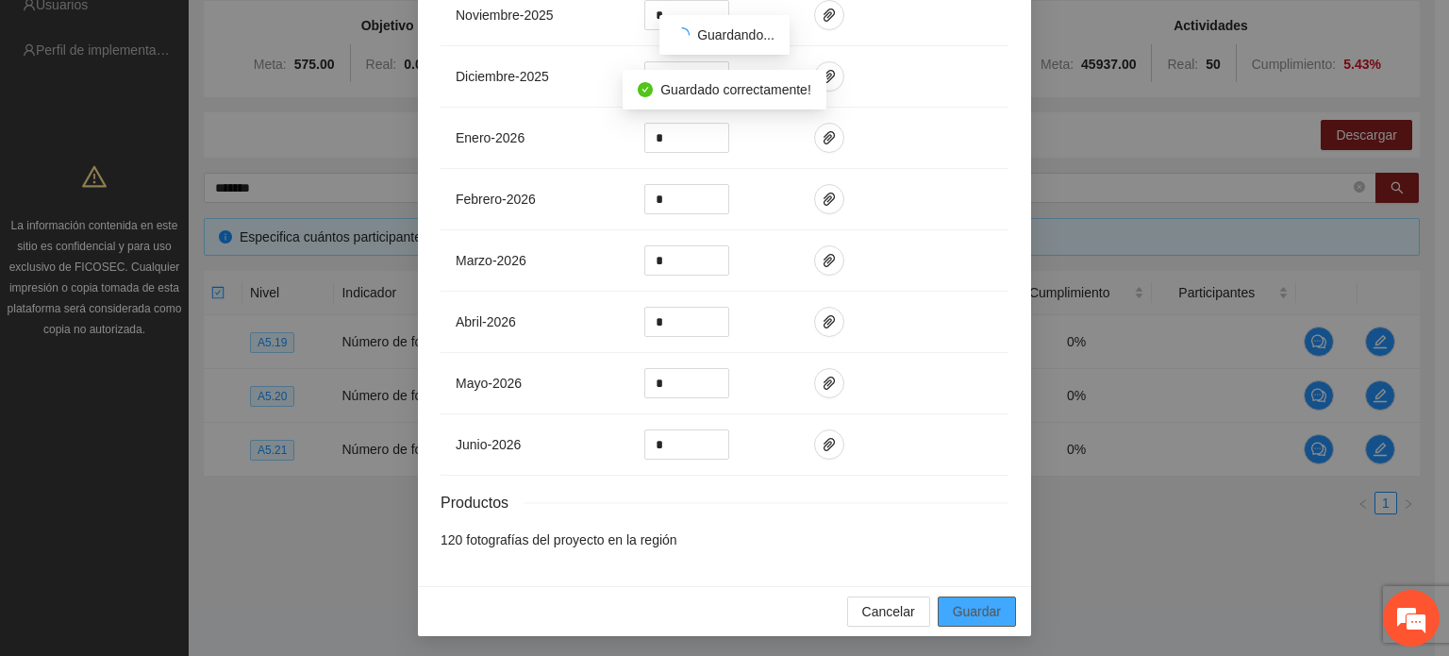
scroll to position [597, 0]
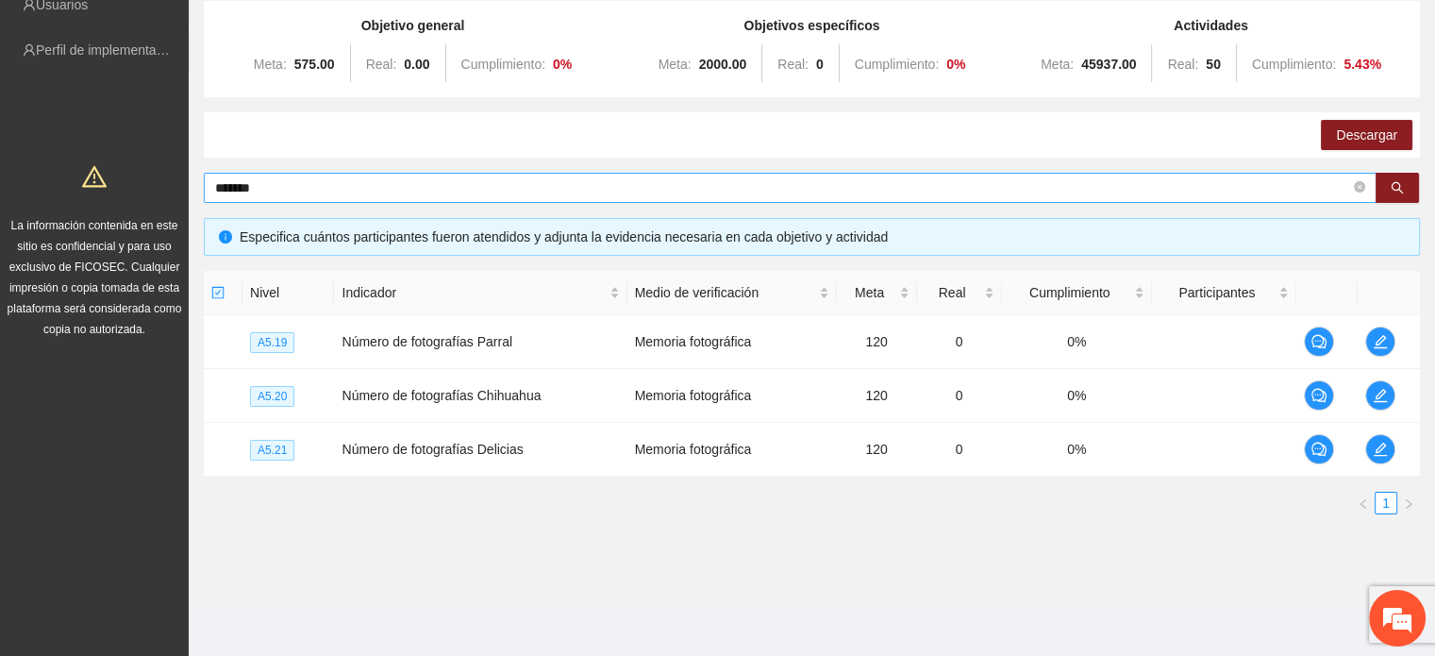
click at [287, 189] on input "*******" at bounding box center [782, 187] width 1135 height 21
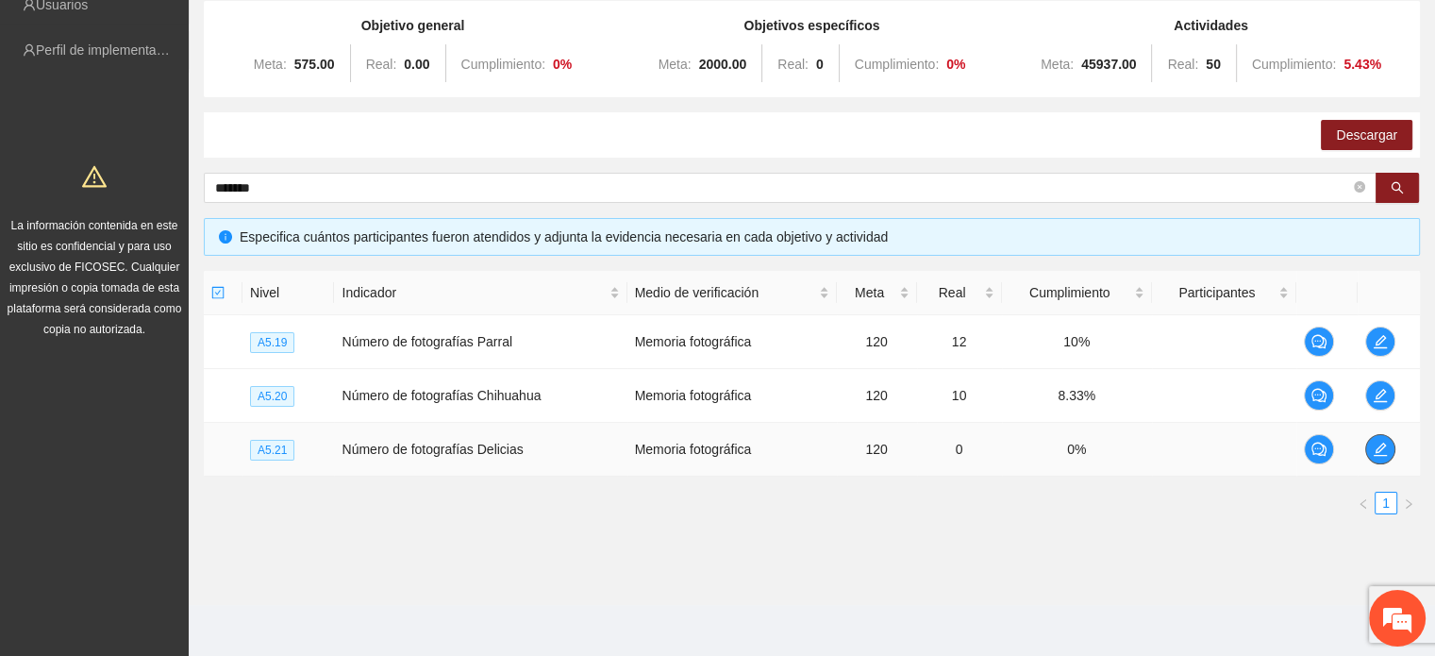
click at [1378, 446] on icon "edit" at bounding box center [1379, 448] width 13 height 13
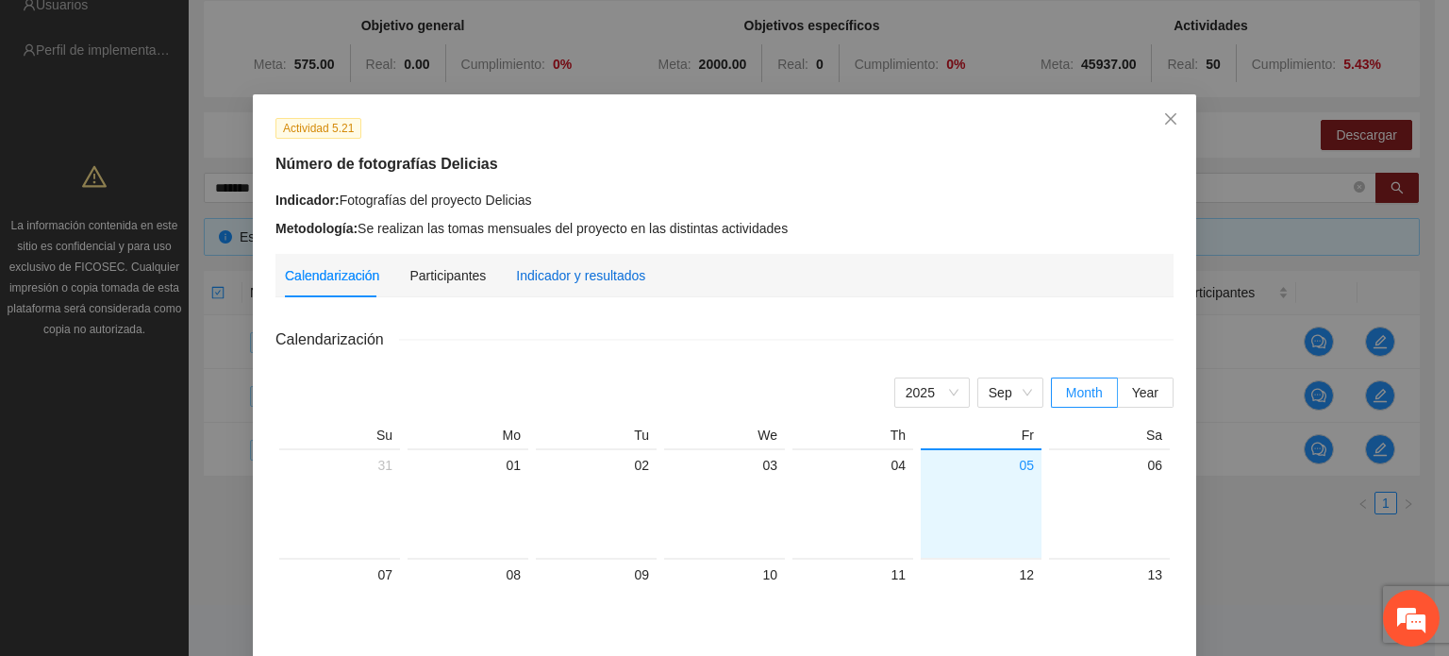
click at [528, 281] on div "Indicador y resultados" at bounding box center [580, 275] width 129 height 21
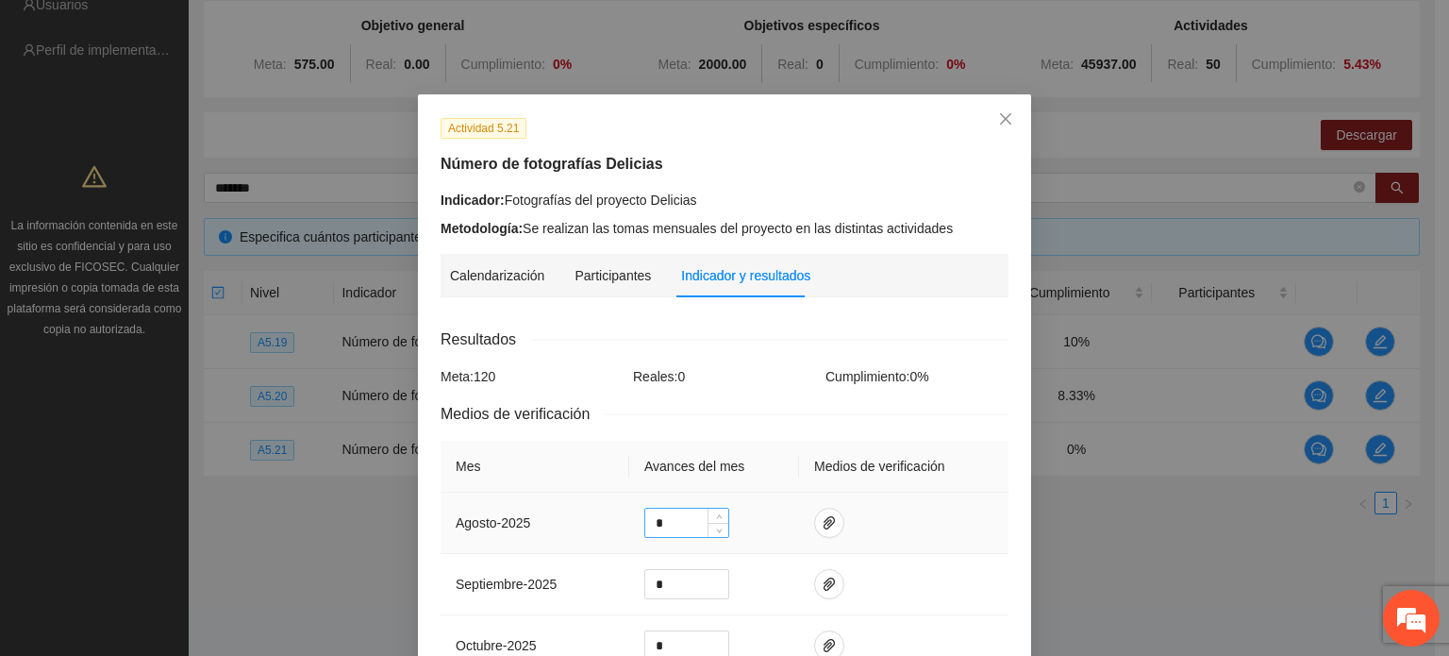
click at [669, 526] on input "*" at bounding box center [686, 522] width 83 height 28
type input "*"
click at [824, 524] on icon "paper-clip" at bounding box center [829, 522] width 15 height 15
click at [747, 465] on span "Adjuntar documento" at bounding box center [771, 464] width 118 height 21
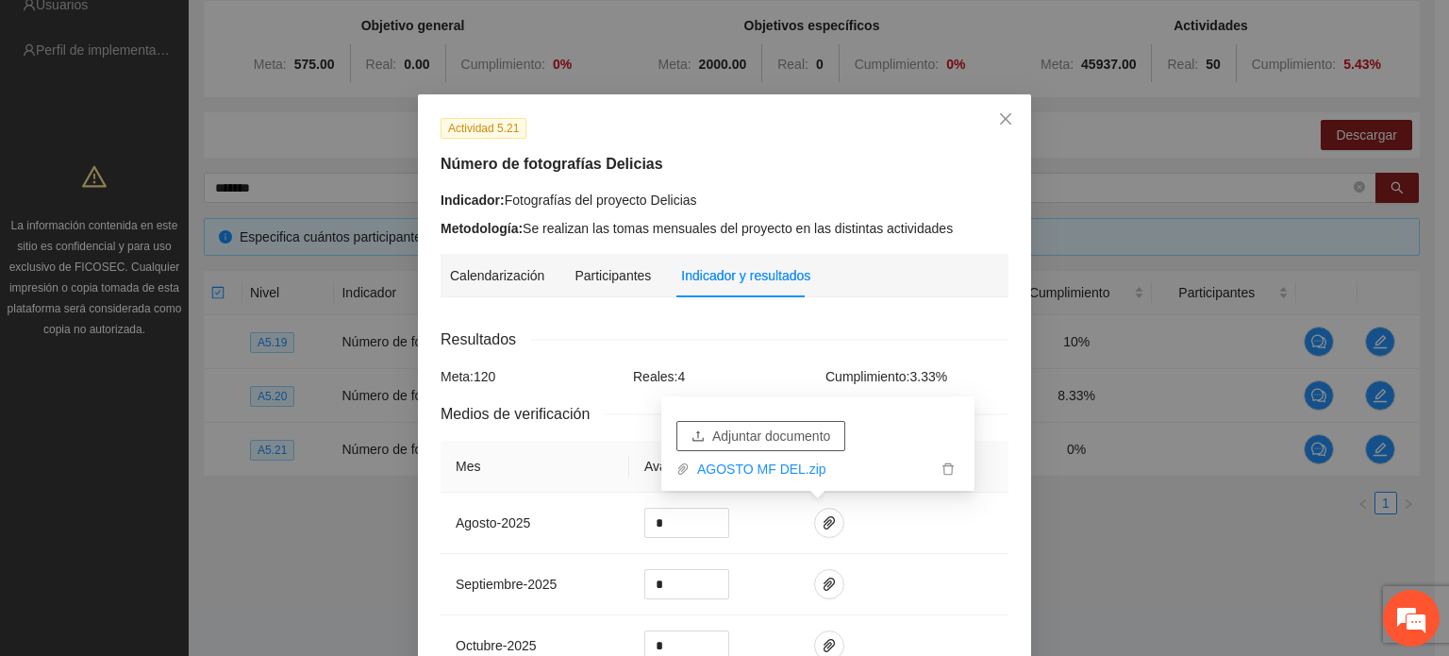
scroll to position [94, 0]
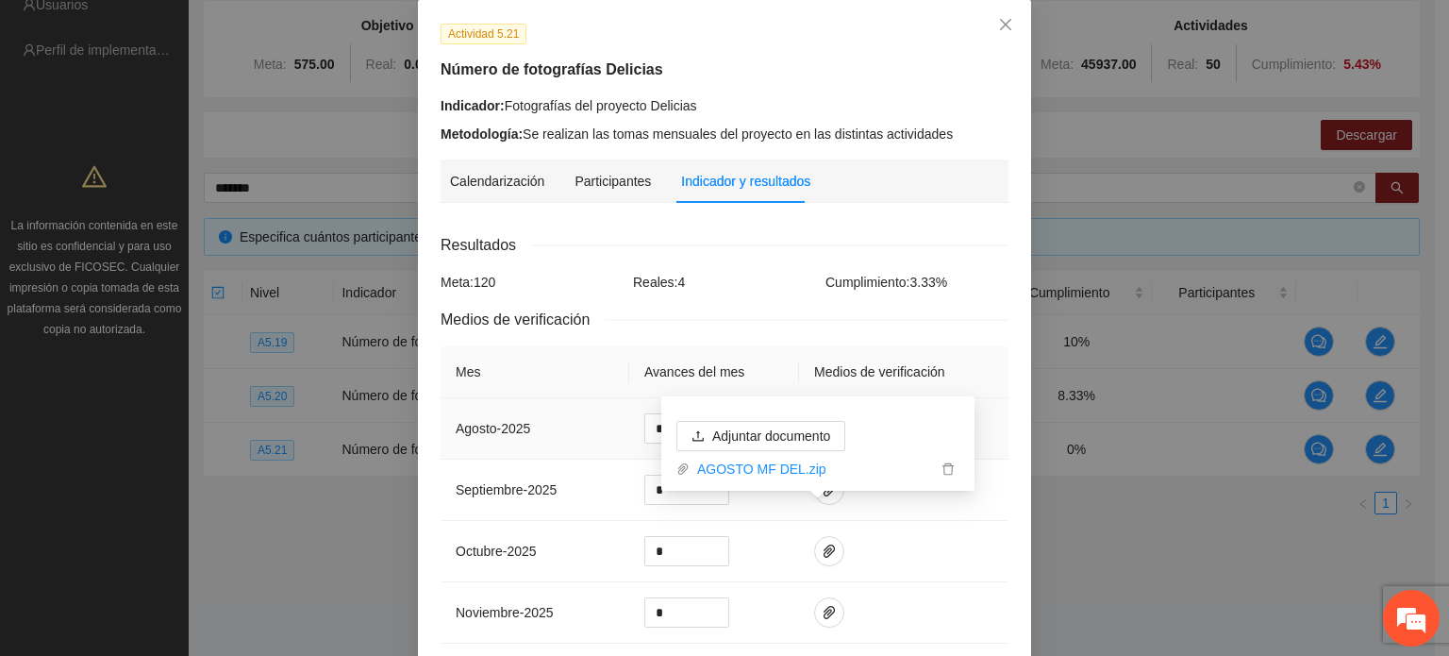
click at [995, 398] on td at bounding box center [903, 428] width 209 height 61
click at [818, 418] on button "button" at bounding box center [829, 428] width 30 height 30
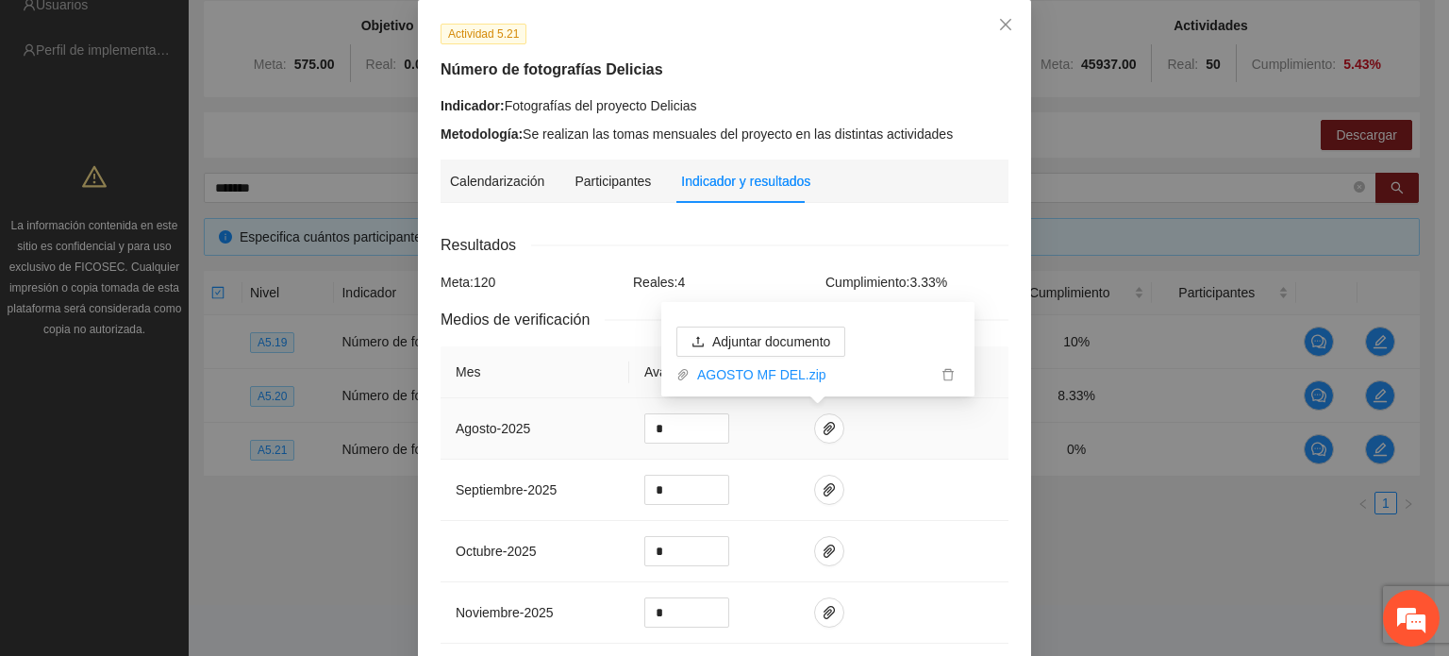
click at [962, 433] on td at bounding box center [903, 428] width 209 height 61
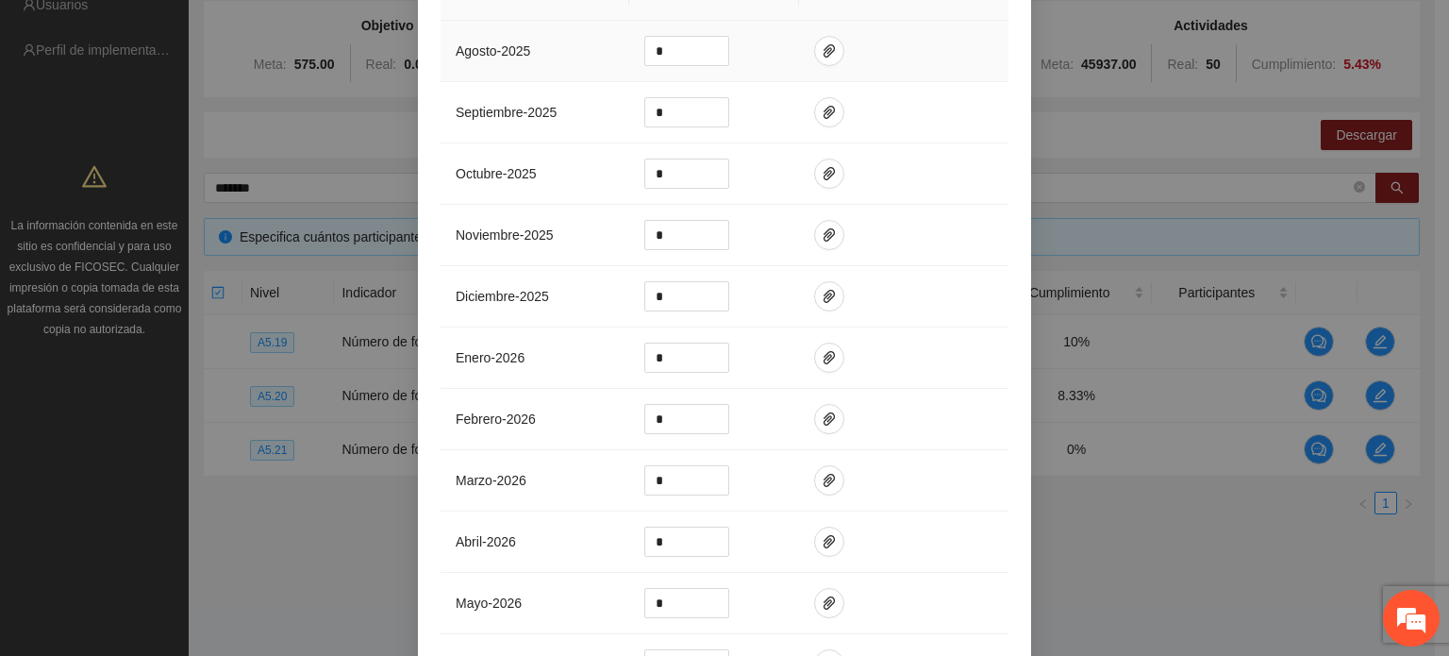
scroll to position [691, 0]
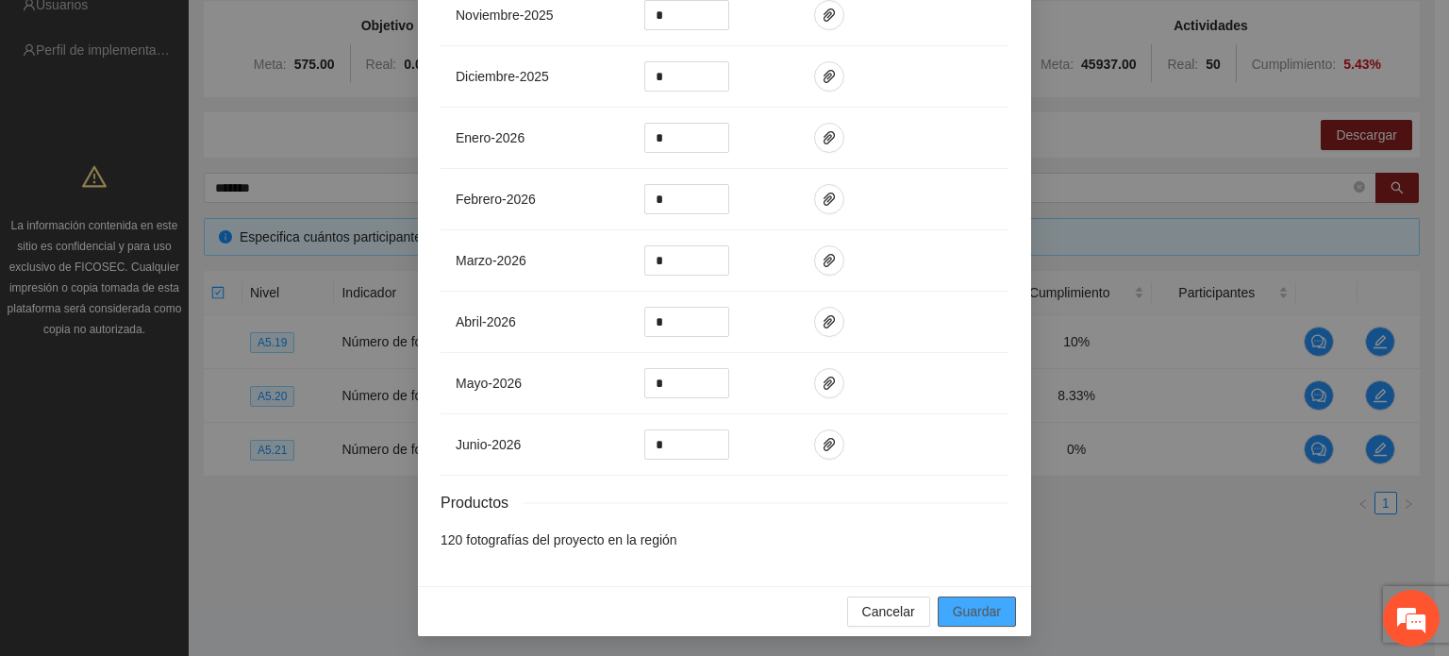
click at [973, 610] on span "Guardar" at bounding box center [977, 611] width 48 height 21
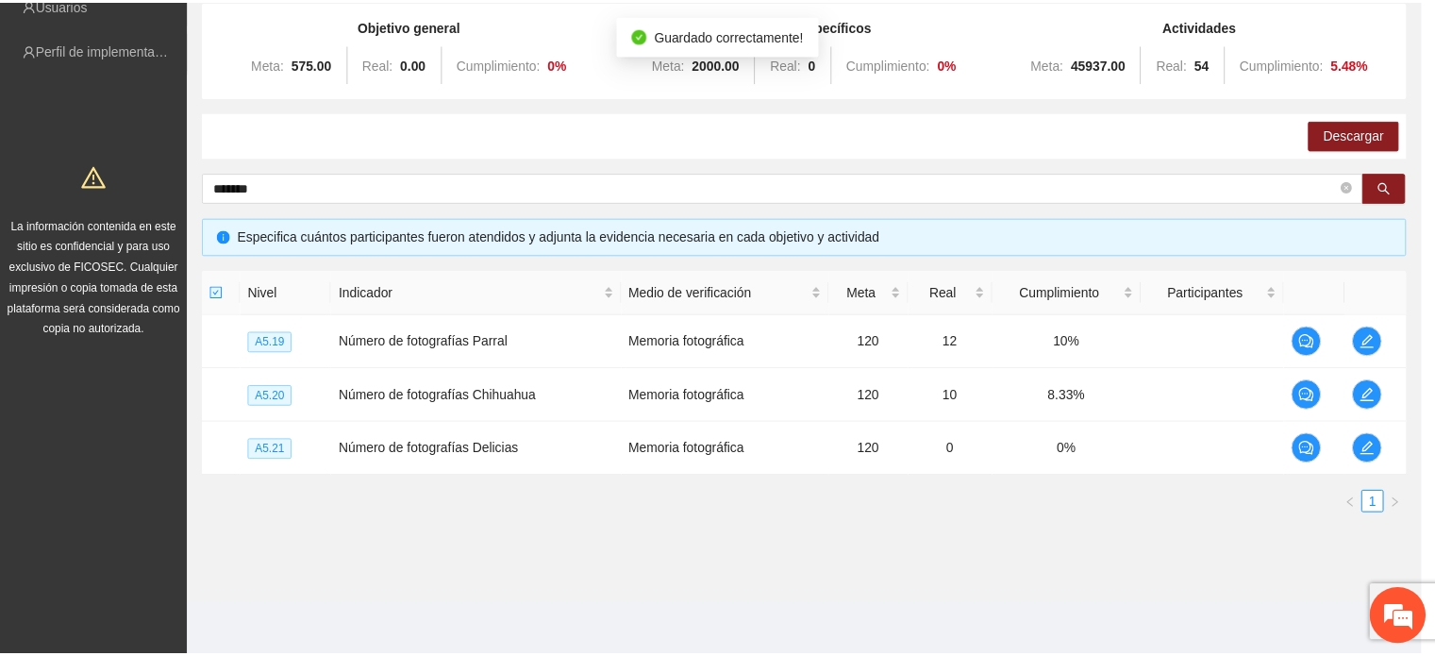
scroll to position [597, 0]
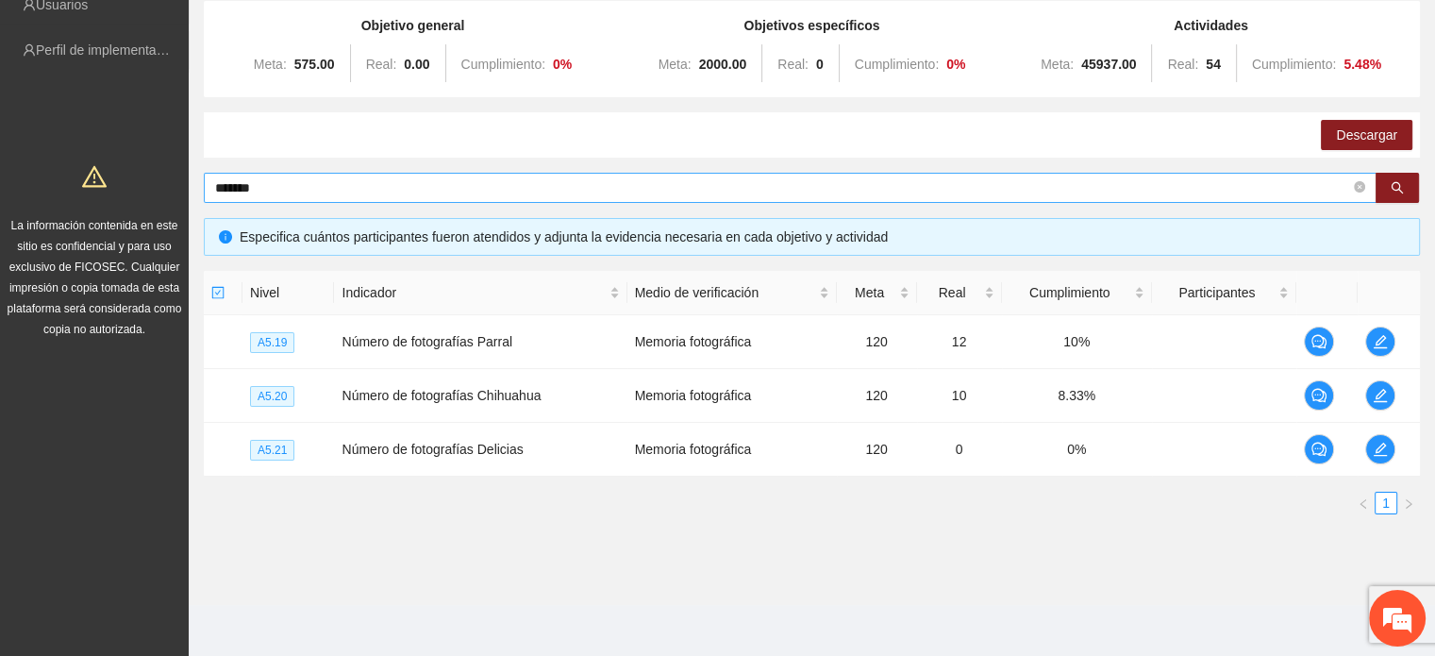
click at [285, 191] on input "*******" at bounding box center [782, 187] width 1135 height 21
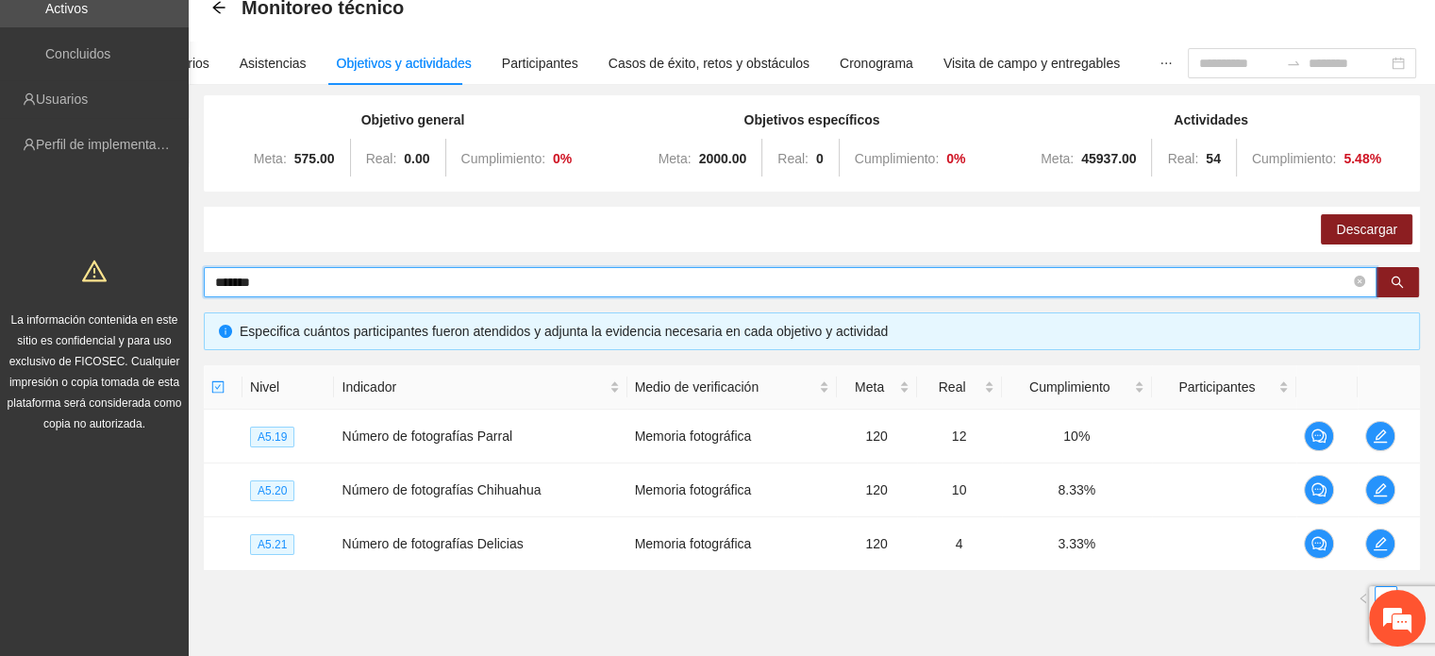
scroll to position [199, 0]
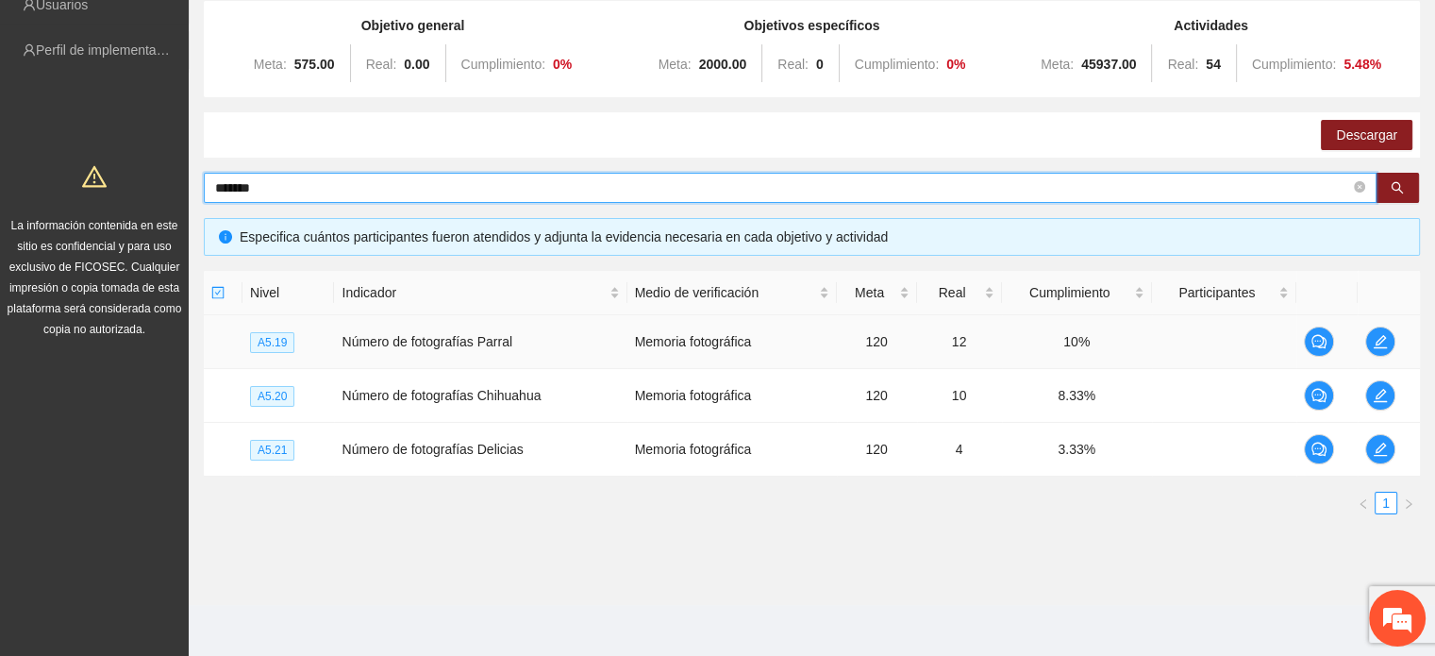
click at [1080, 354] on td "10%" at bounding box center [1077, 342] width 150 height 54
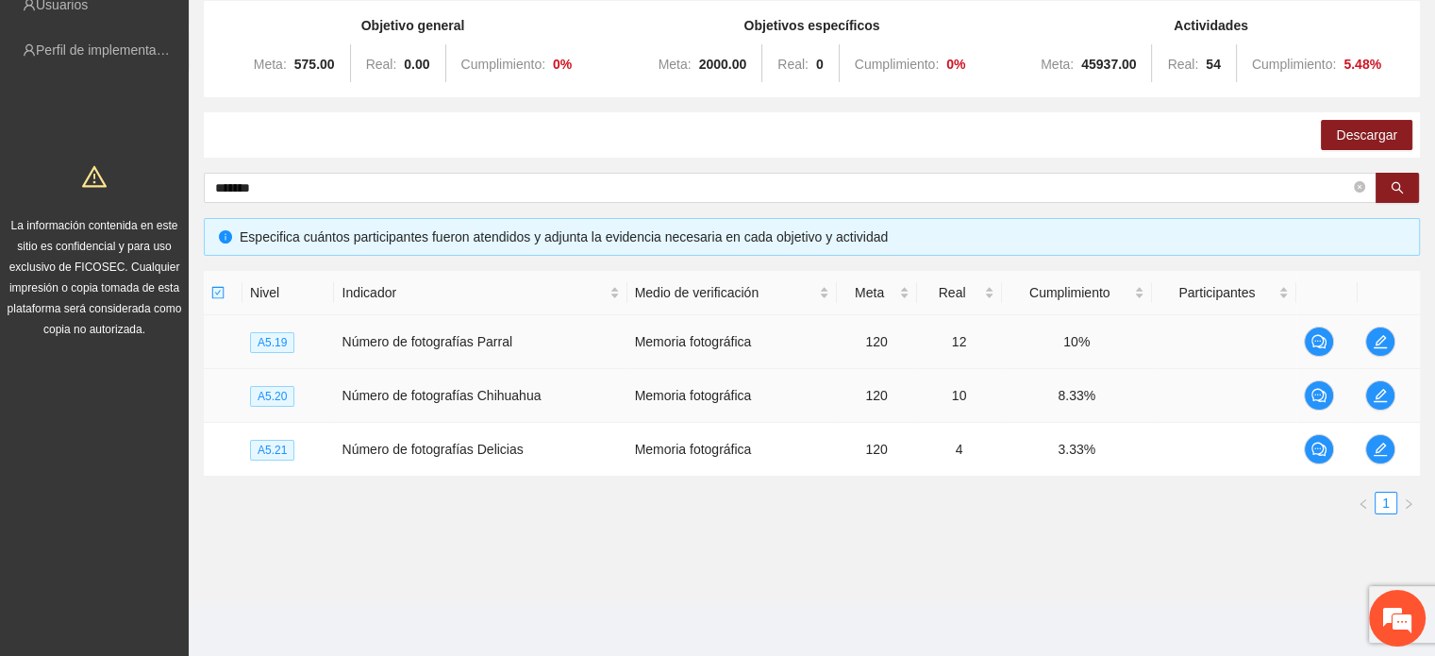
click at [1079, 400] on td "8.33%" at bounding box center [1077, 396] width 150 height 54
click at [1076, 452] on td "3.33%" at bounding box center [1077, 450] width 150 height 54
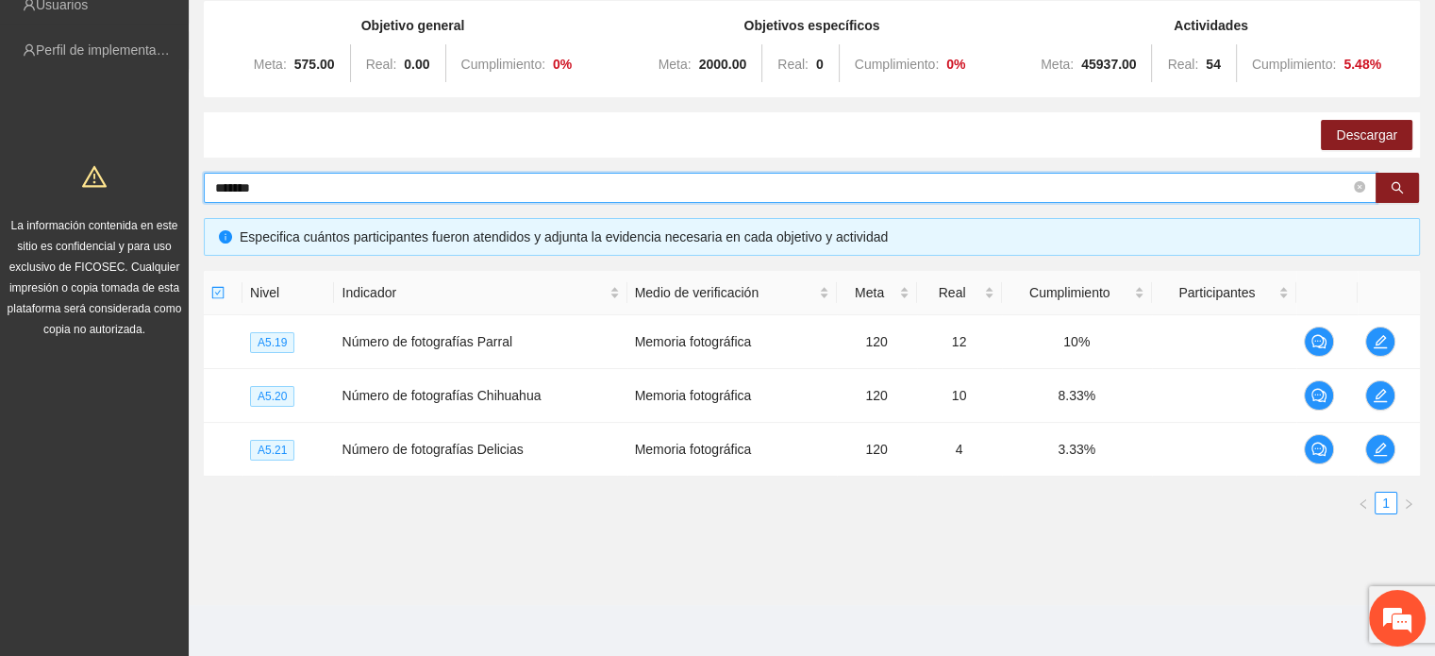
click at [264, 190] on input "*******" at bounding box center [782, 187] width 1135 height 21
type input "*"
click at [323, 189] on input "*******" at bounding box center [782, 187] width 1135 height 21
type input "*"
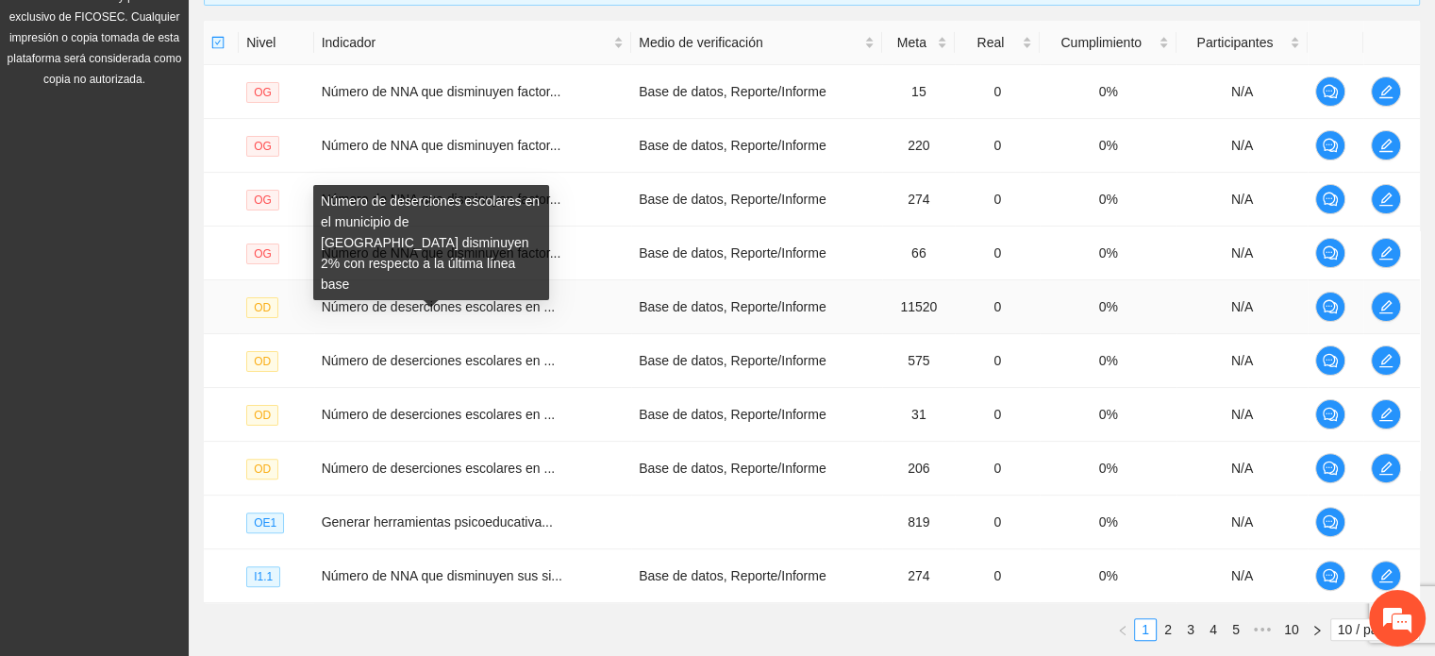
scroll to position [482, 0]
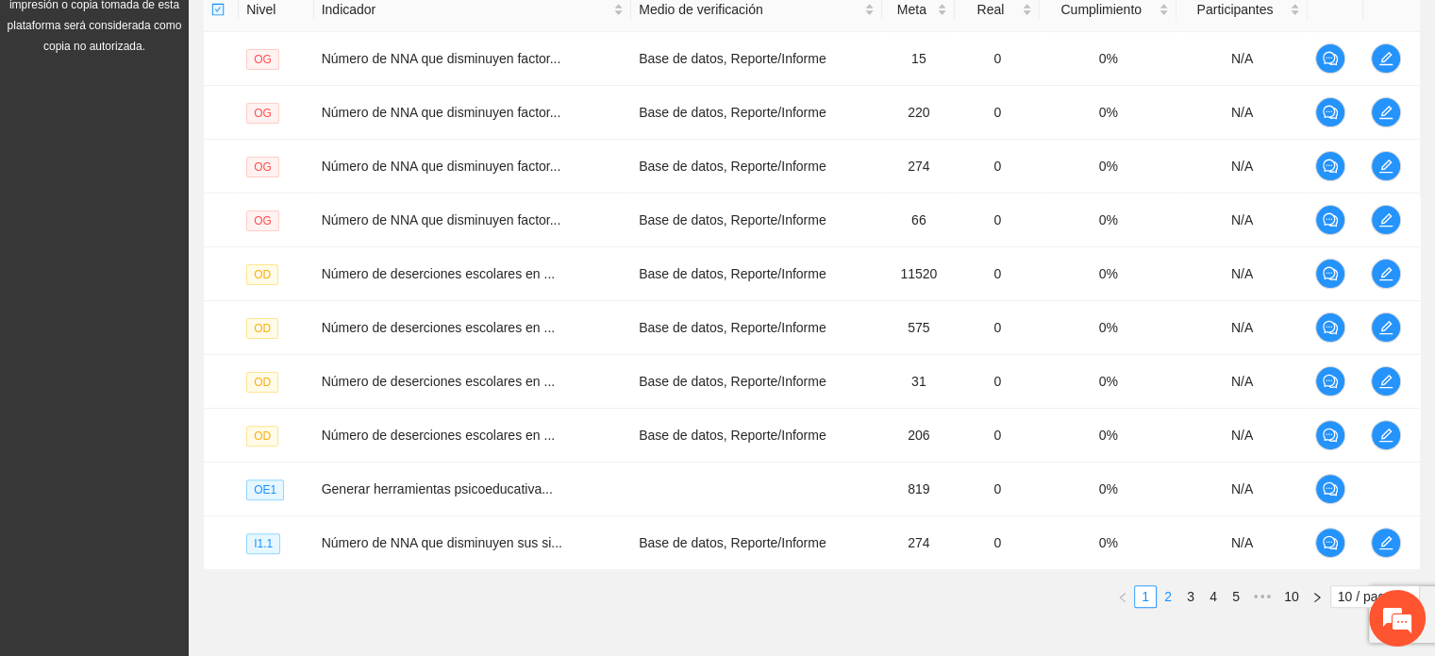
click at [1166, 601] on link "2" at bounding box center [1167, 596] width 21 height 21
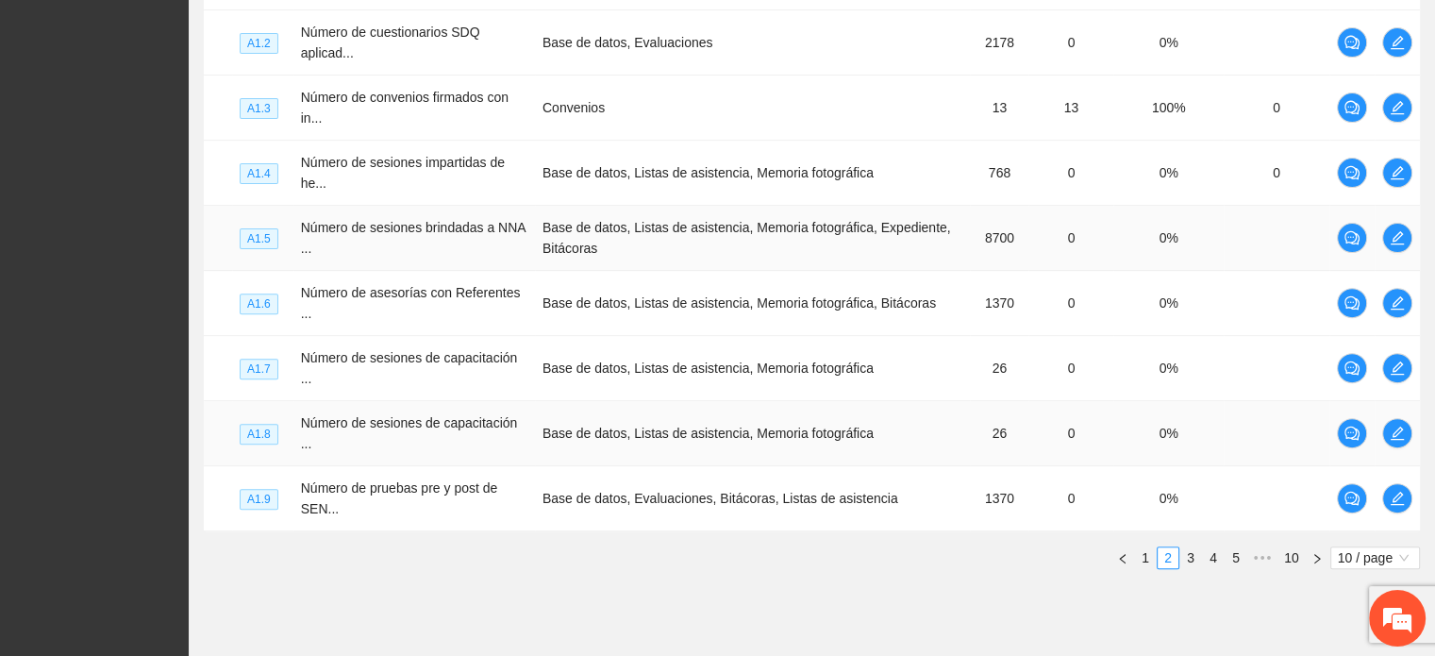
scroll to position [641, 0]
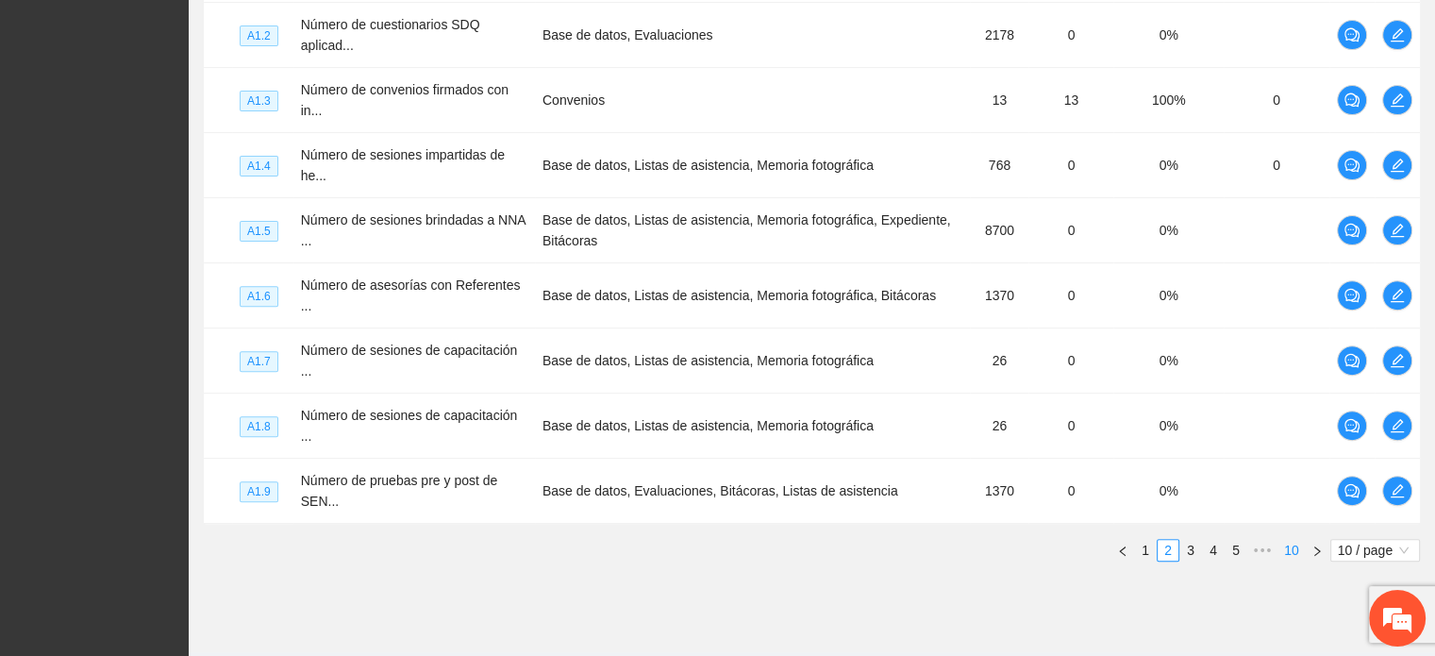
click at [1286, 540] on link "10" at bounding box center [1291, 550] width 26 height 21
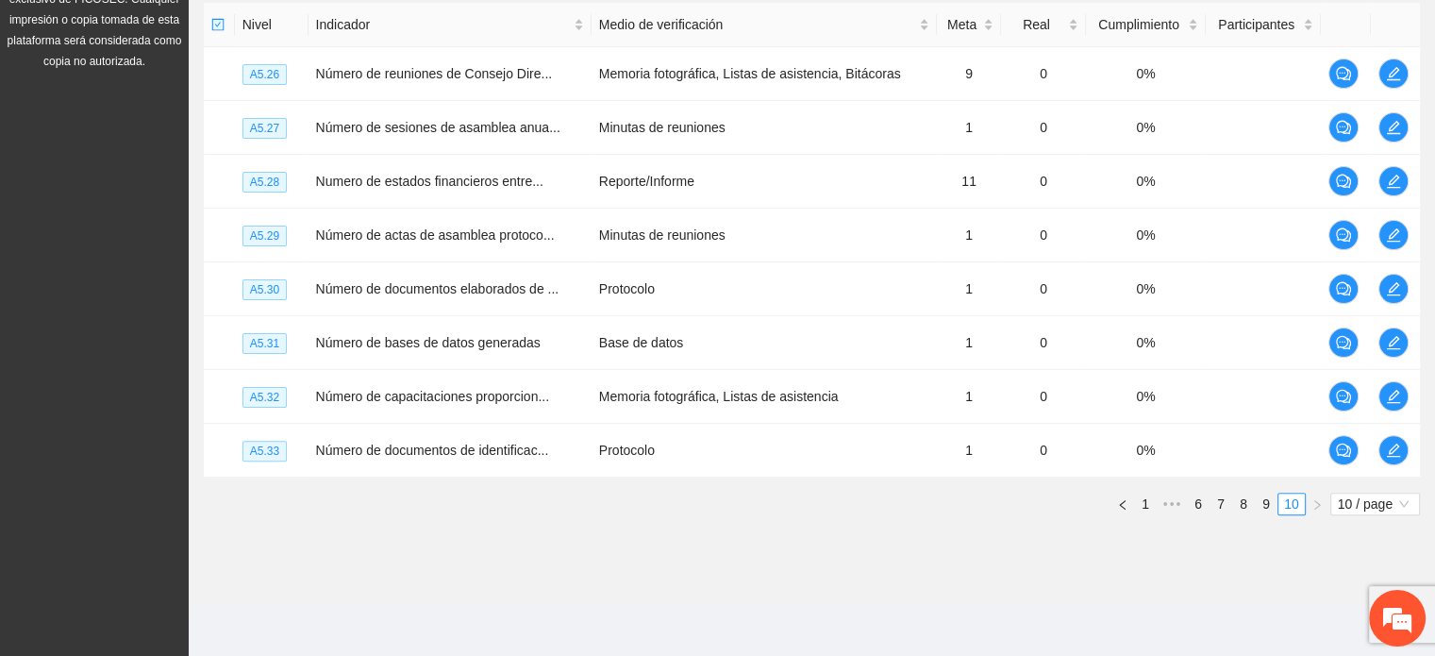
scroll to position [373, 0]
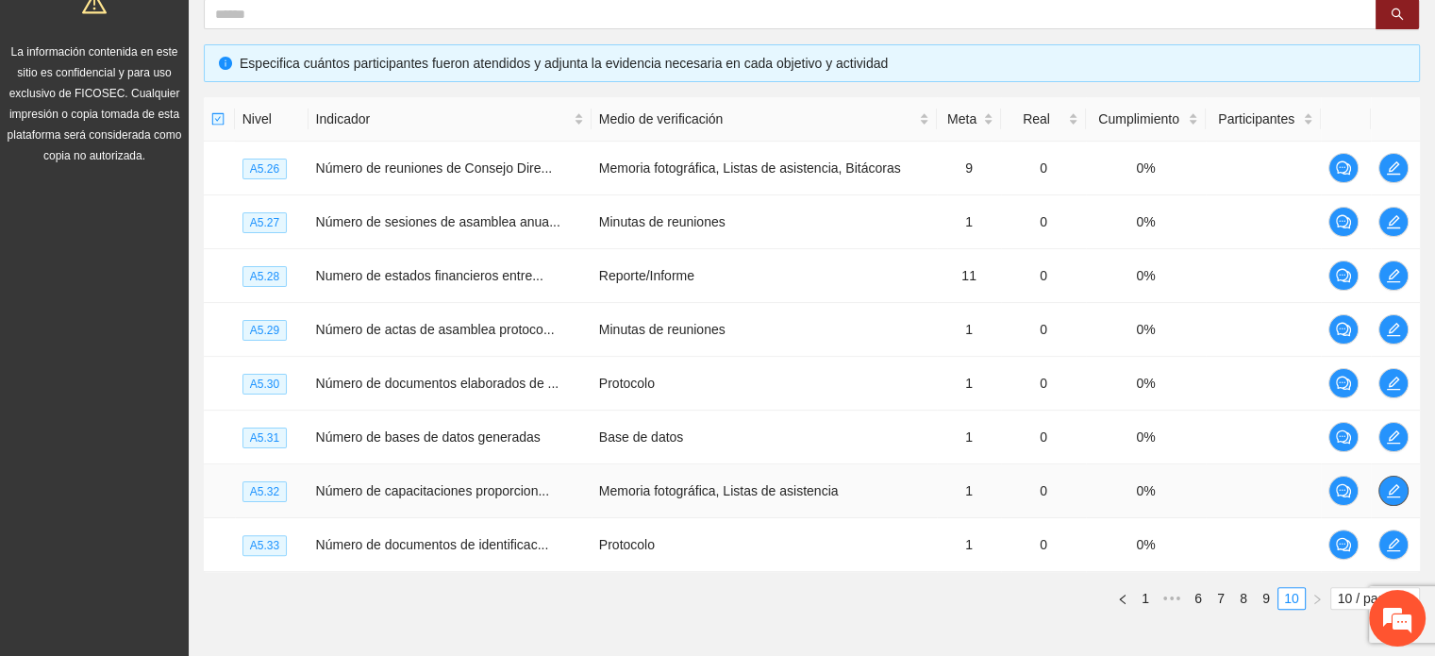
click at [1388, 493] on icon "edit" at bounding box center [1393, 490] width 15 height 15
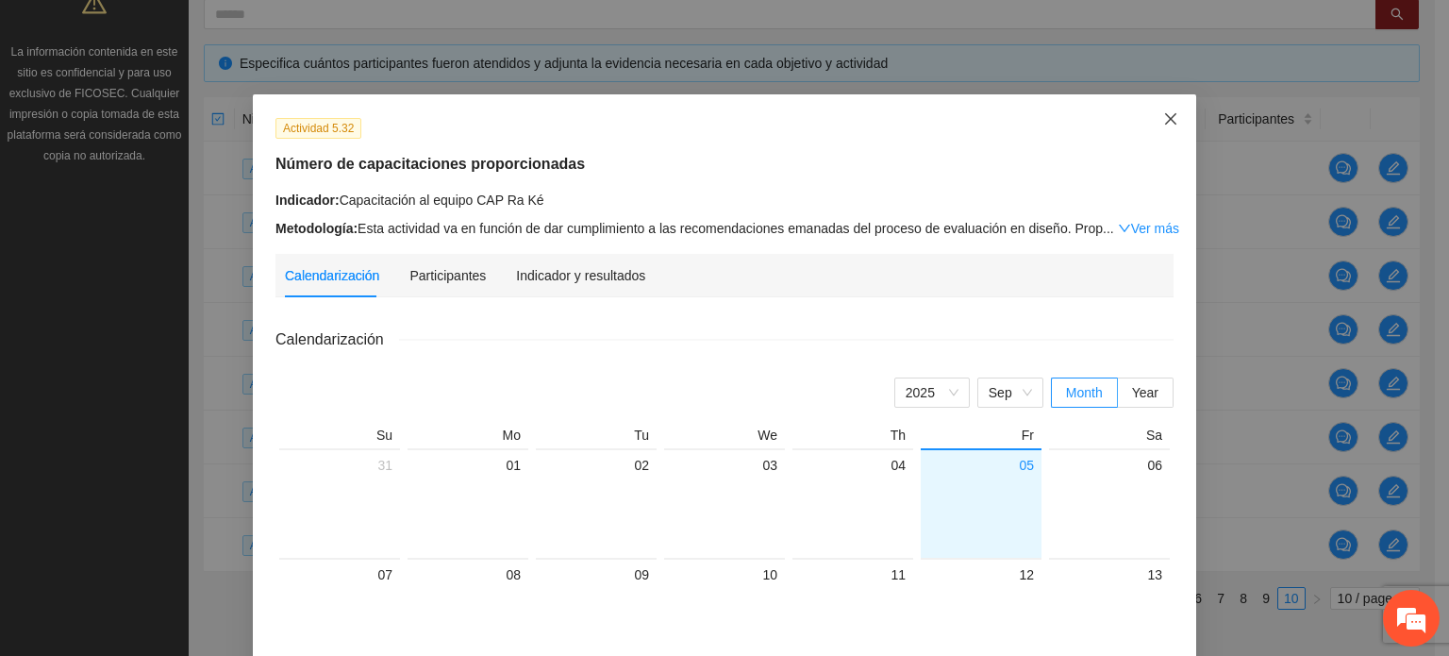
click at [1166, 117] on icon "close" at bounding box center [1170, 118] width 11 height 11
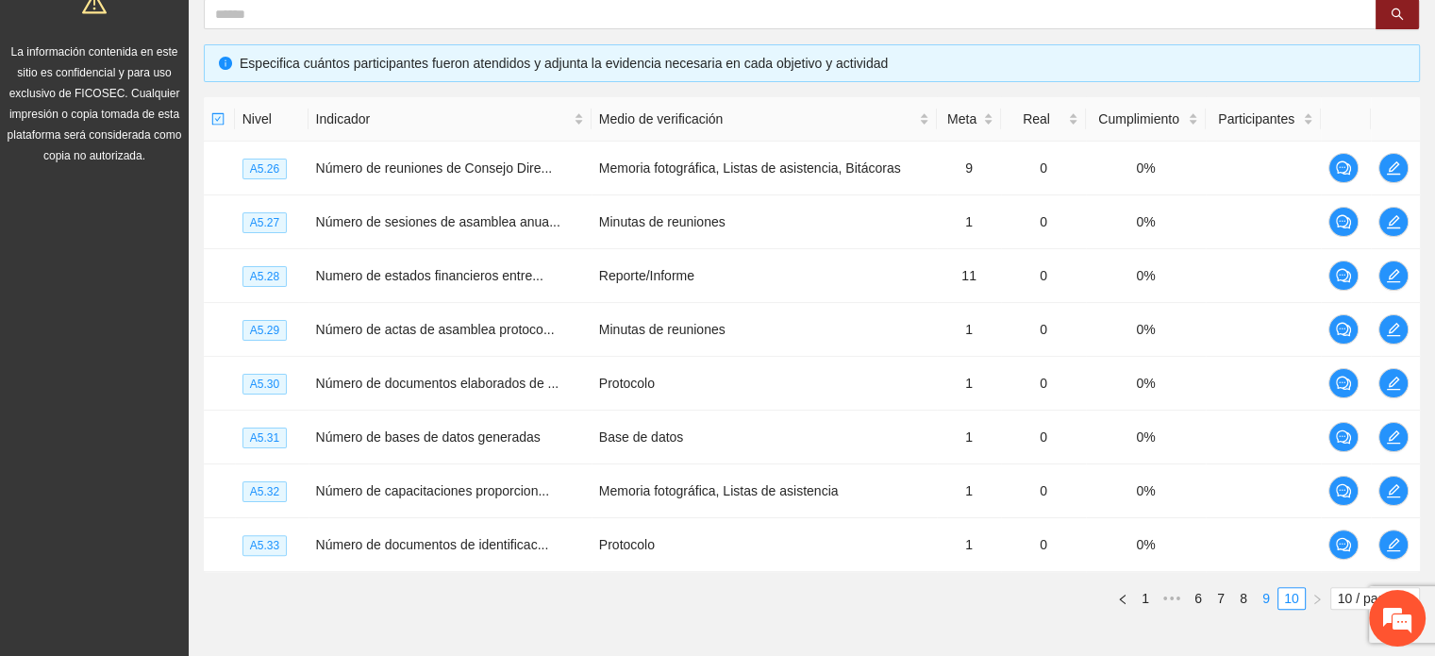
click at [1268, 601] on link "9" at bounding box center [1266, 598] width 21 height 21
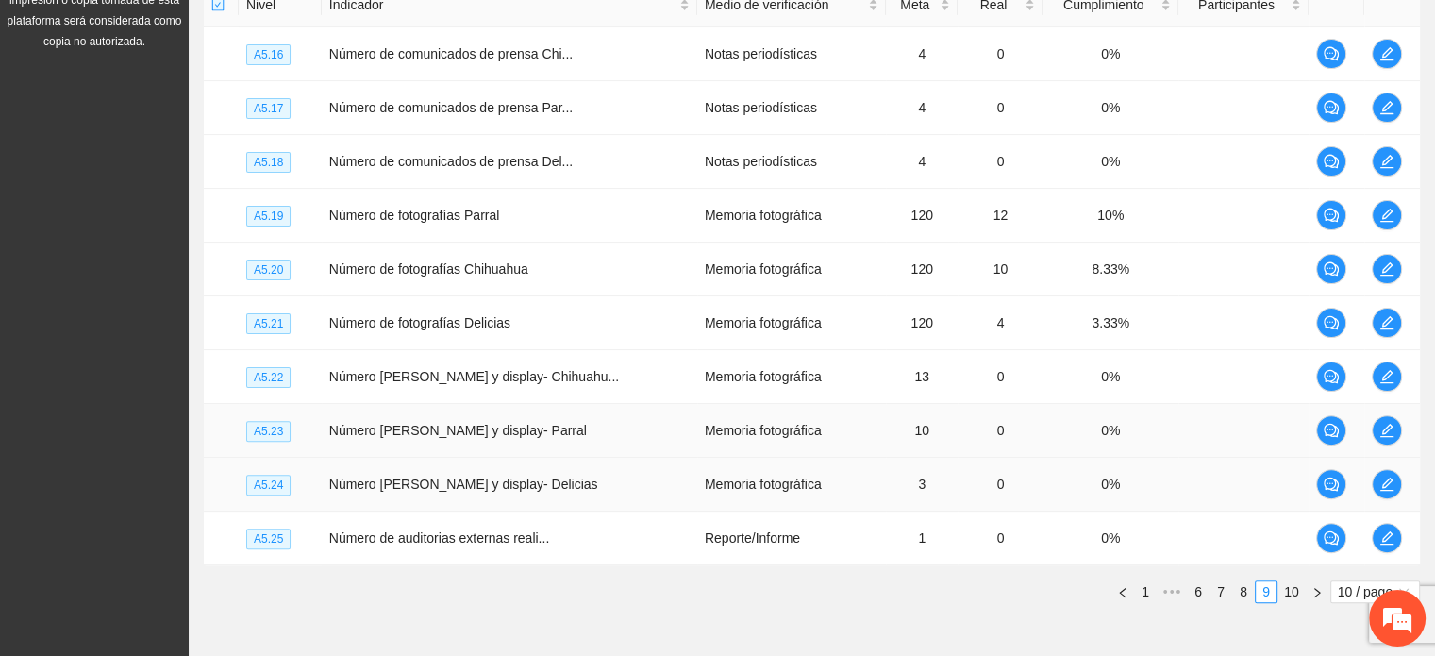
scroll to position [574, 0]
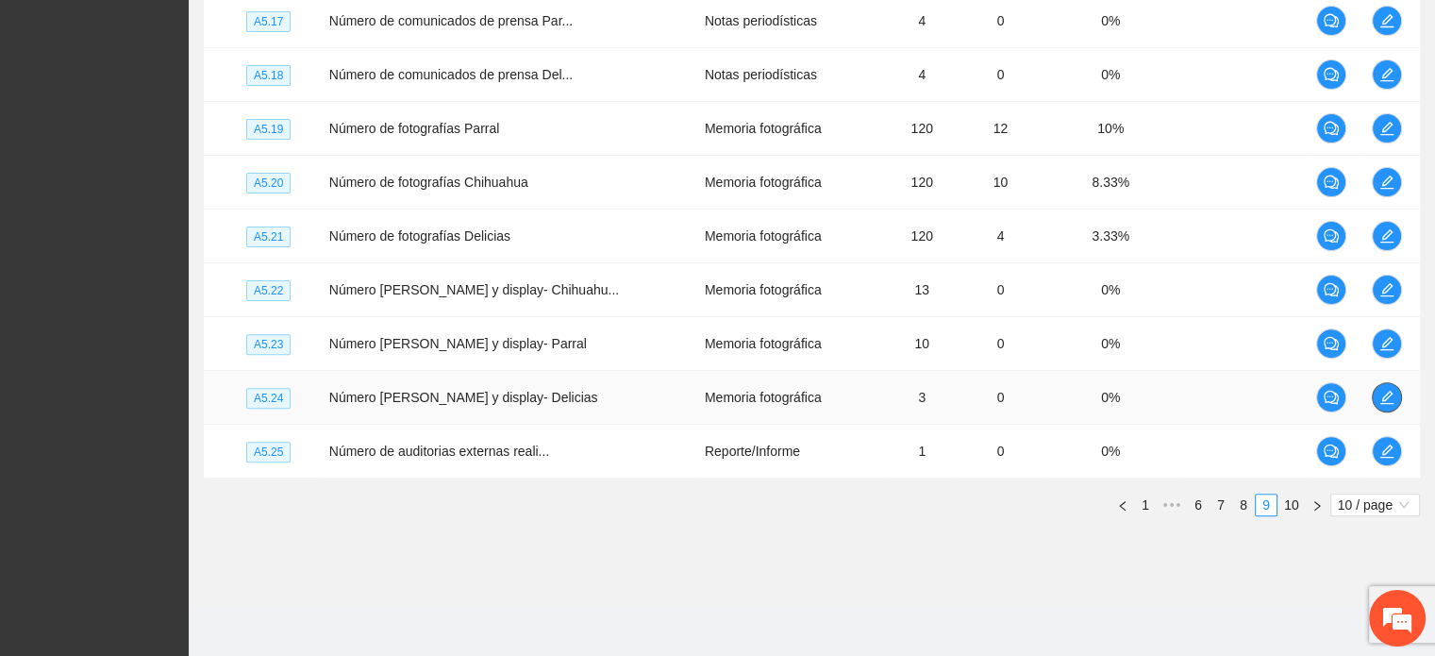
click at [1380, 398] on icon "edit" at bounding box center [1386, 397] width 15 height 15
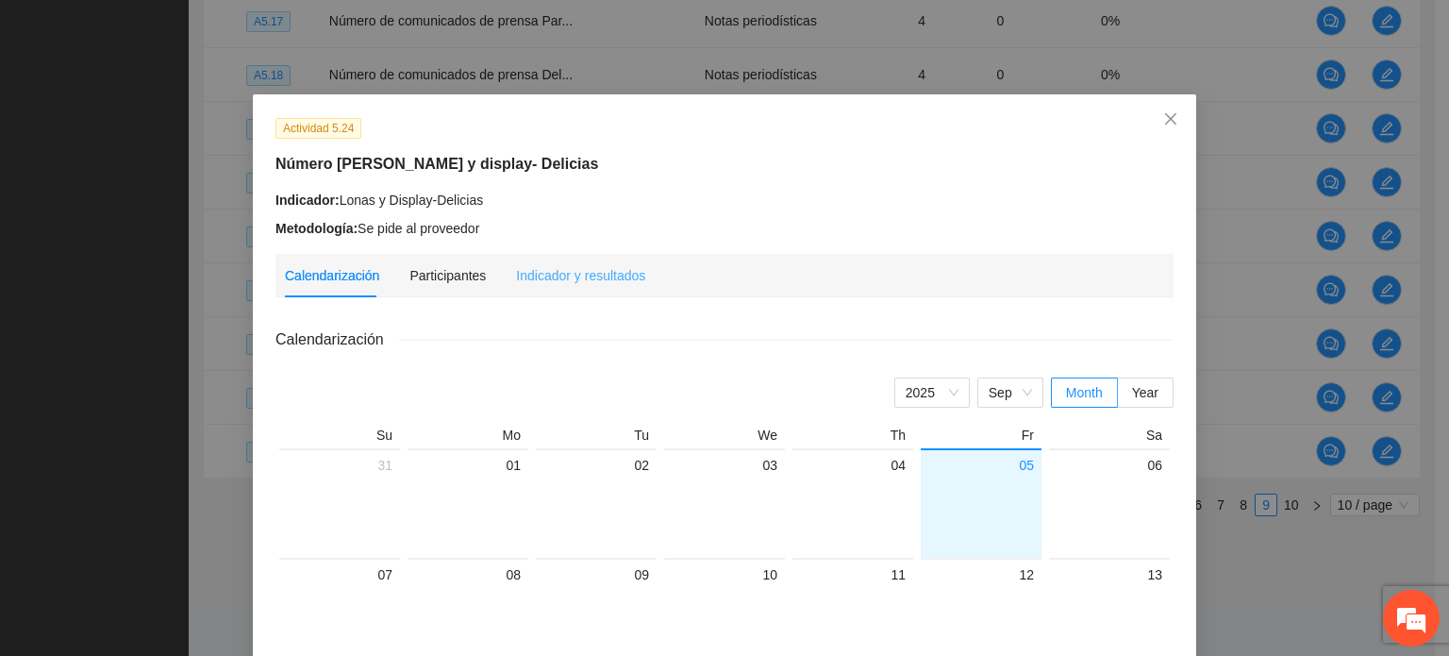
click at [547, 260] on div "Indicador y resultados" at bounding box center [580, 275] width 129 height 43
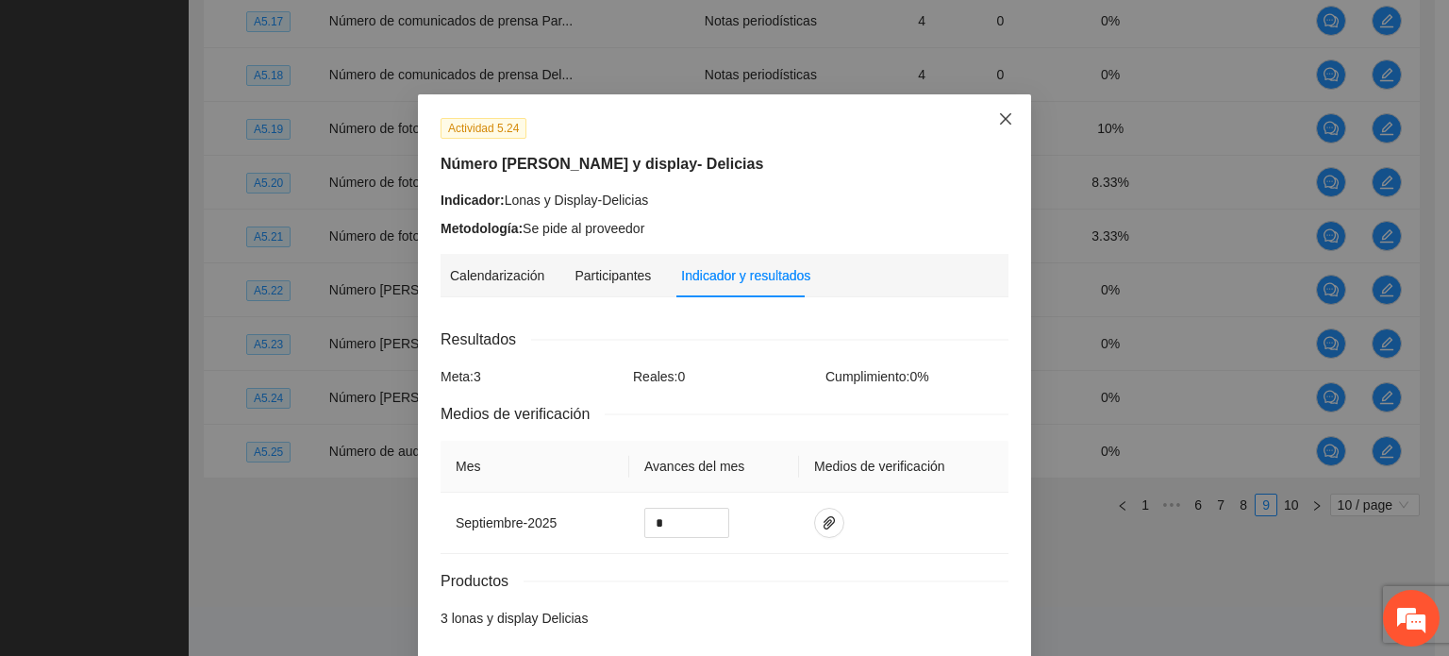
click at [1006, 126] on span "Close" at bounding box center [1005, 119] width 51 height 51
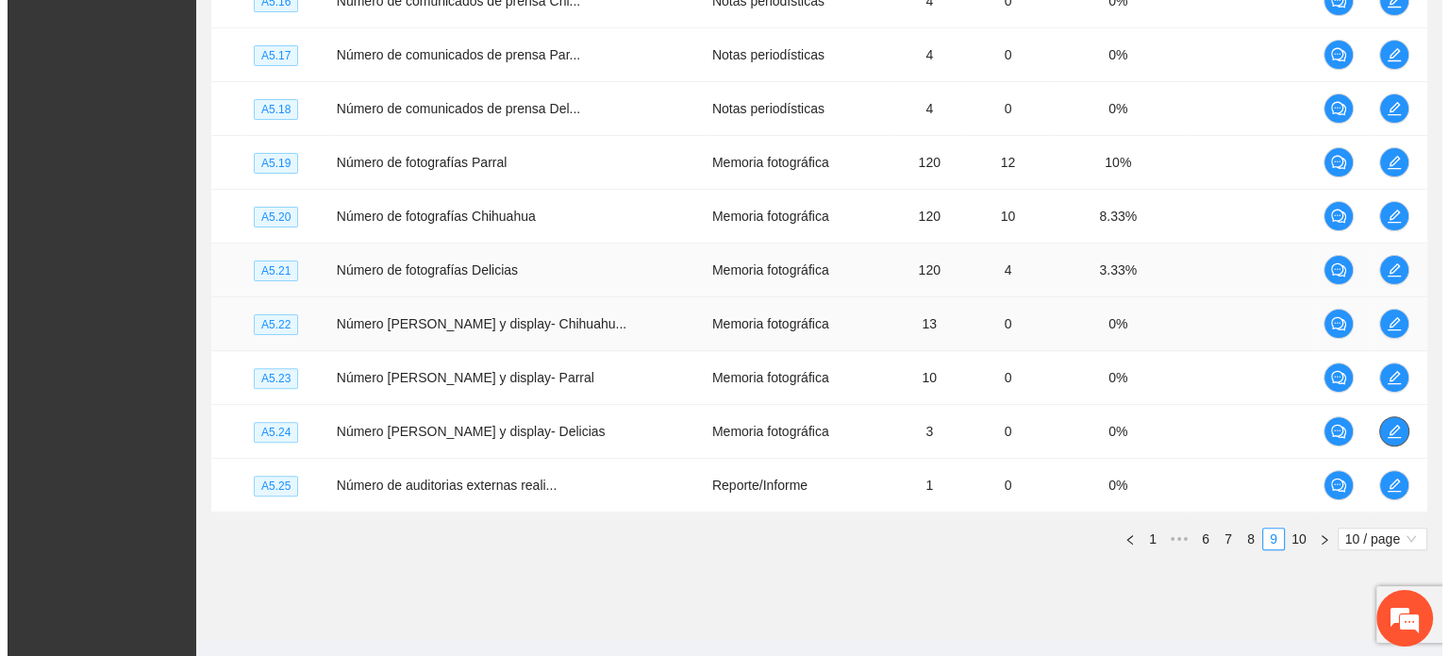
scroll to position [479, 0]
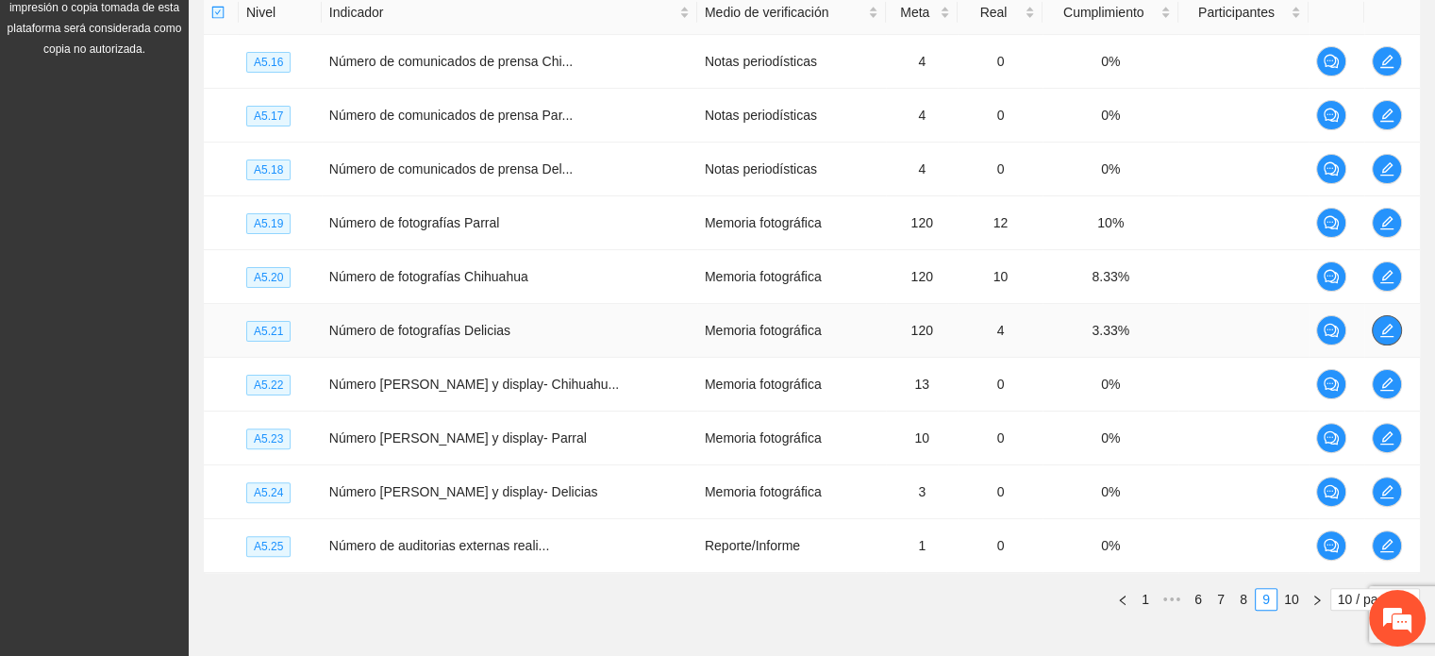
click at [1389, 327] on icon "edit" at bounding box center [1386, 330] width 15 height 15
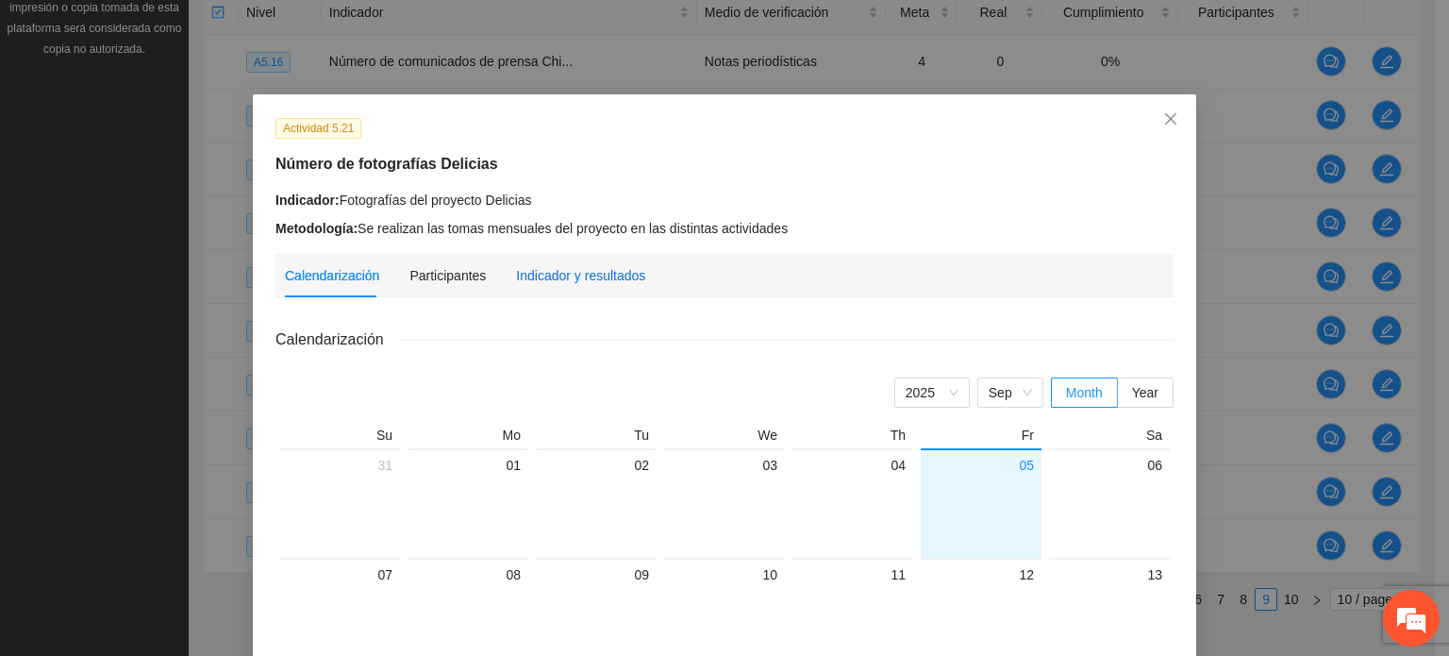
click at [571, 276] on div "Indicador y resultados" at bounding box center [580, 275] width 129 height 21
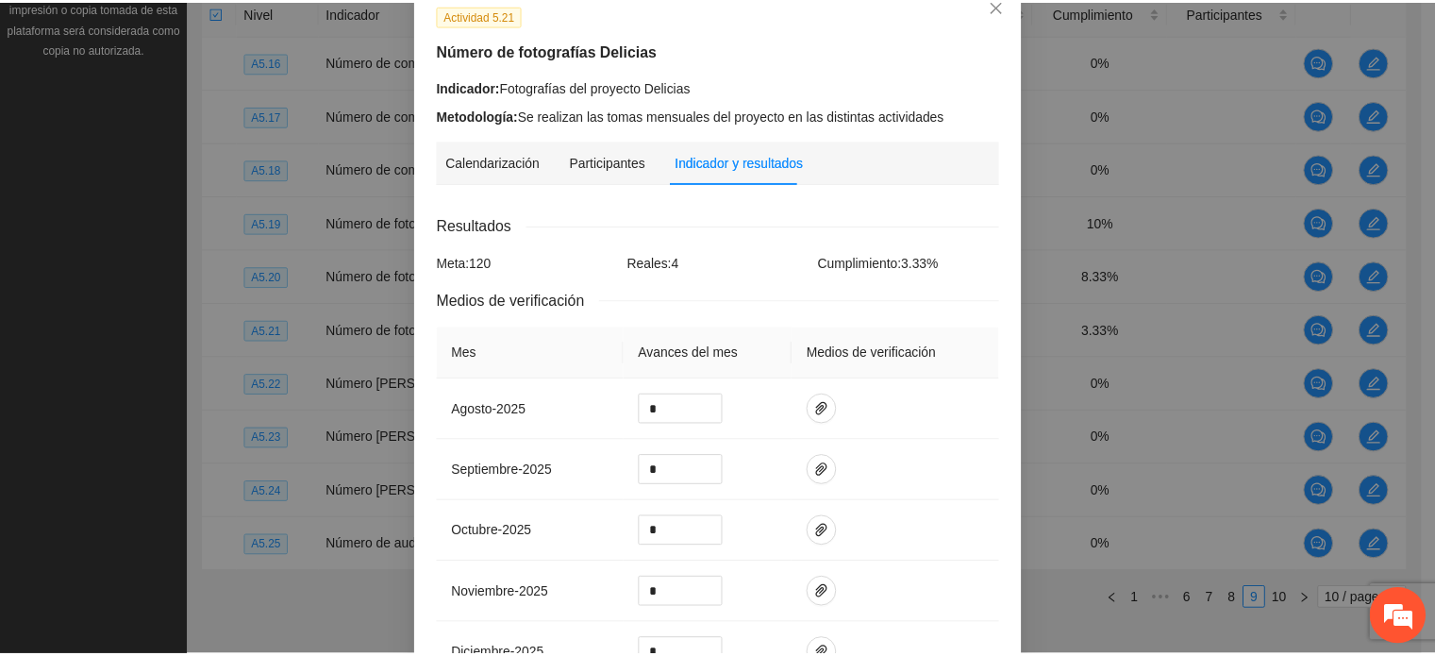
scroll to position [0, 0]
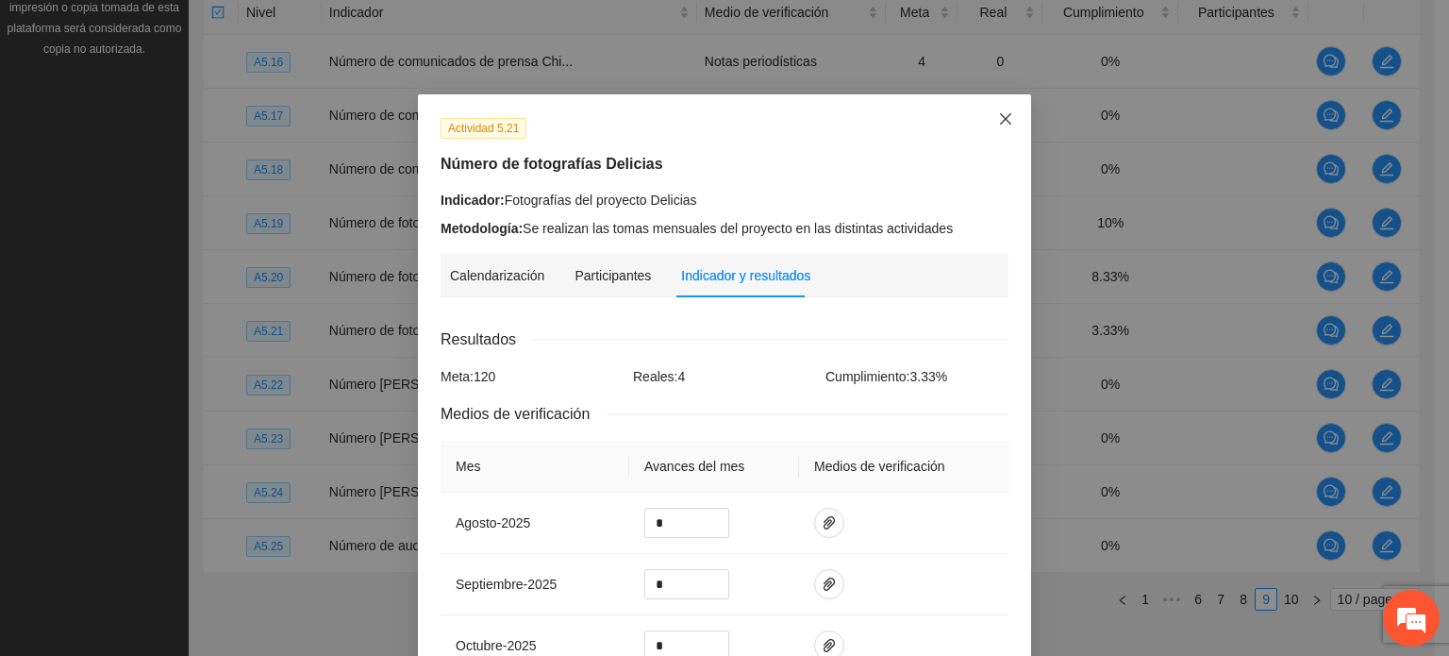
click at [985, 125] on span "Close" at bounding box center [1005, 119] width 51 height 51
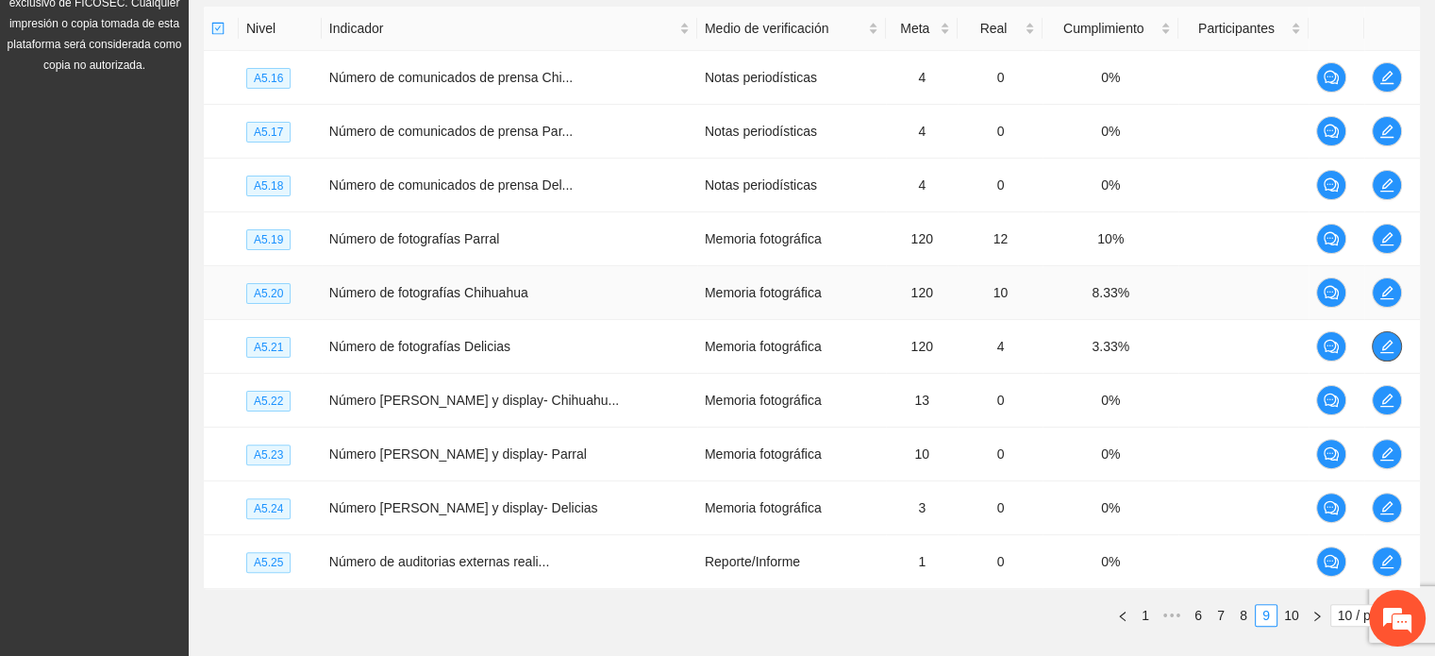
scroll to position [574, 0]
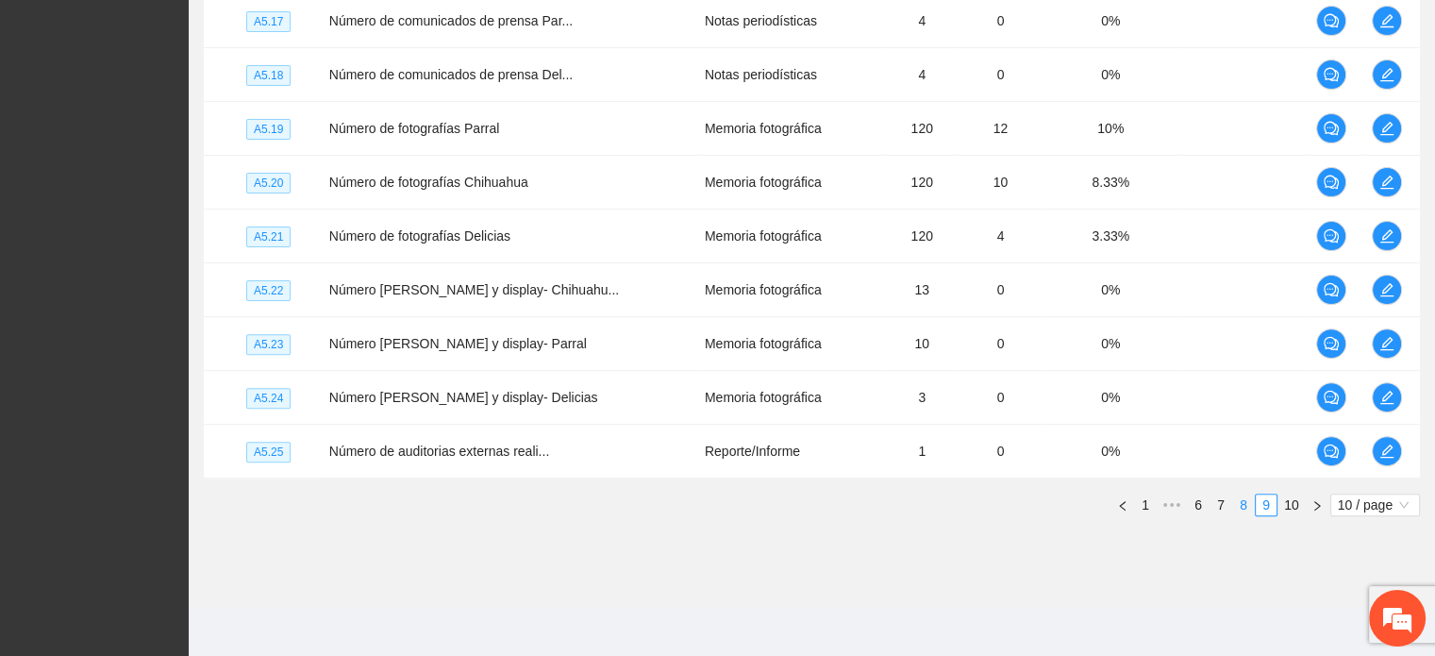
click at [1242, 503] on link "8" at bounding box center [1243, 504] width 21 height 21
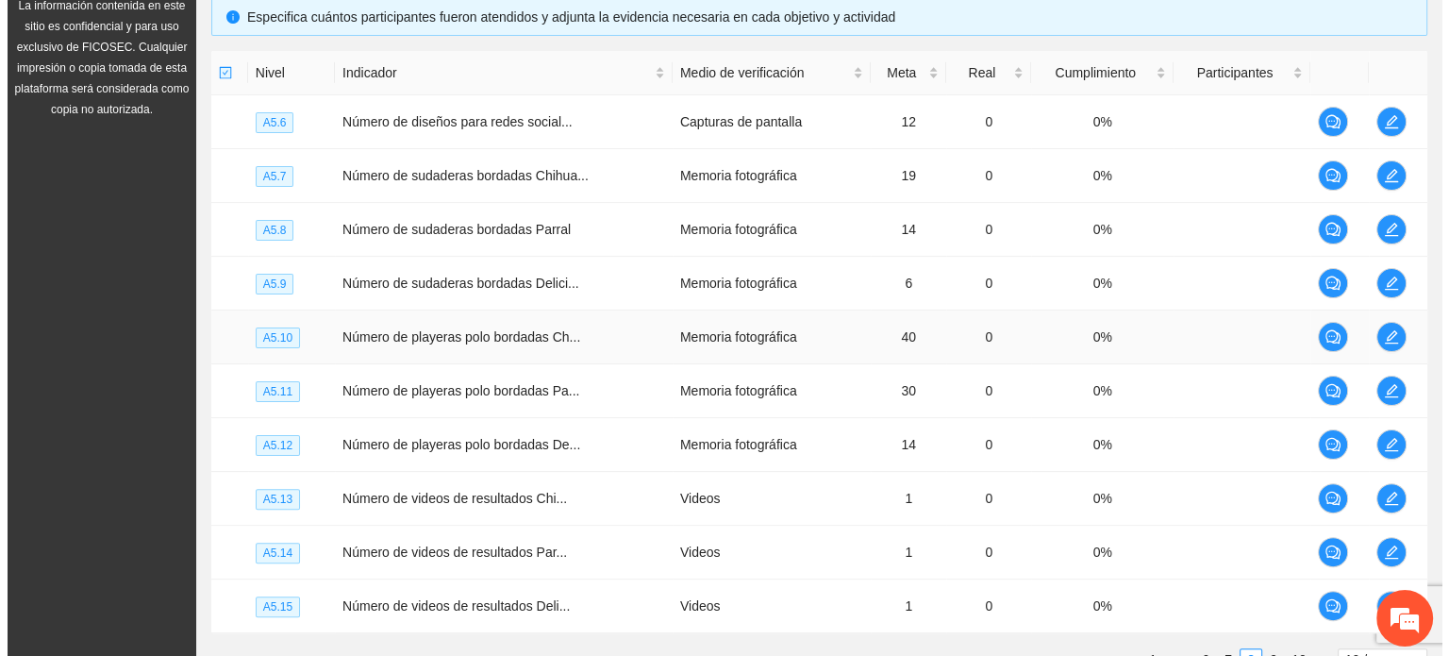
scroll to position [385, 0]
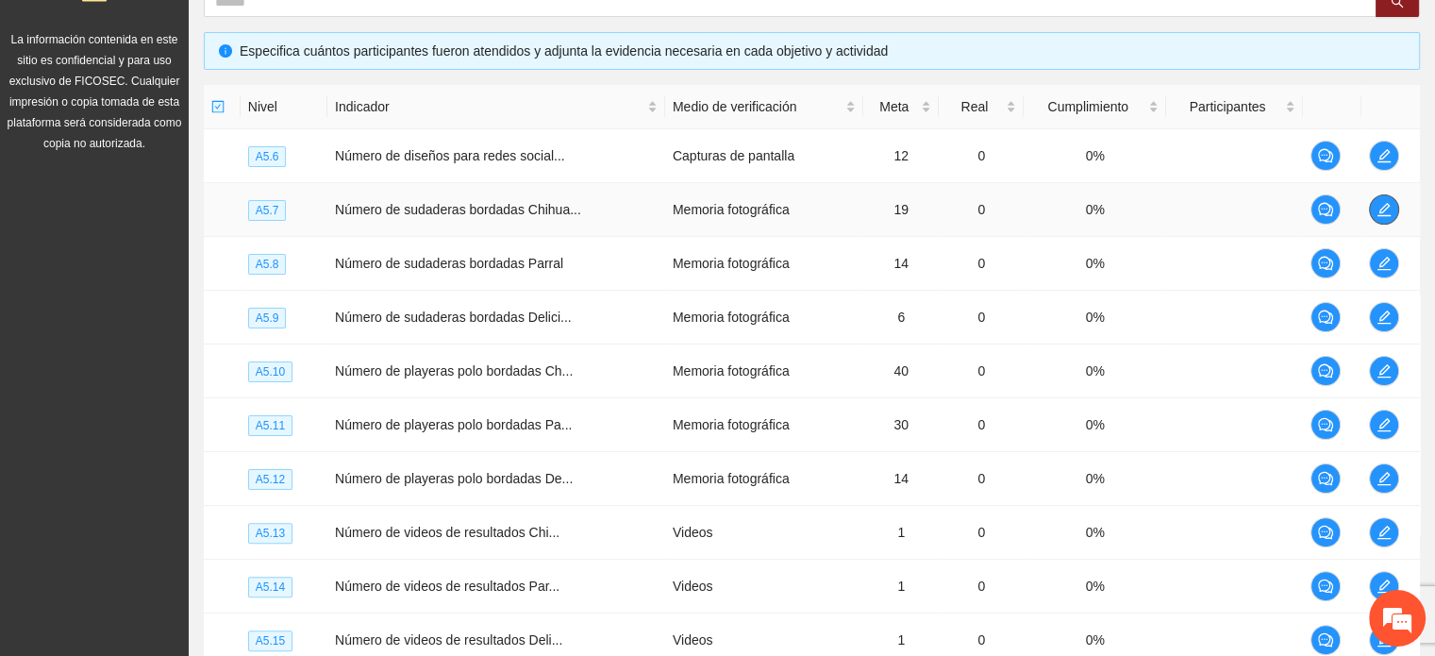
click at [1381, 208] on icon "edit" at bounding box center [1383, 209] width 15 height 15
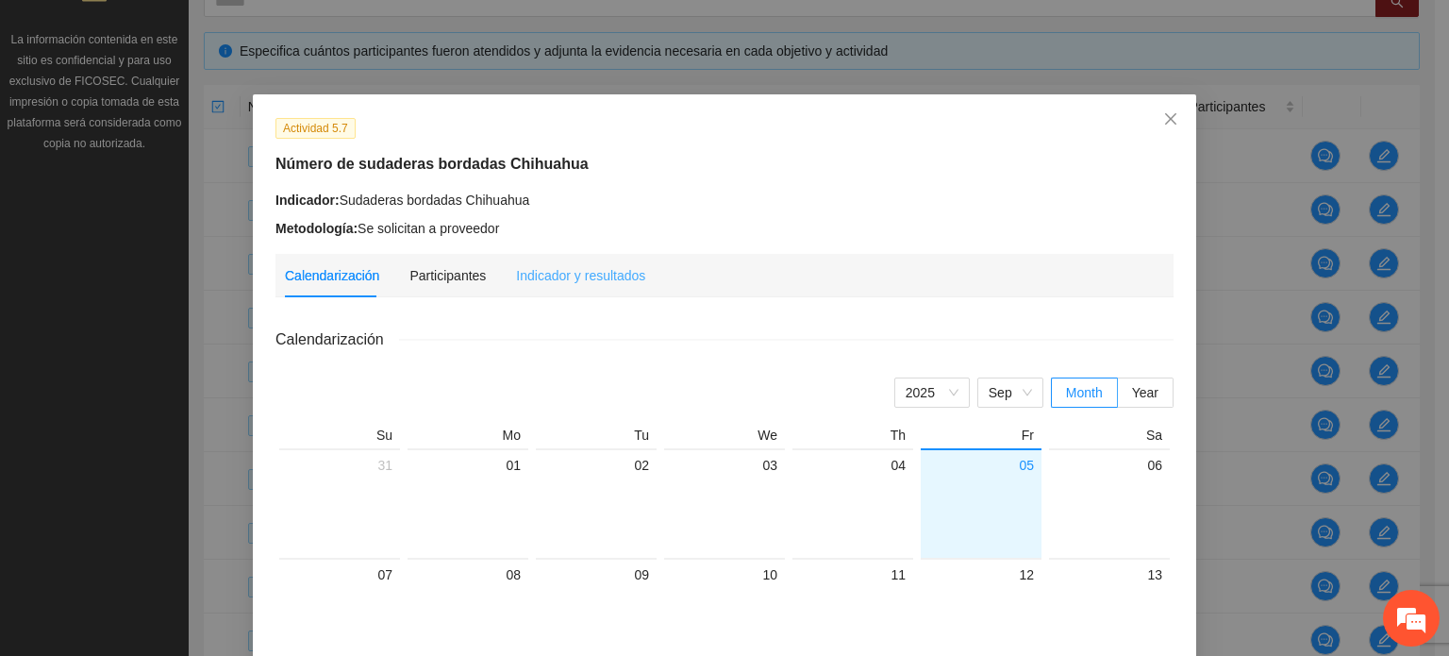
click at [587, 286] on div "Indicador y resultados" at bounding box center [580, 275] width 129 height 43
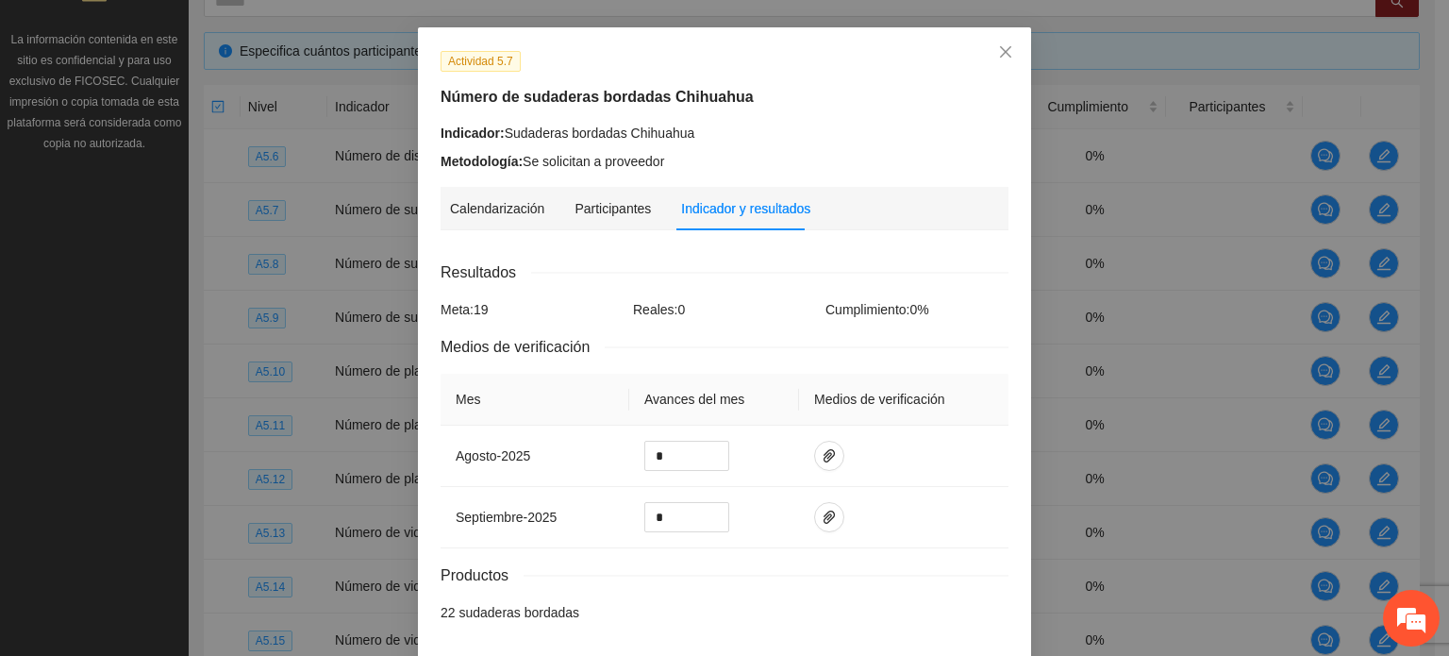
scroll to position [0, 0]
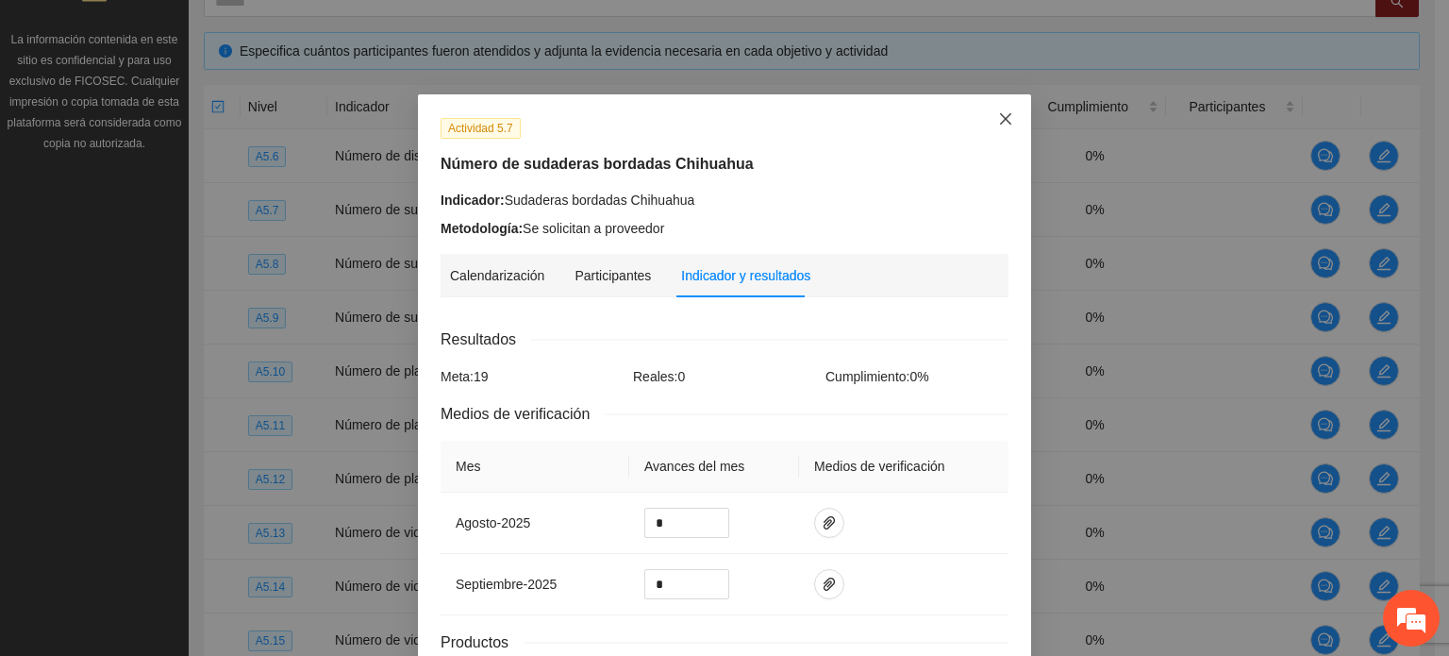
click at [1004, 131] on span "Close" at bounding box center [1005, 119] width 51 height 51
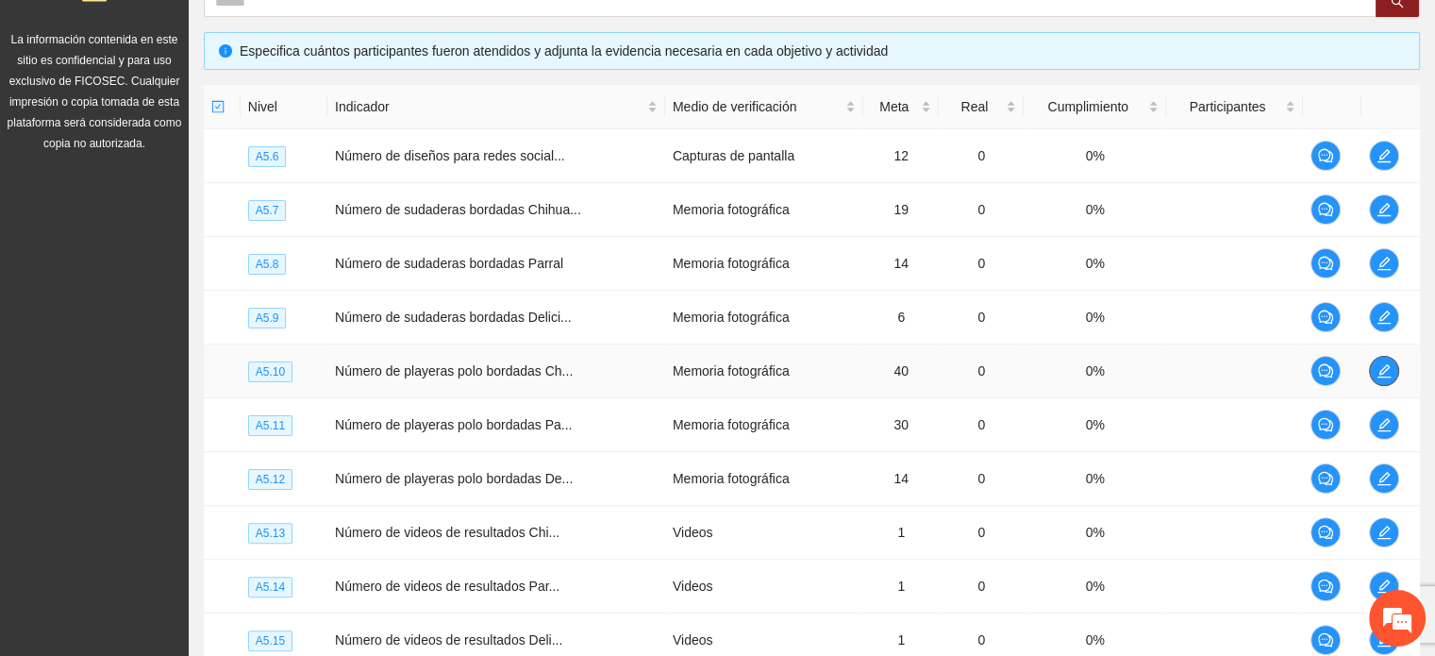
click at [1391, 371] on span "edit" at bounding box center [1384, 370] width 28 height 15
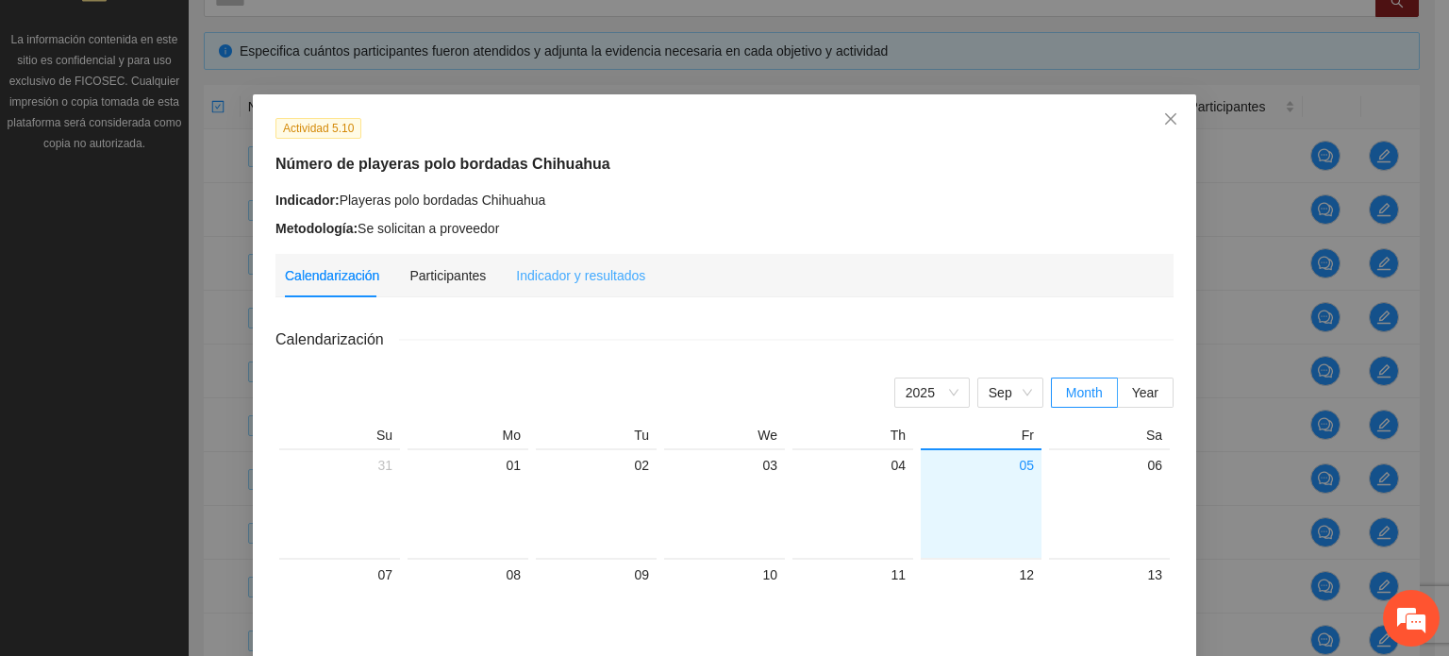
click at [574, 290] on div "Indicador y resultados" at bounding box center [580, 275] width 129 height 43
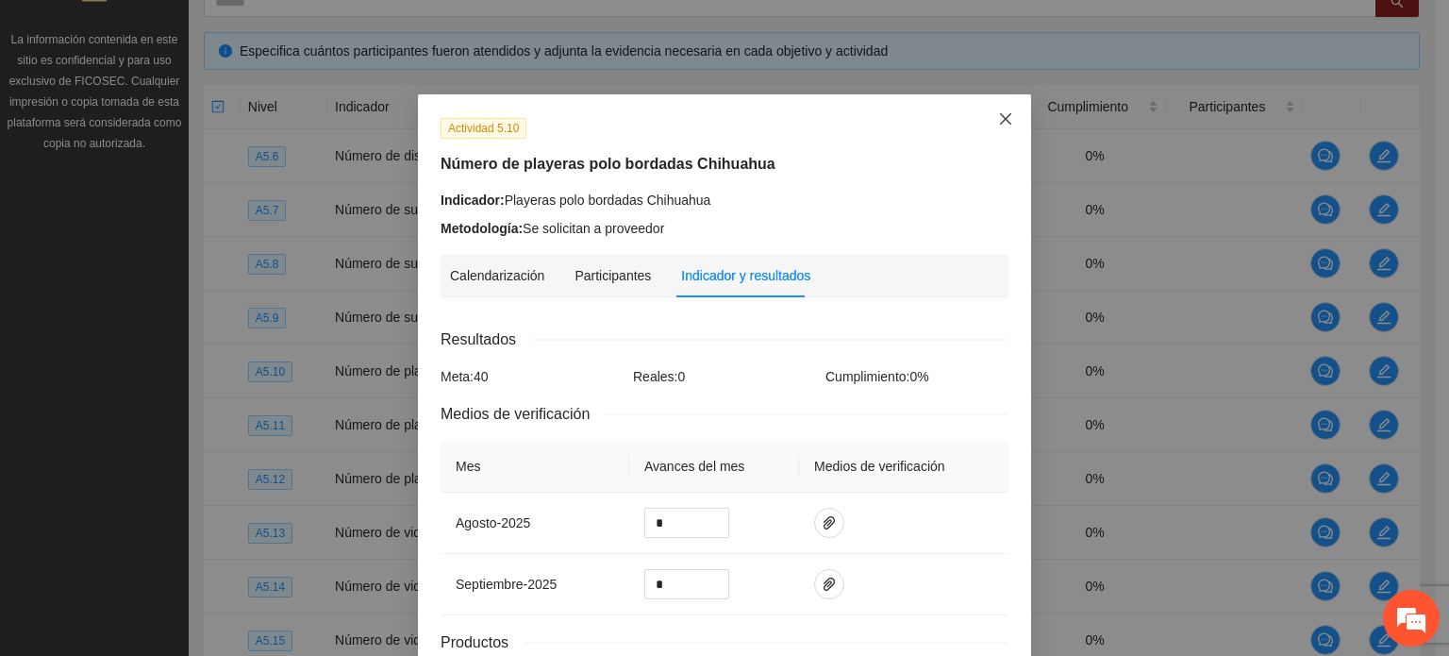
click at [998, 122] on icon "close" at bounding box center [1005, 118] width 15 height 15
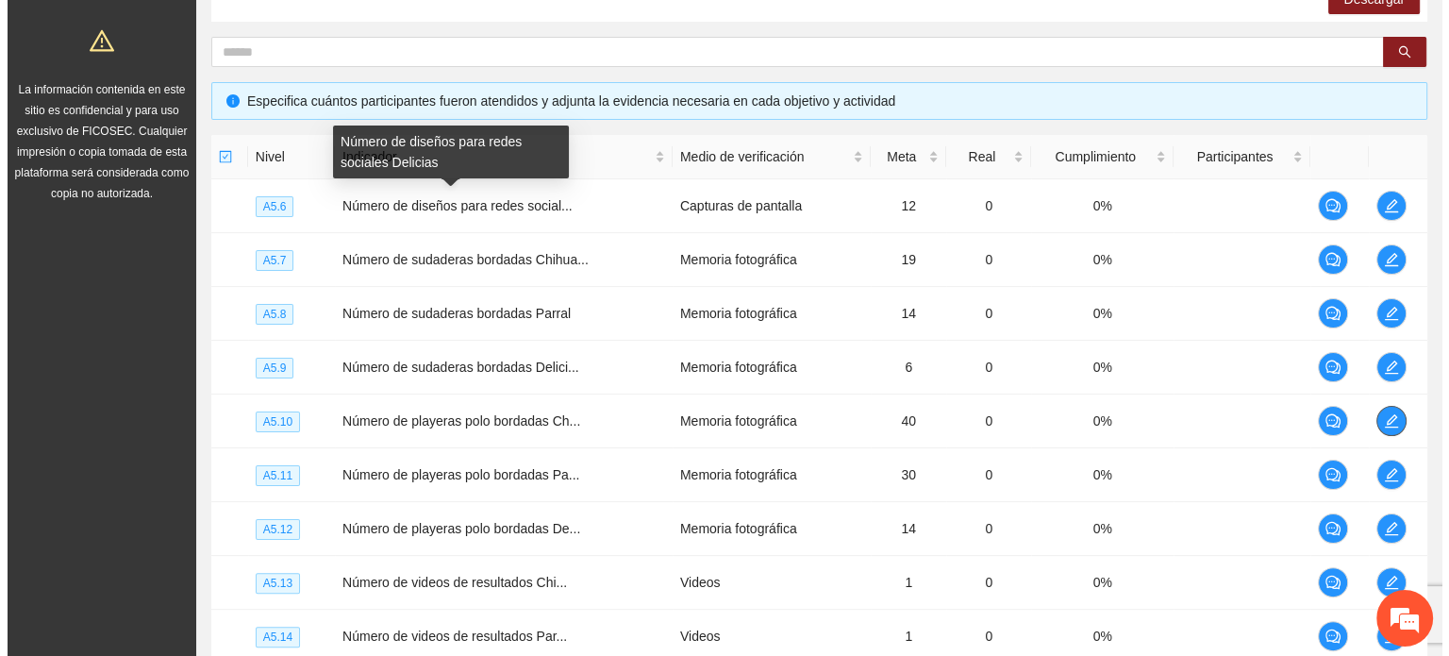
scroll to position [291, 0]
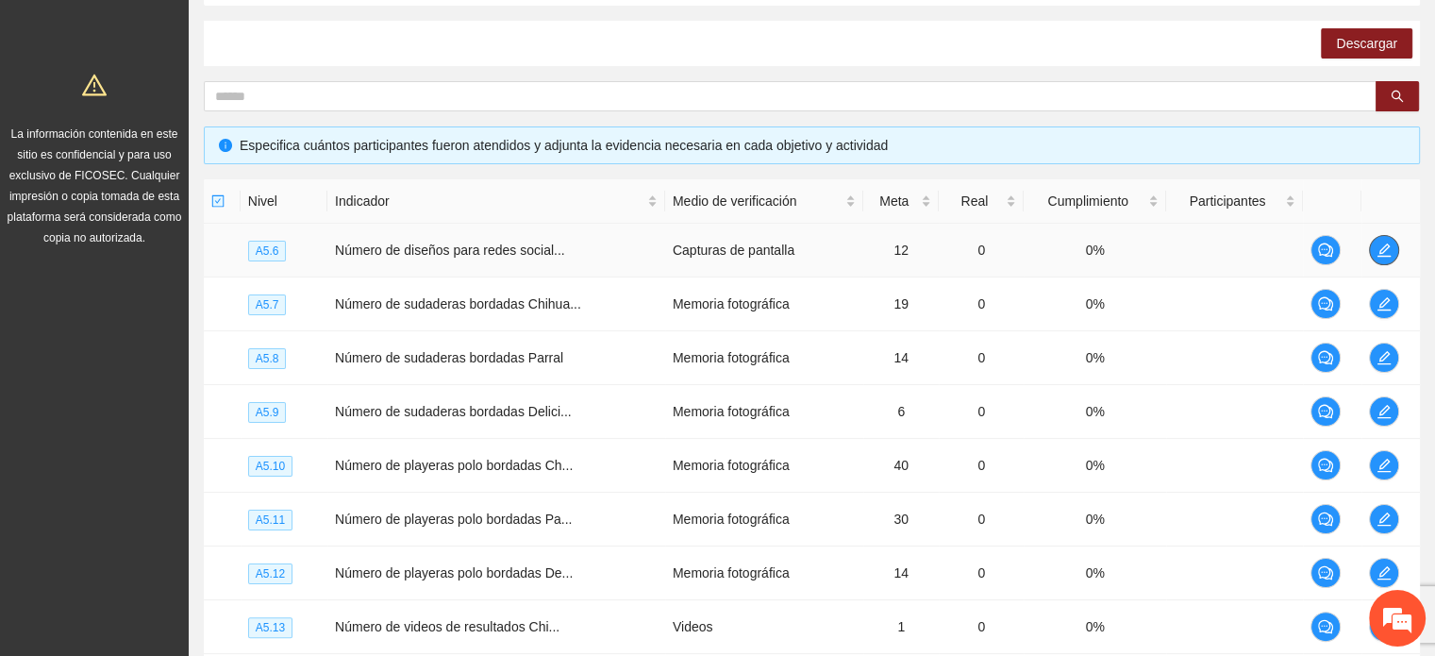
click at [1392, 255] on span "edit" at bounding box center [1384, 249] width 28 height 15
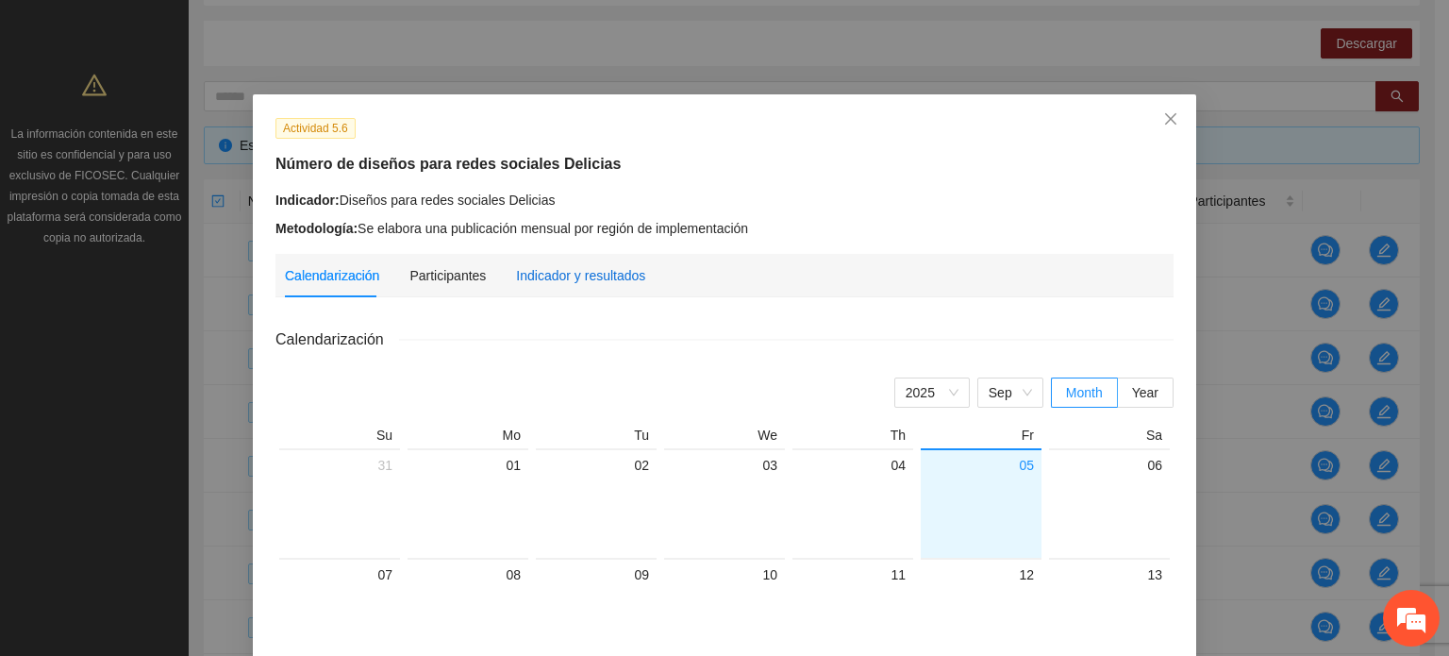
click at [579, 271] on div "Indicador y resultados" at bounding box center [580, 275] width 129 height 21
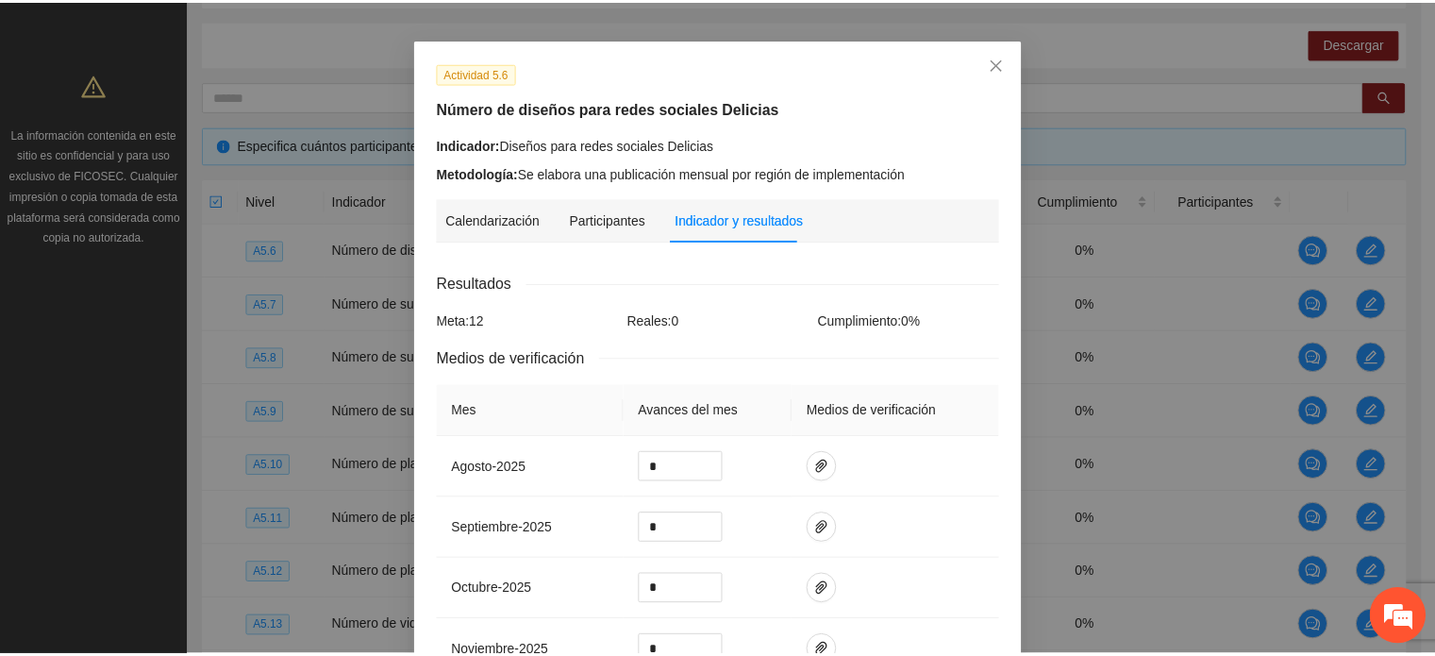
scroll to position [0, 0]
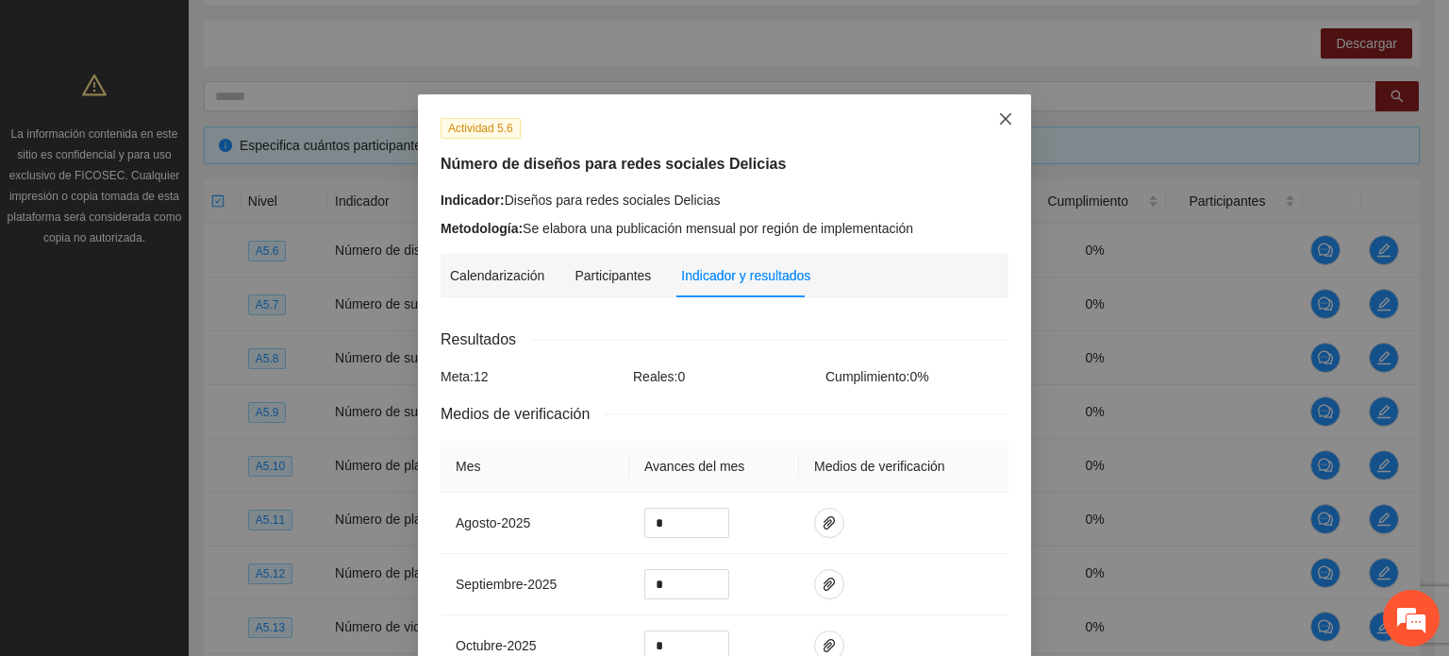
click at [1000, 126] on icon "close" at bounding box center [1005, 118] width 15 height 15
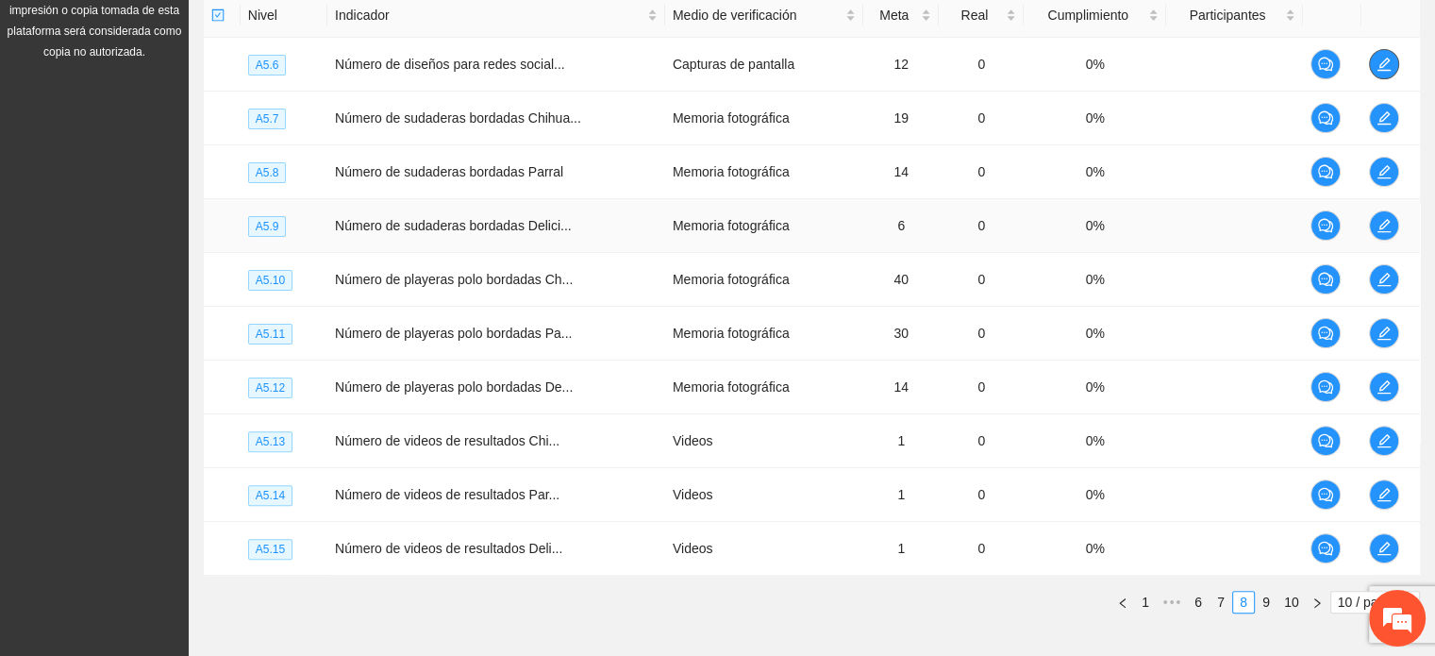
scroll to position [574, 0]
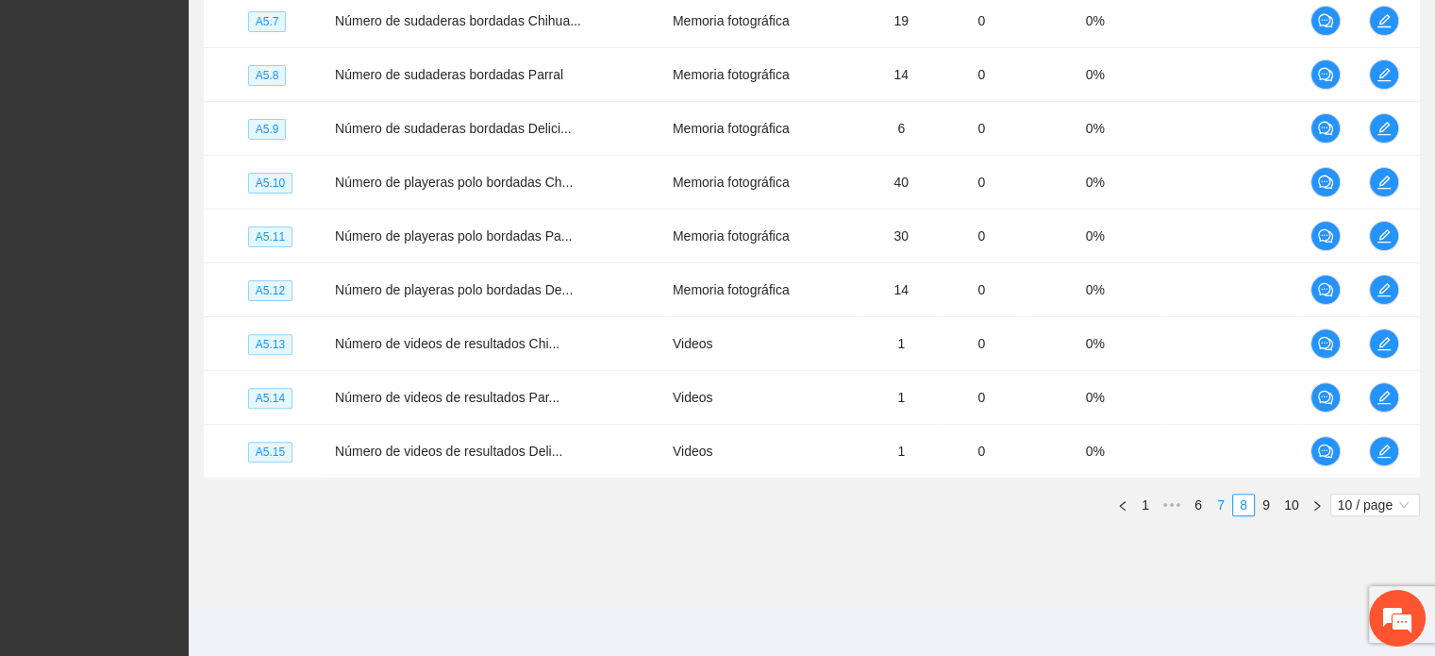
click at [1221, 498] on link "7" at bounding box center [1220, 504] width 21 height 21
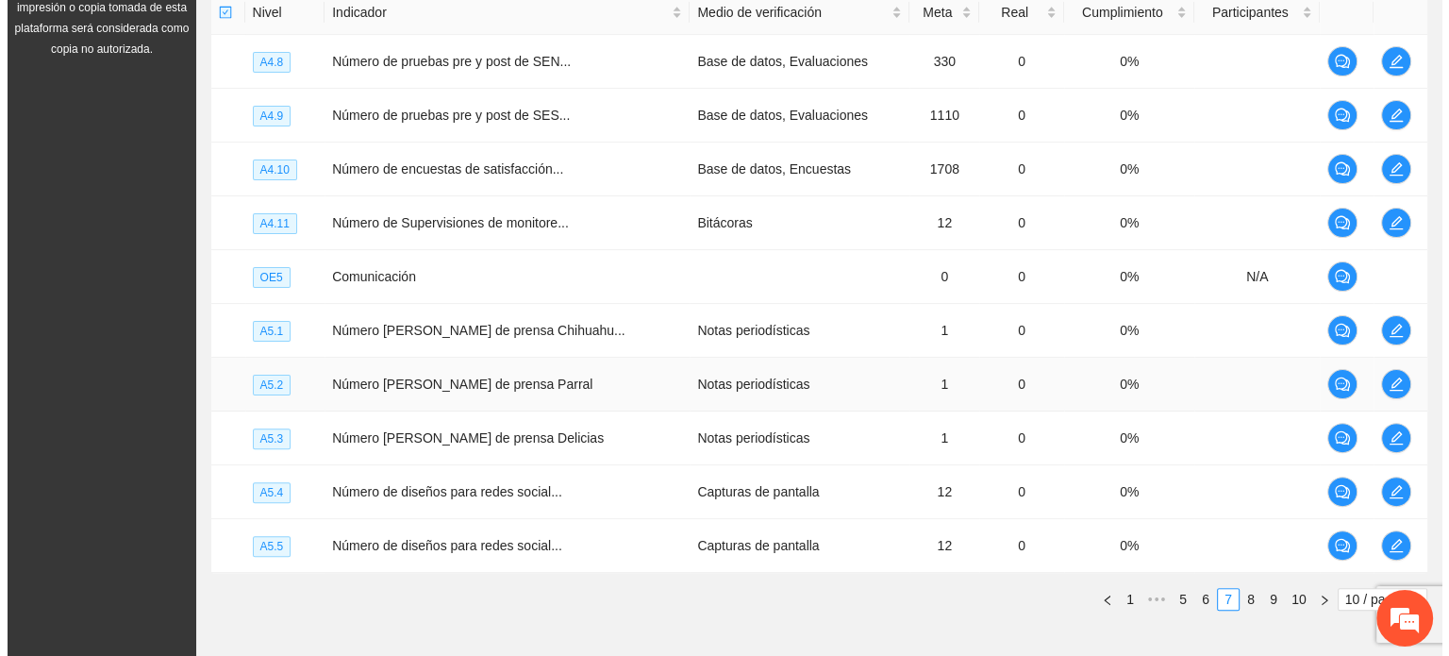
scroll to position [385, 0]
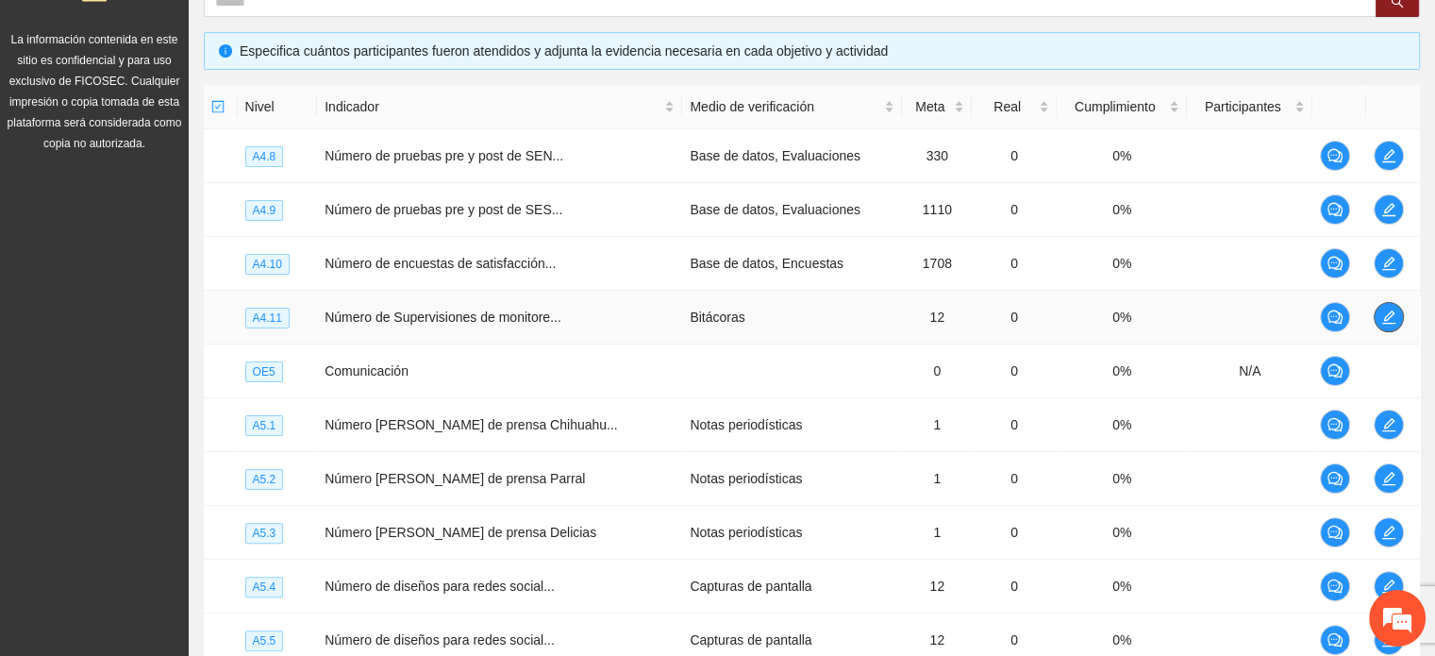
click at [1390, 313] on icon "edit" at bounding box center [1388, 316] width 15 height 15
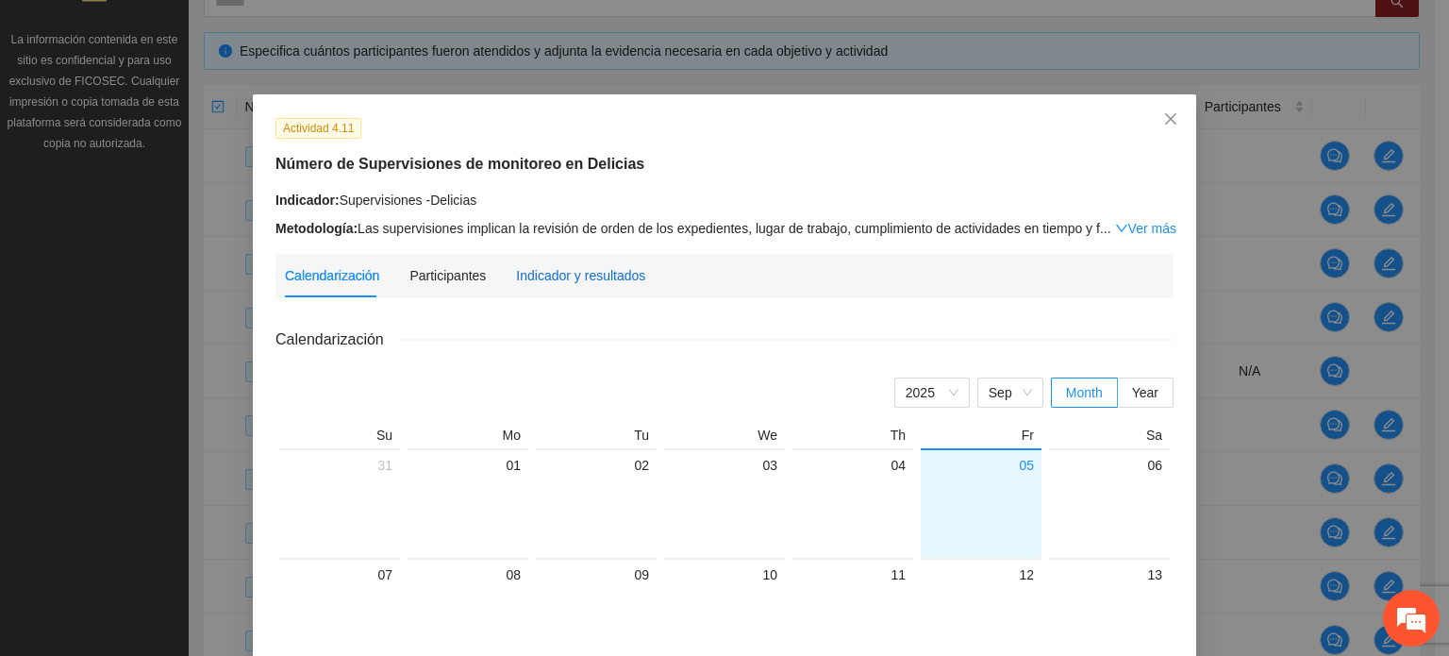
click at [581, 282] on div "Indicador y resultados" at bounding box center [580, 275] width 129 height 21
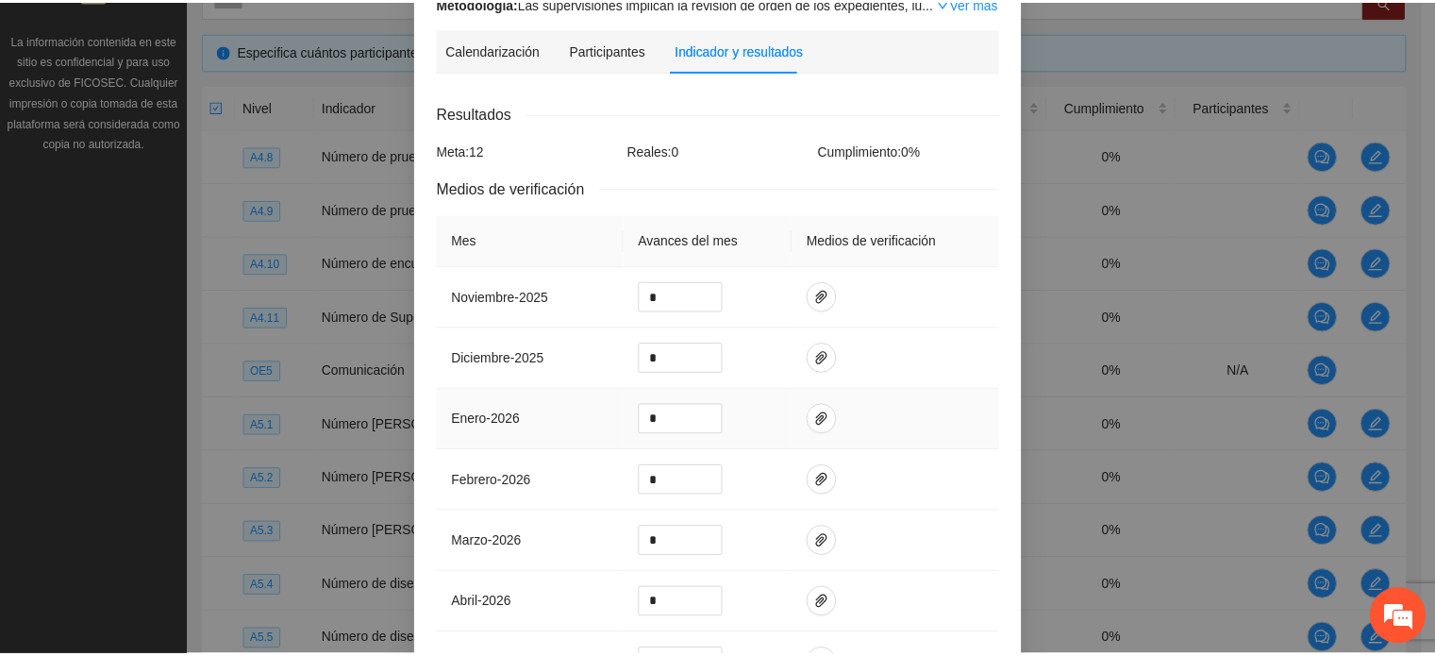
scroll to position [0, 0]
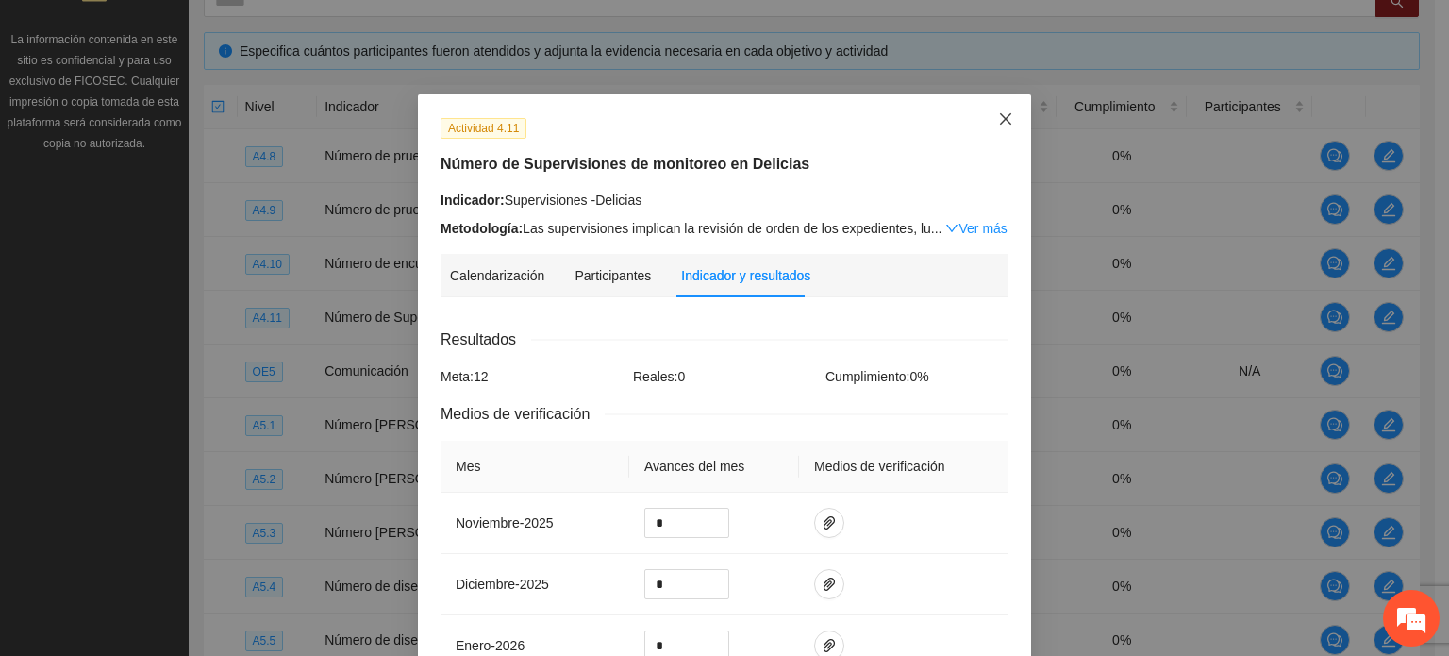
click at [989, 125] on span "Close" at bounding box center [1005, 119] width 51 height 51
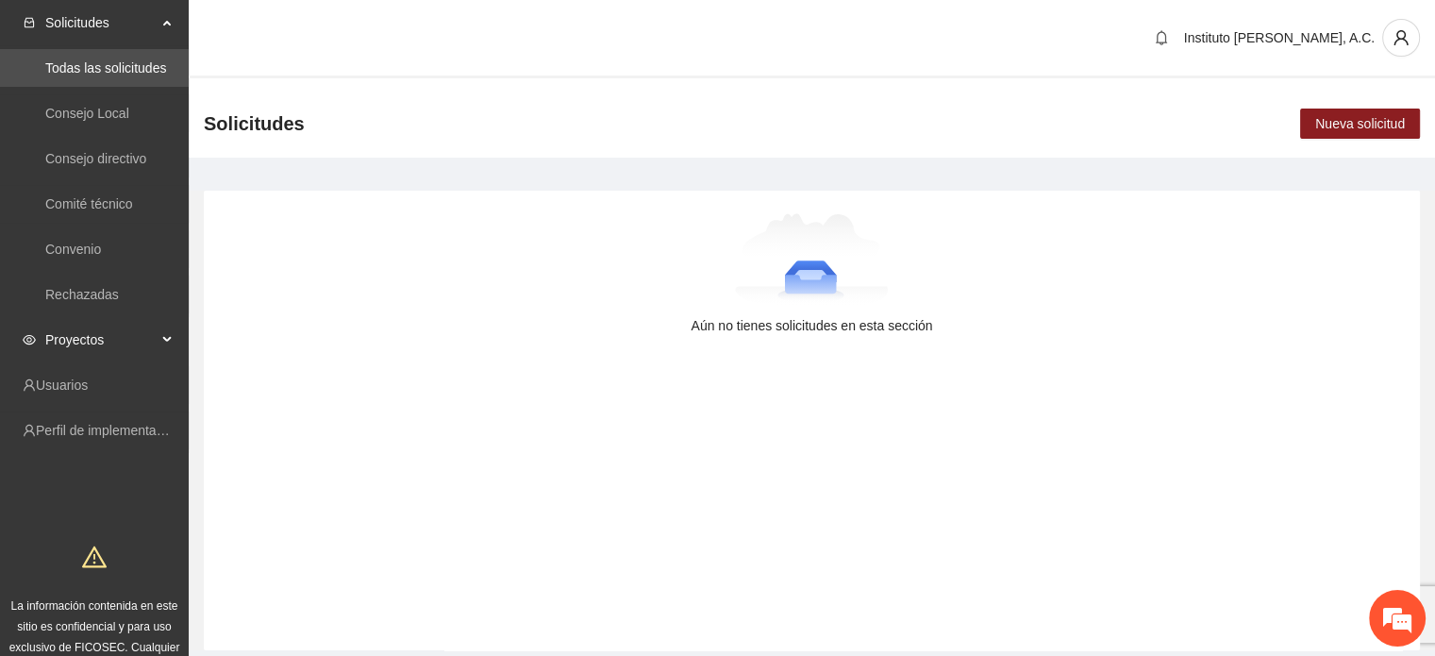
click at [108, 346] on span "Proyectos" at bounding box center [100, 340] width 111 height 38
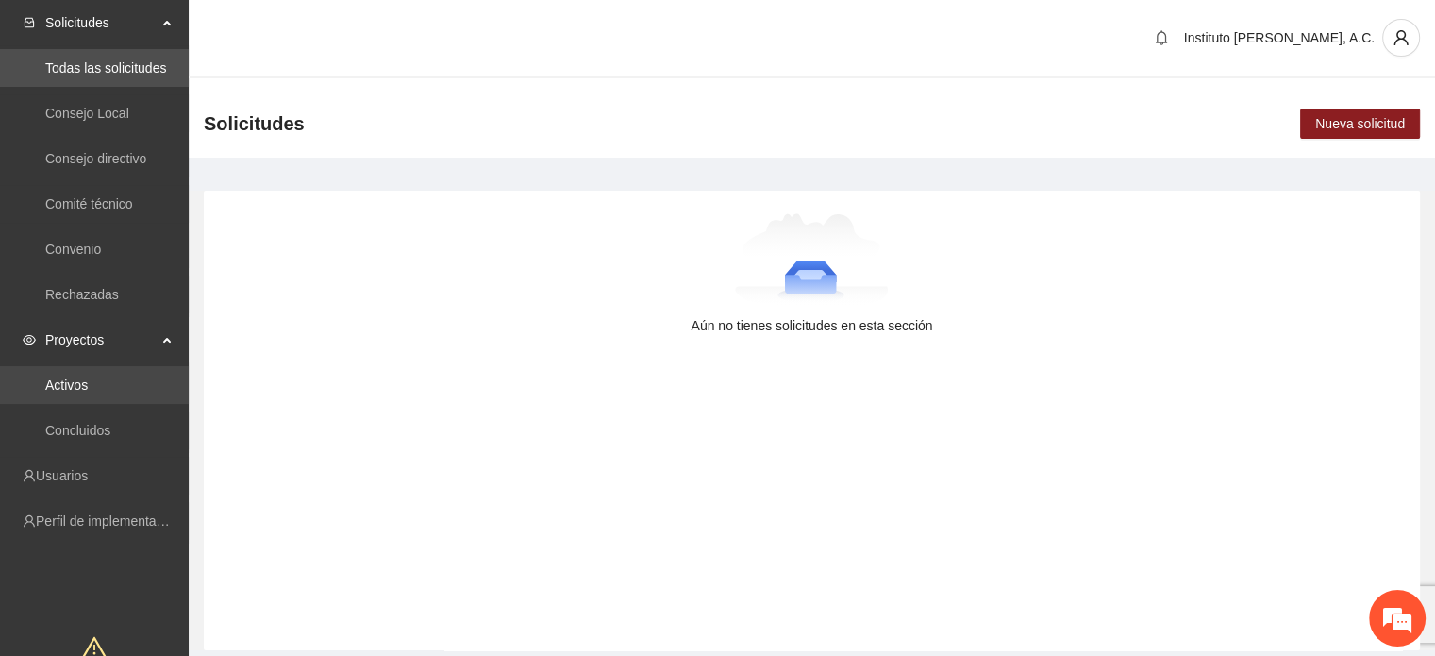
click at [73, 391] on link "Activos" at bounding box center [66, 384] width 42 height 15
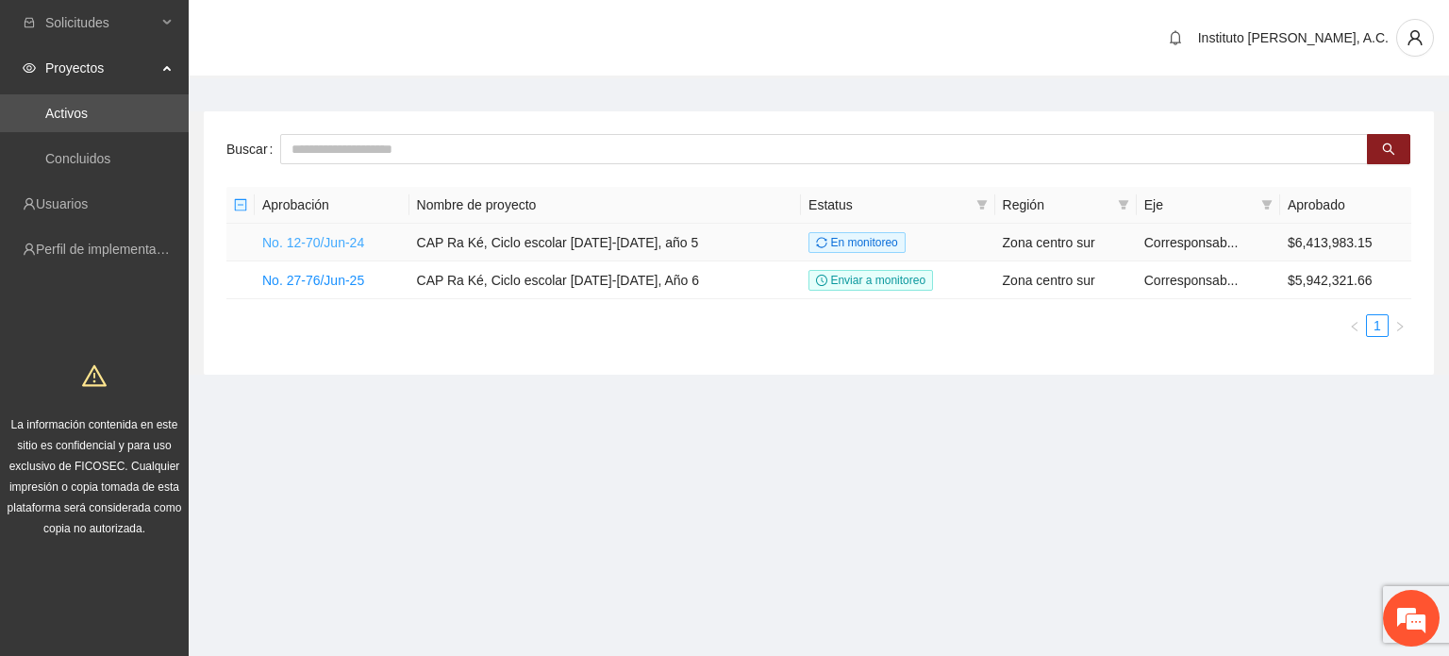
click at [302, 239] on link "No. 12-70/Jun-24" at bounding box center [313, 242] width 102 height 15
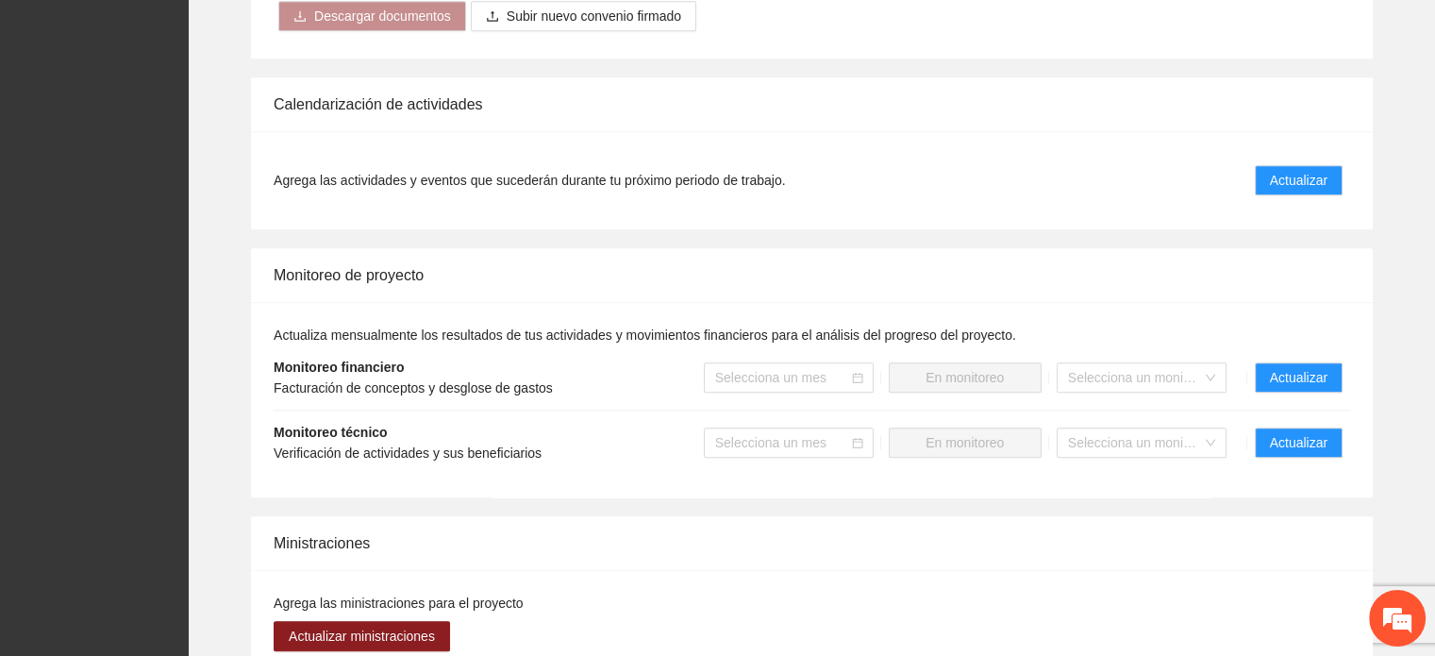
scroll to position [1705, 0]
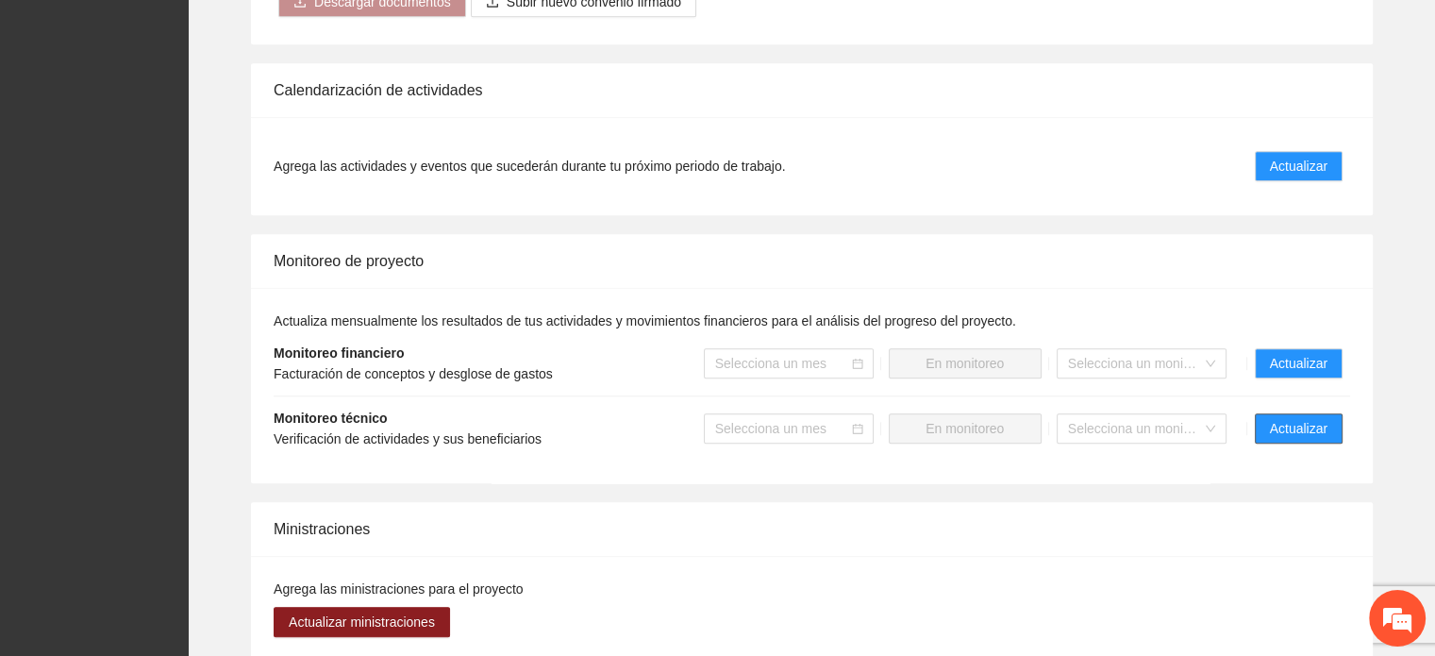
click at [1285, 418] on span "Actualizar" at bounding box center [1299, 428] width 58 height 21
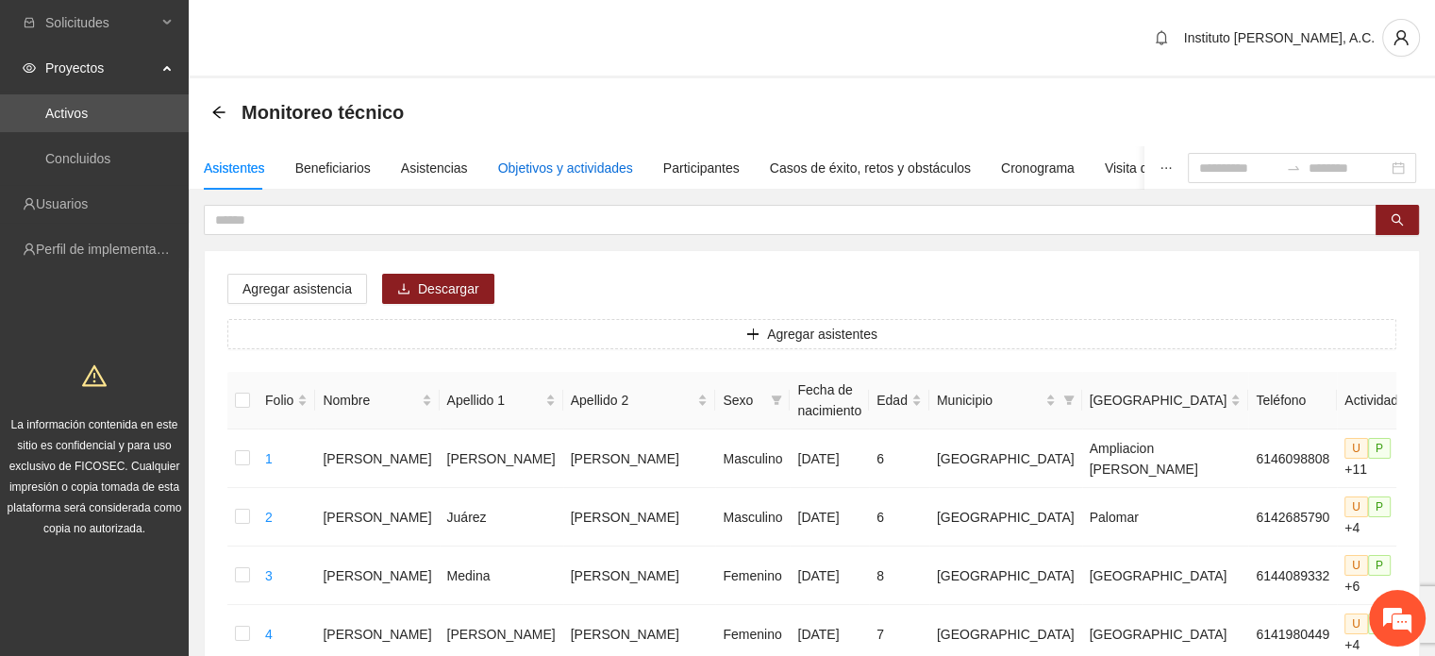
click at [543, 171] on div "Objetivos y actividades" at bounding box center [565, 168] width 135 height 21
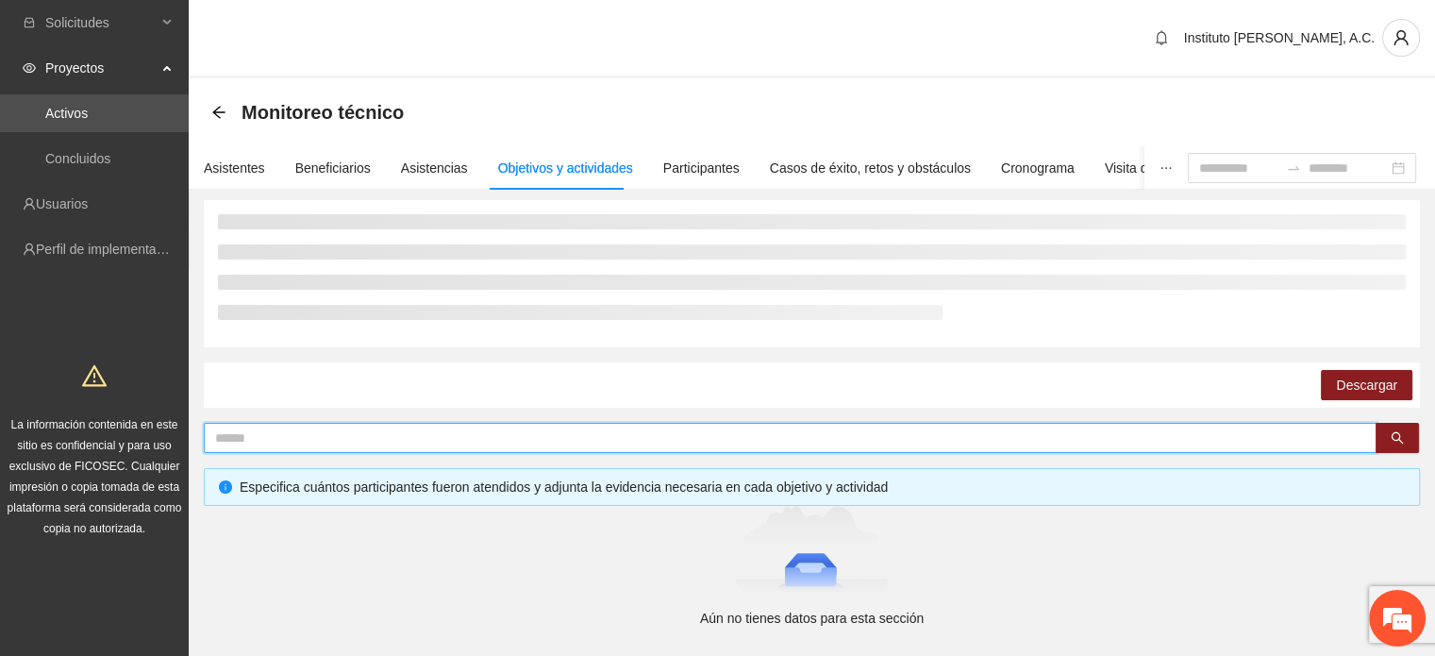
click at [280, 442] on input "text" at bounding box center [782, 437] width 1135 height 21
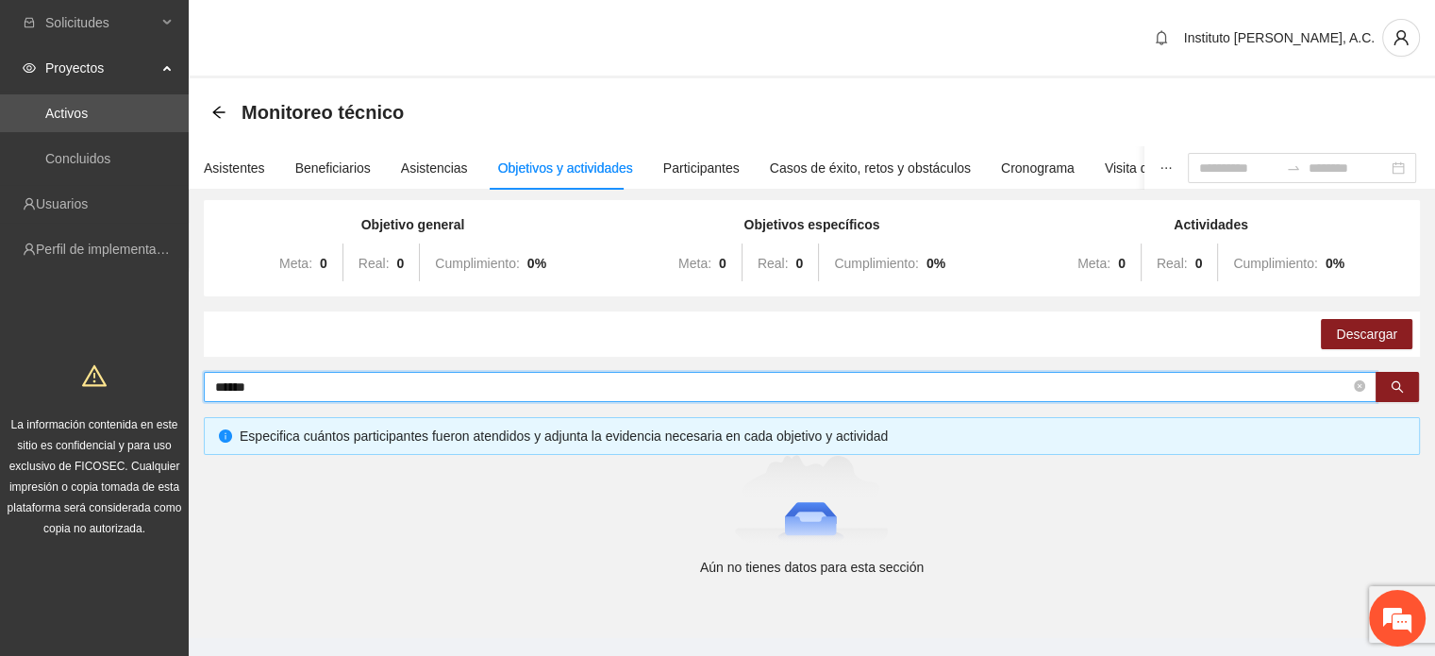
click at [274, 385] on input "******" at bounding box center [782, 386] width 1135 height 21
type input "*"
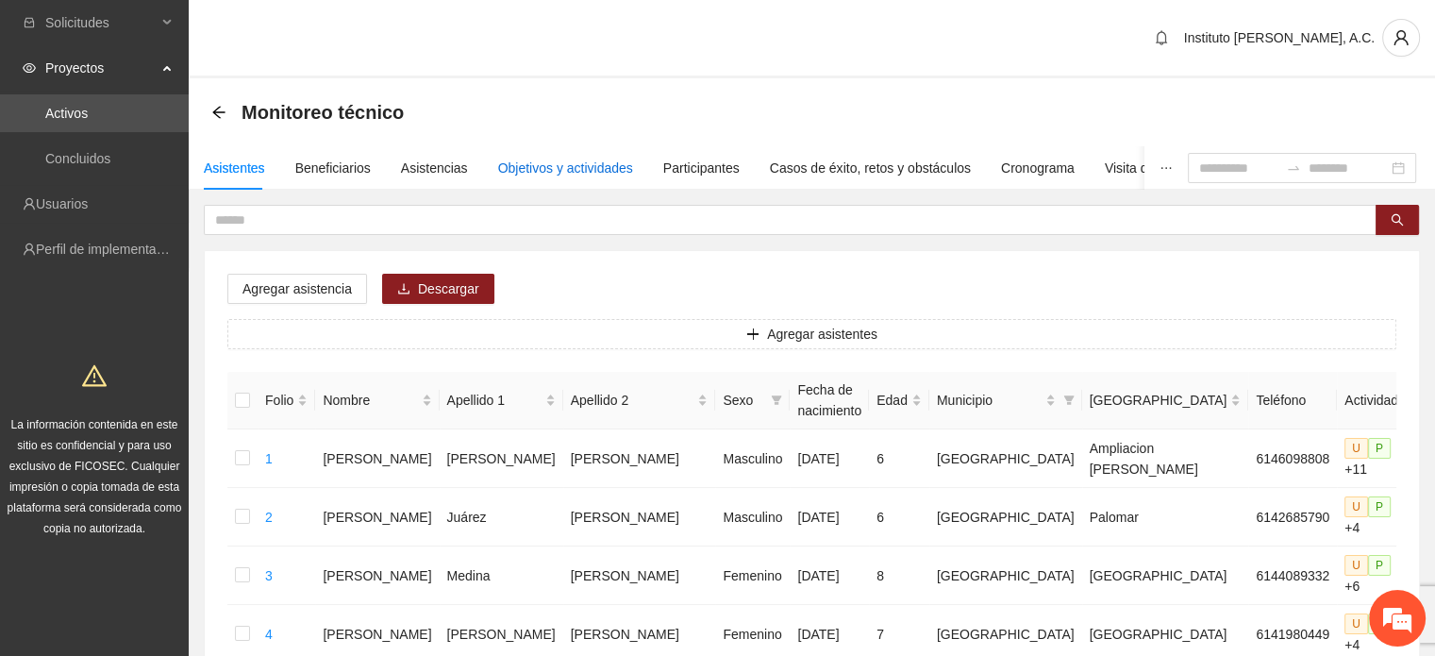
click at [530, 175] on div "Objetivos y actividades" at bounding box center [565, 168] width 135 height 21
